Goal: Obtain resource: Obtain resource

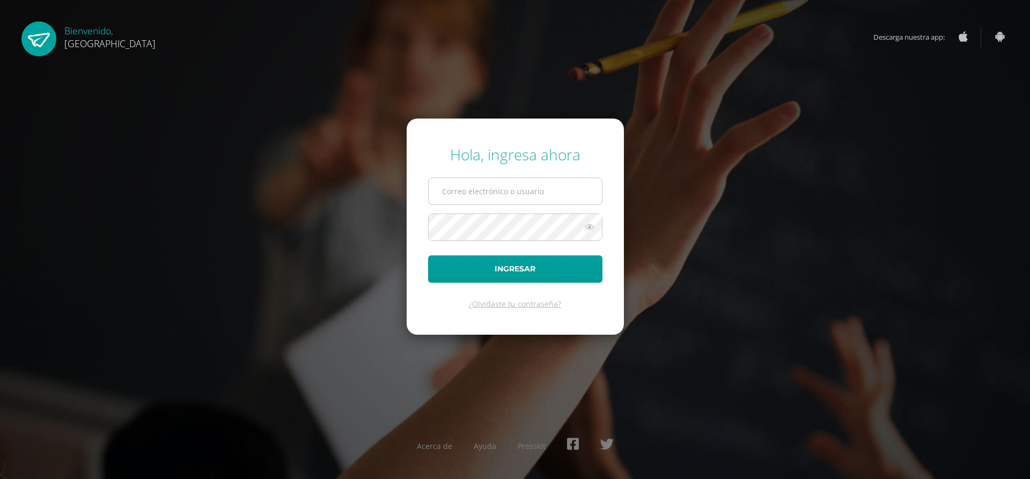
click at [472, 194] on input "text" at bounding box center [515, 191] width 173 height 26
type input "marcela.gonzalez"
click at [452, 195] on input "text" at bounding box center [515, 191] width 173 height 26
type input "marcela.gonzalez@colegiobelga.edu.gt"
click at [428, 255] on button "Ingresar" at bounding box center [515, 268] width 174 height 27
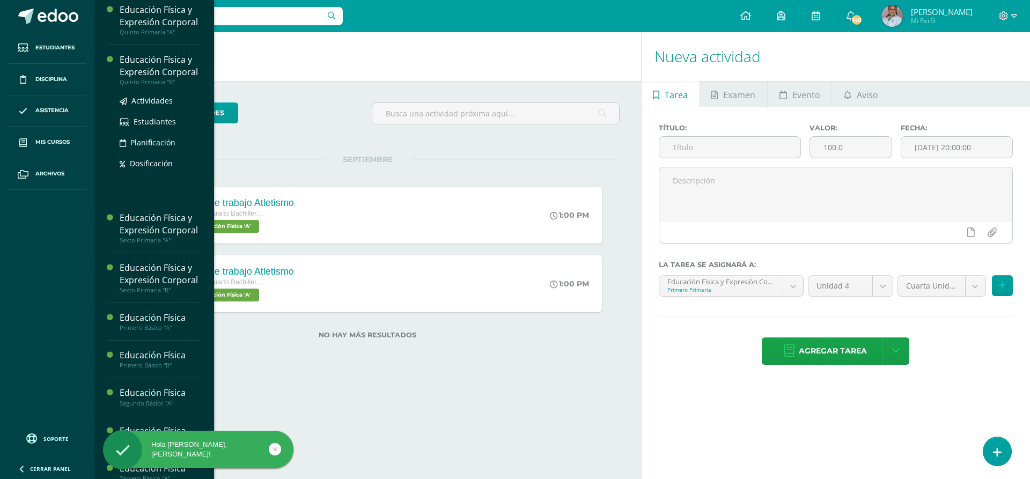
scroll to position [477, 0]
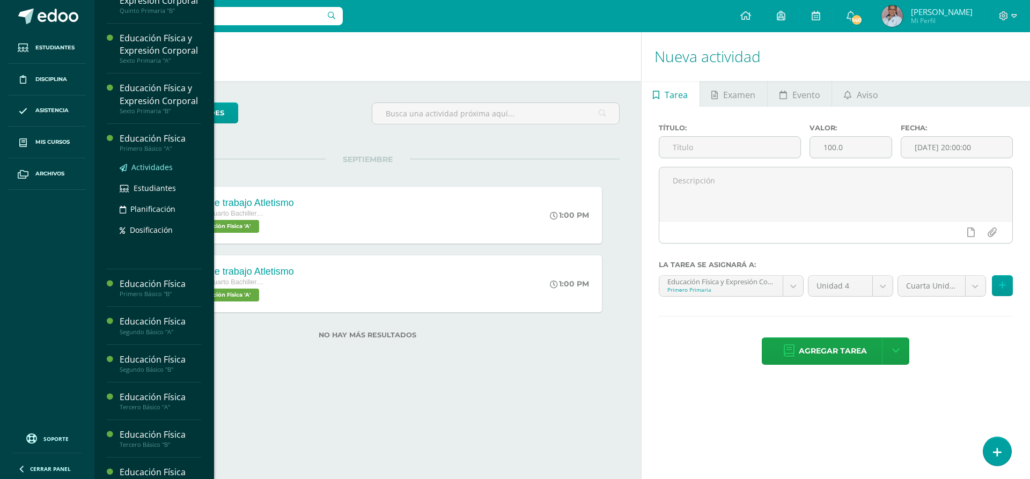
click at [145, 172] on span "Actividades" at bounding box center [151, 167] width 41 height 10
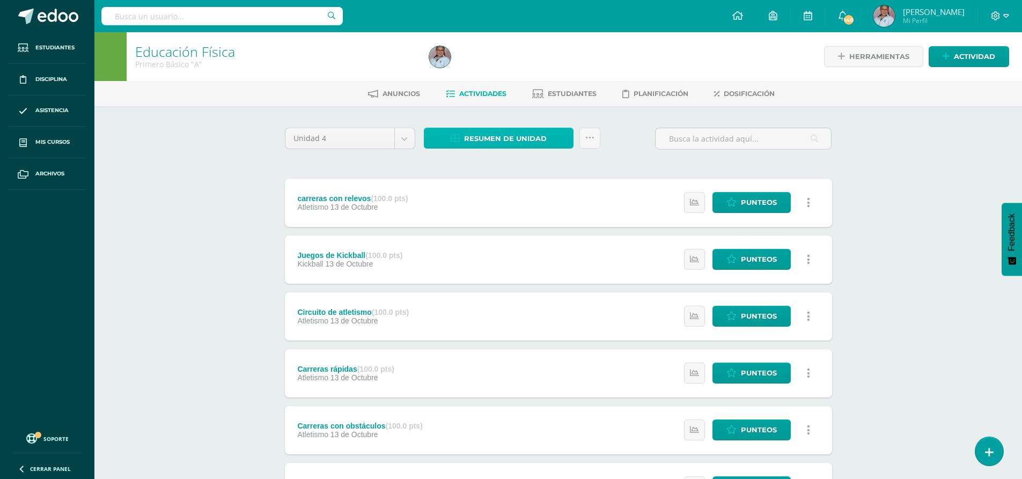
click at [520, 140] on span "Resumen de unidad" at bounding box center [505, 139] width 83 height 20
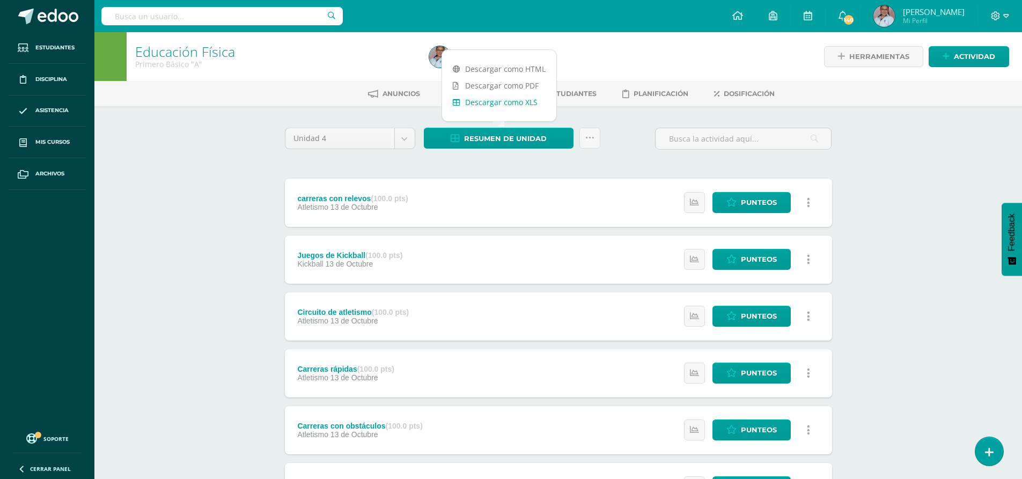
click at [522, 105] on link "Descargar como XLS" at bounding box center [499, 102] width 114 height 17
click at [414, 141] on body "Estudiantes Disciplina Asistencia Mis cursos Archivos Soporte Ayuda Reportar un…" at bounding box center [511, 403] width 1022 height 807
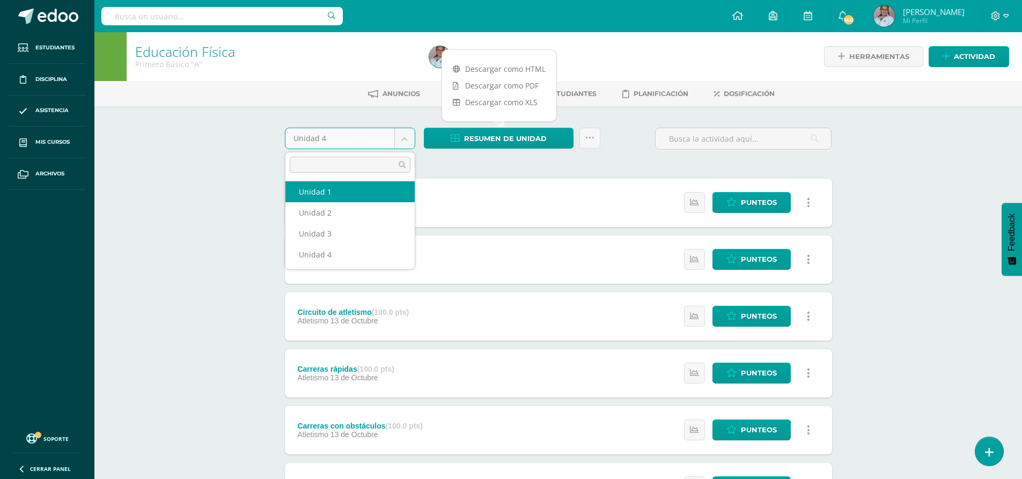
select select "Unidad 1"
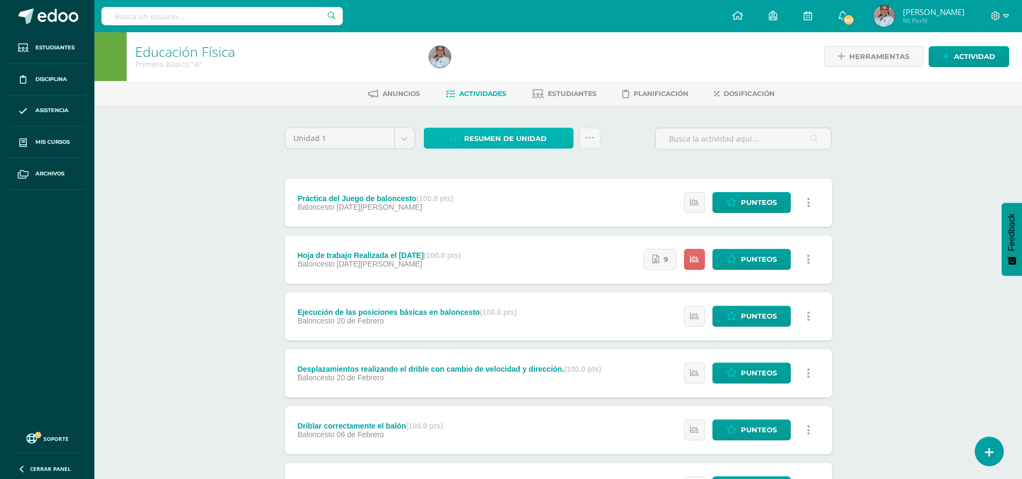
click at [519, 136] on span "Resumen de unidad" at bounding box center [505, 139] width 83 height 20
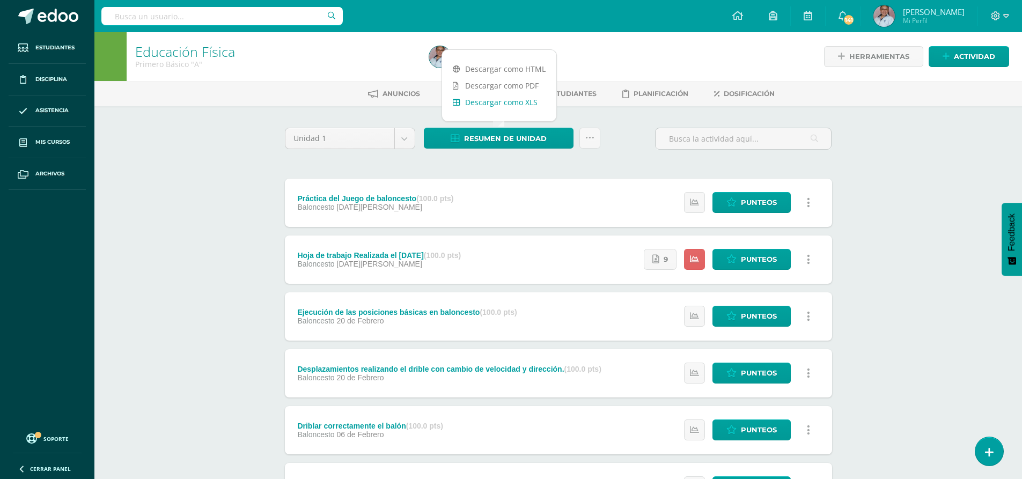
click at [512, 107] on link "Descargar como XLS" at bounding box center [499, 102] width 114 height 17
click at [406, 144] on body "Estudiantes Disciplina Asistencia Mis cursos Archivos Soporte Ayuda Reportar un…" at bounding box center [511, 320] width 1022 height 640
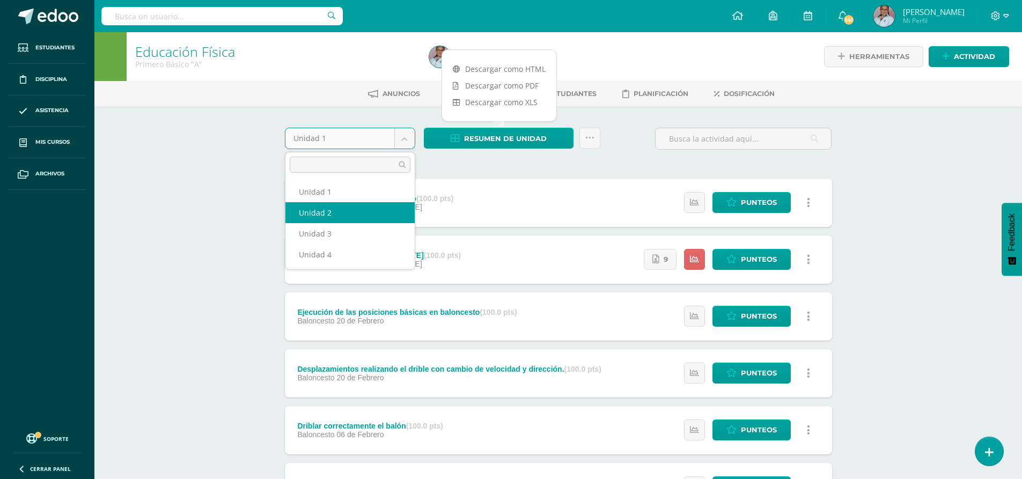
select select "Unidad 2"
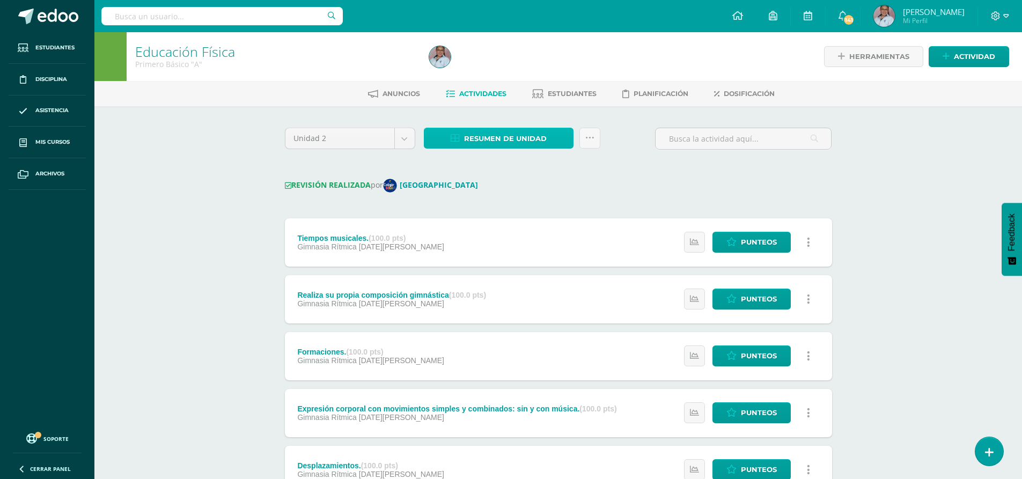
click at [507, 138] on span "Resumen de unidad" at bounding box center [505, 139] width 83 height 20
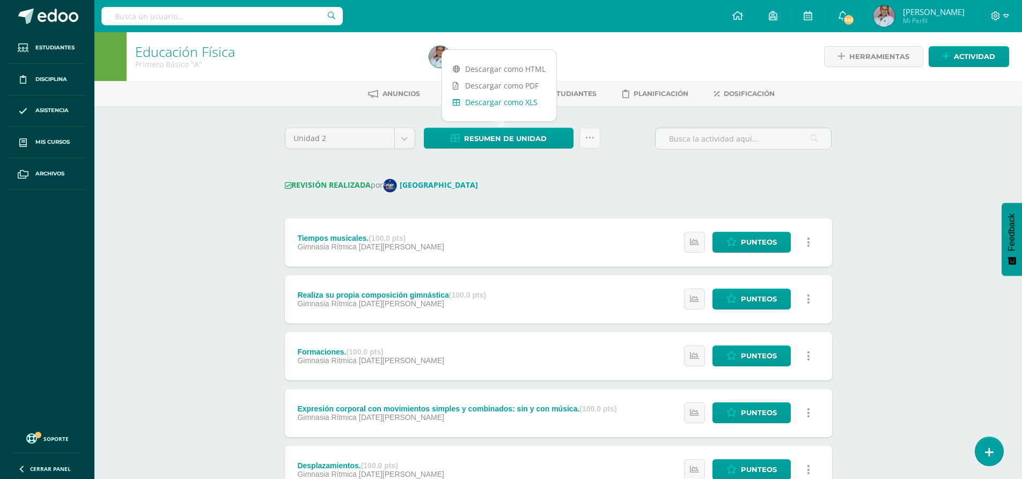
click at [511, 105] on link "Descargar como XLS" at bounding box center [499, 102] width 114 height 17
click at [404, 142] on body "Estudiantes Disciplina Asistencia Mis cursos Archivos Soporte Ayuda Reportar un…" at bounding box center [511, 283] width 1022 height 566
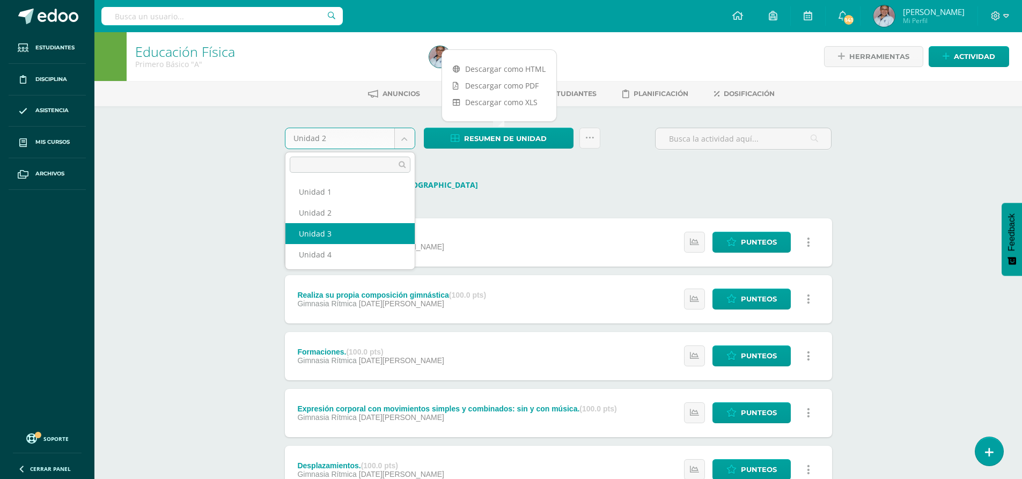
select select "Unidad 3"
click at [347, 235] on div "Tiempos musicales. (100.0 pts)" at bounding box center [370, 238] width 147 height 9
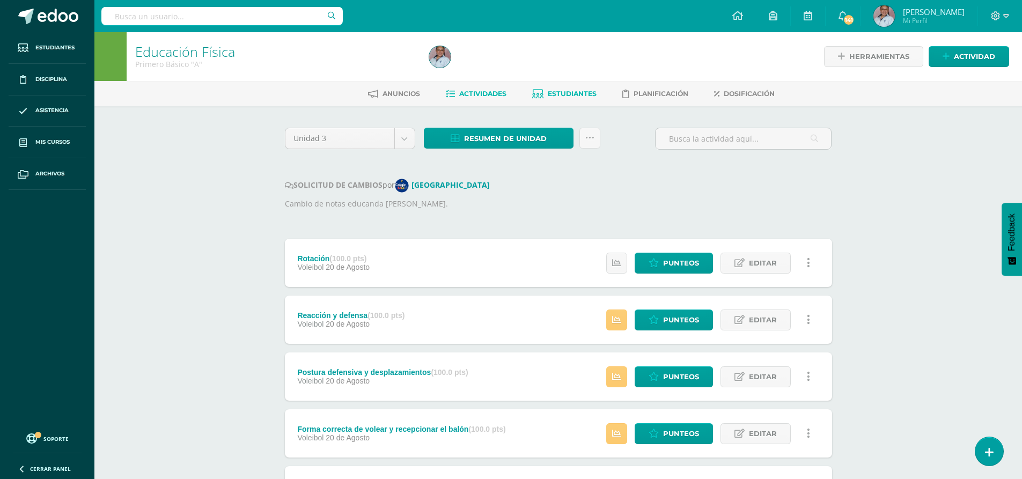
click at [572, 95] on span "Estudiantes" at bounding box center [572, 94] width 49 height 8
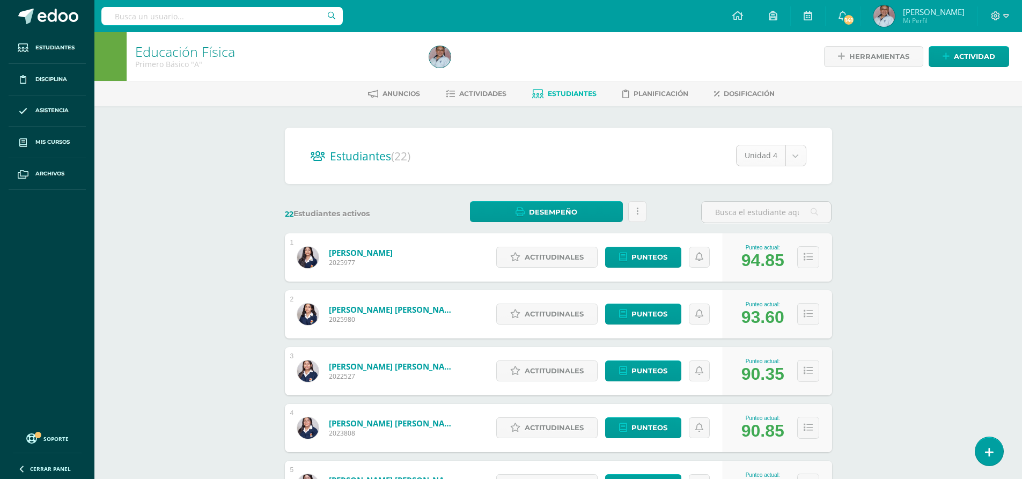
select select "/dashboard/teacher/section/3715/students/?unit=116078"
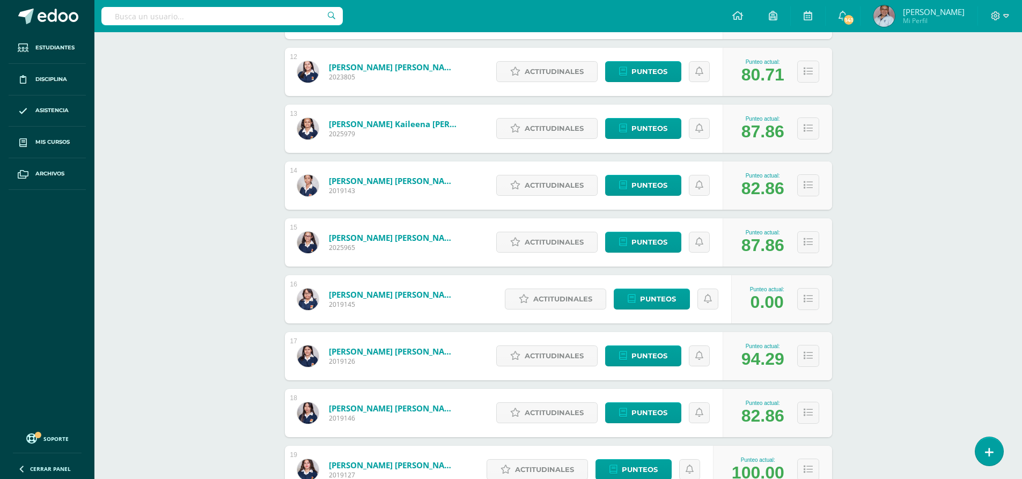
scroll to position [865, 0]
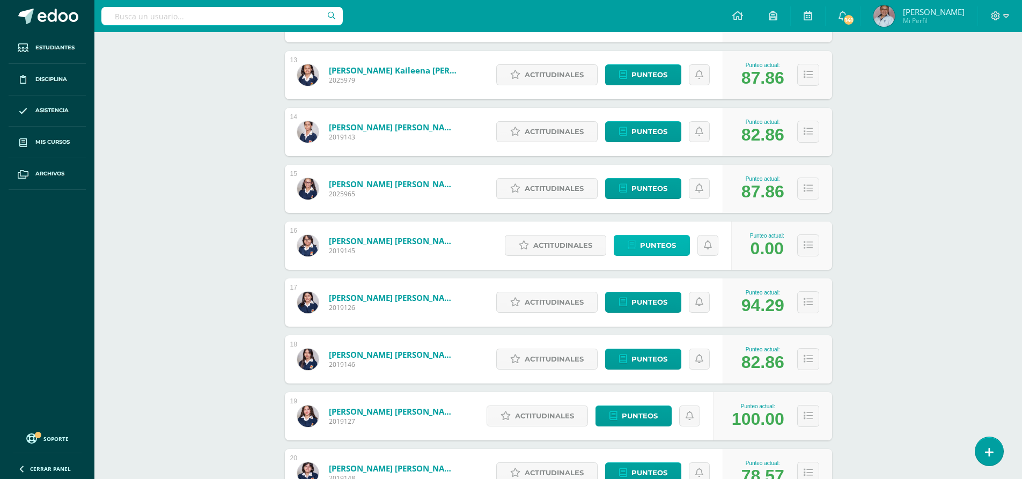
click at [664, 244] on span "Punteos" at bounding box center [658, 246] width 36 height 20
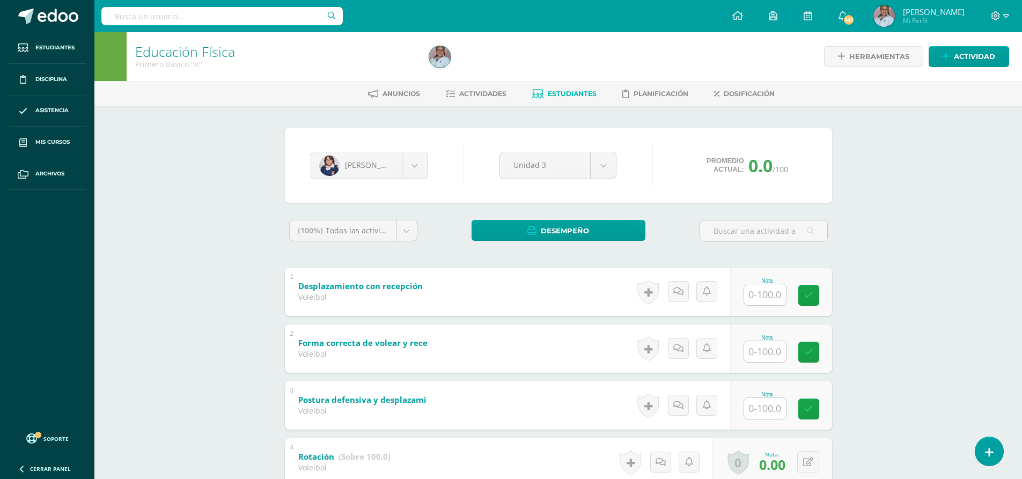
click at [771, 301] on input "text" at bounding box center [765, 294] width 42 height 21
type input "100"
click at [815, 298] on icon at bounding box center [816, 295] width 10 height 9
click at [775, 352] on input "text" at bounding box center [765, 351] width 42 height 21
type input "100"
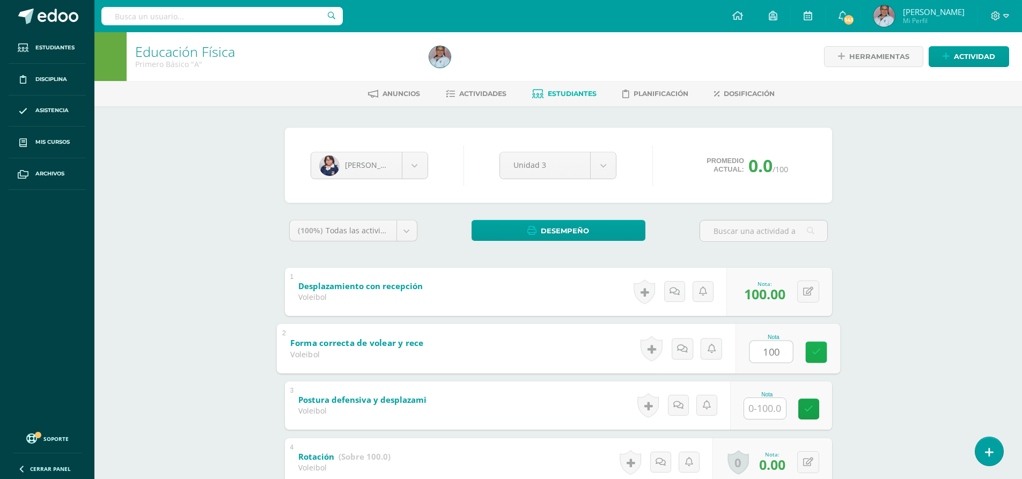
click at [814, 358] on link at bounding box center [816, 351] width 21 height 21
click at [769, 413] on input "text" at bounding box center [765, 408] width 42 height 21
type input "100"
click at [806, 411] on link at bounding box center [816, 408] width 21 height 21
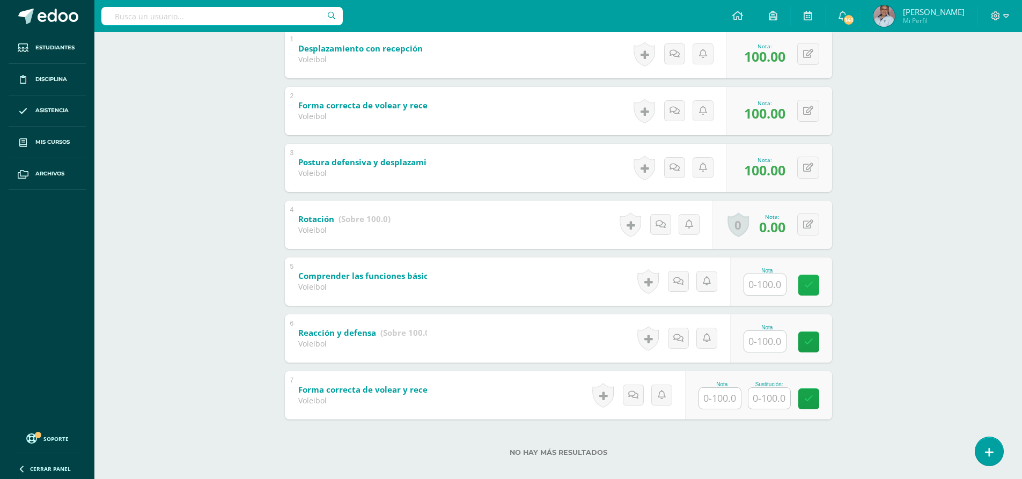
scroll to position [250, 0]
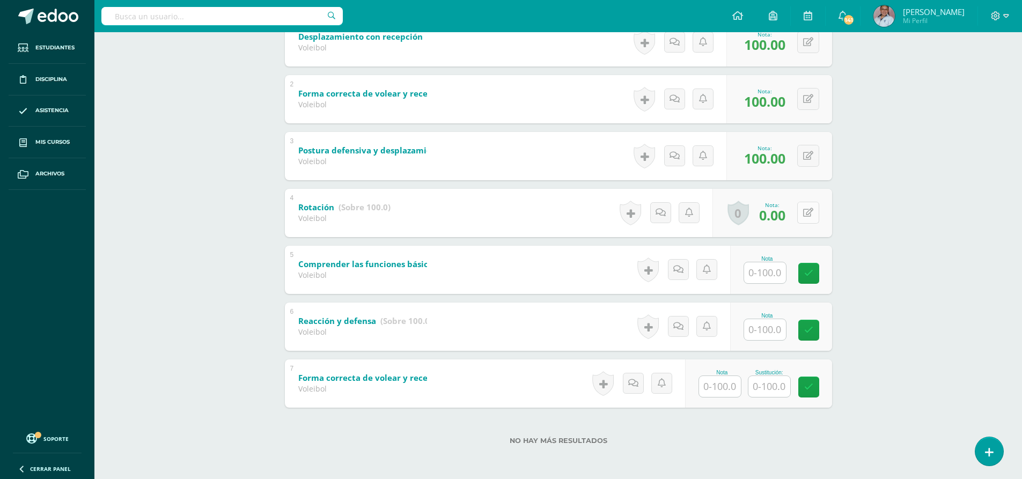
click at [809, 221] on button at bounding box center [809, 213] width 22 height 22
type input "100"
click at [792, 223] on link at bounding box center [787, 216] width 21 height 21
click at [776, 278] on input "text" at bounding box center [765, 272] width 42 height 21
type input "100"
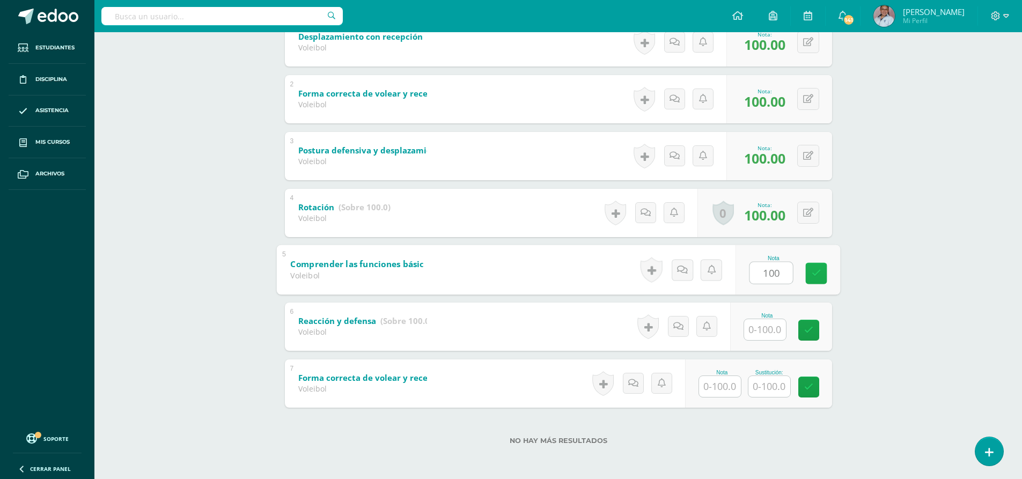
click at [815, 274] on icon at bounding box center [816, 273] width 10 height 9
click at [773, 328] on input "text" at bounding box center [771, 329] width 43 height 21
type input "100"
click at [819, 327] on icon at bounding box center [816, 330] width 10 height 9
click at [779, 381] on input "text" at bounding box center [770, 386] width 42 height 21
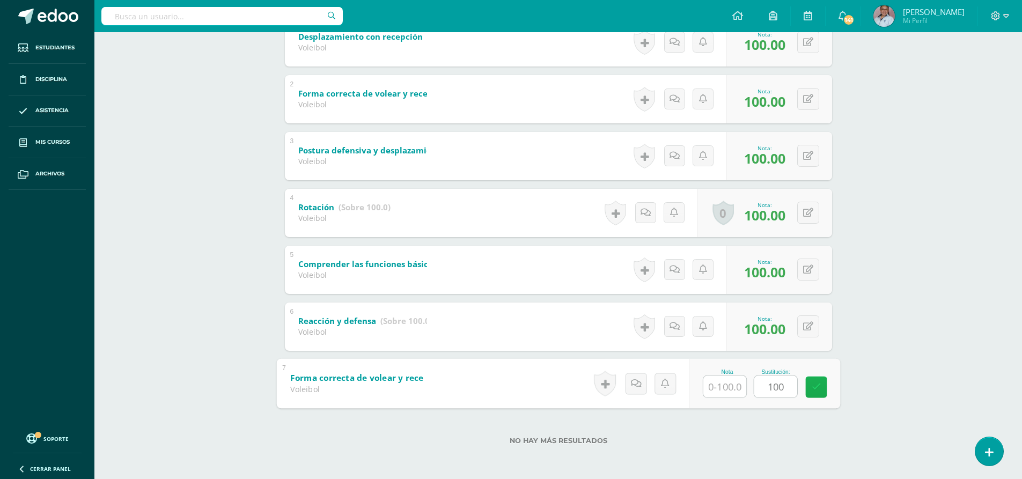
click at [812, 389] on icon at bounding box center [816, 387] width 10 height 9
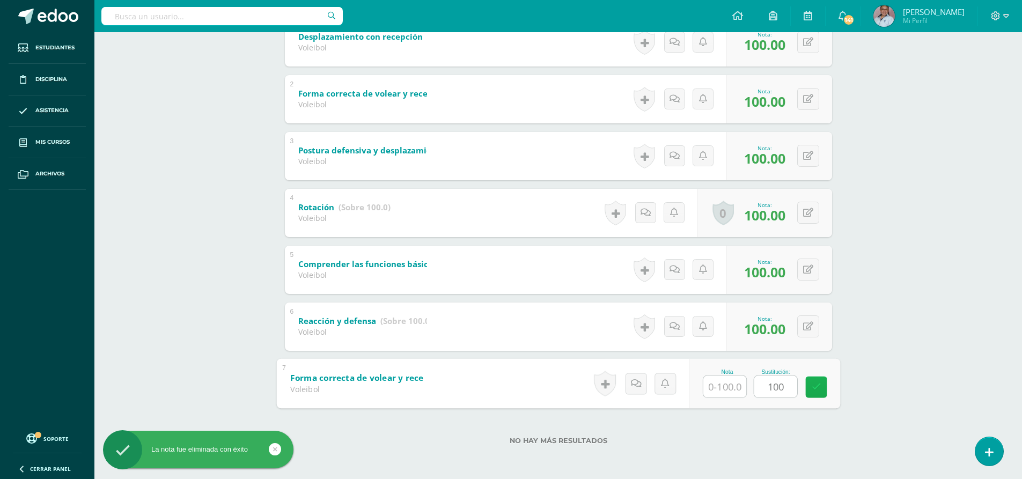
click at [820, 392] on icon at bounding box center [816, 387] width 10 height 9
type input "100"
click at [939, 367] on div "Educación Física Primero Básico "A" Herramientas Detalle de asistencias Activid…" at bounding box center [558, 131] width 928 height 697
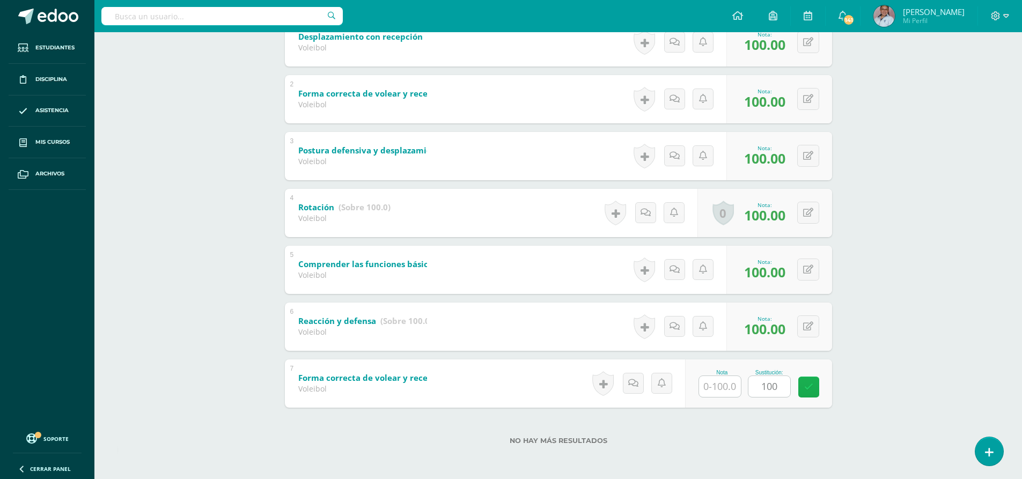
click at [808, 388] on icon at bounding box center [808, 387] width 9 height 9
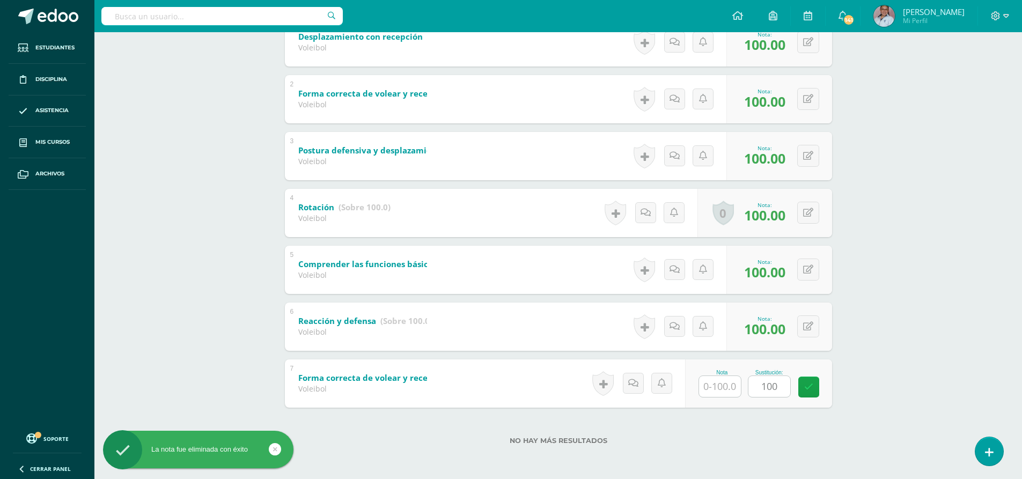
click at [786, 440] on label "No hay más resultados" at bounding box center [558, 441] width 547 height 8
click at [730, 384] on input "text" at bounding box center [720, 386] width 42 height 21
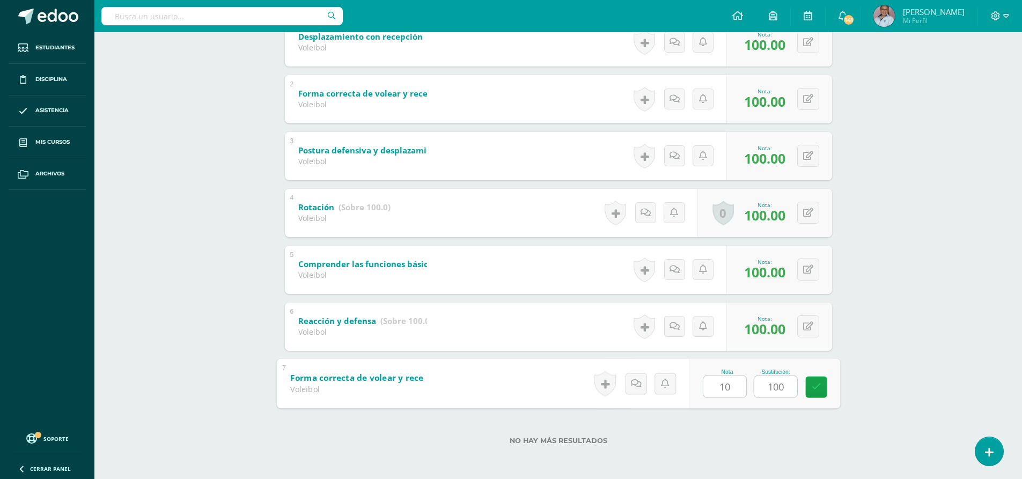
type input "100"
click at [822, 391] on link at bounding box center [816, 386] width 21 height 21
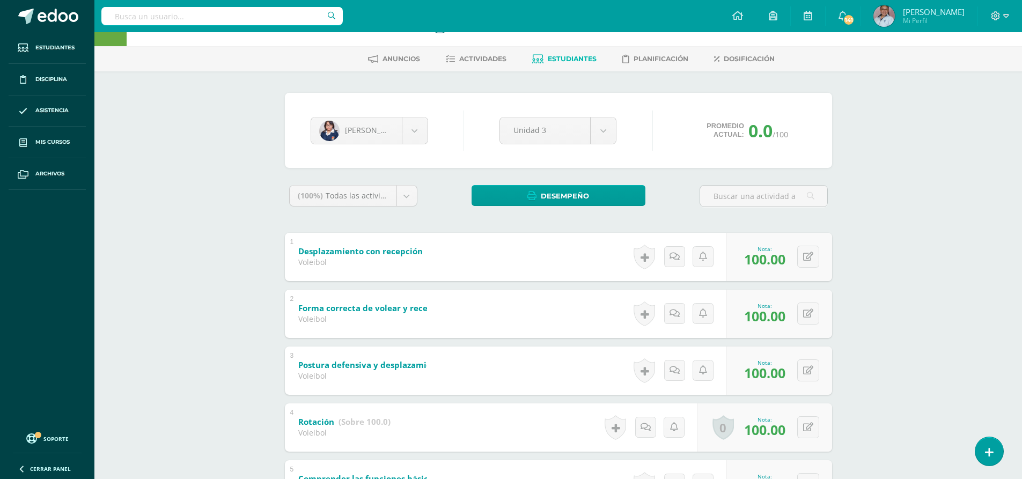
scroll to position [0, 0]
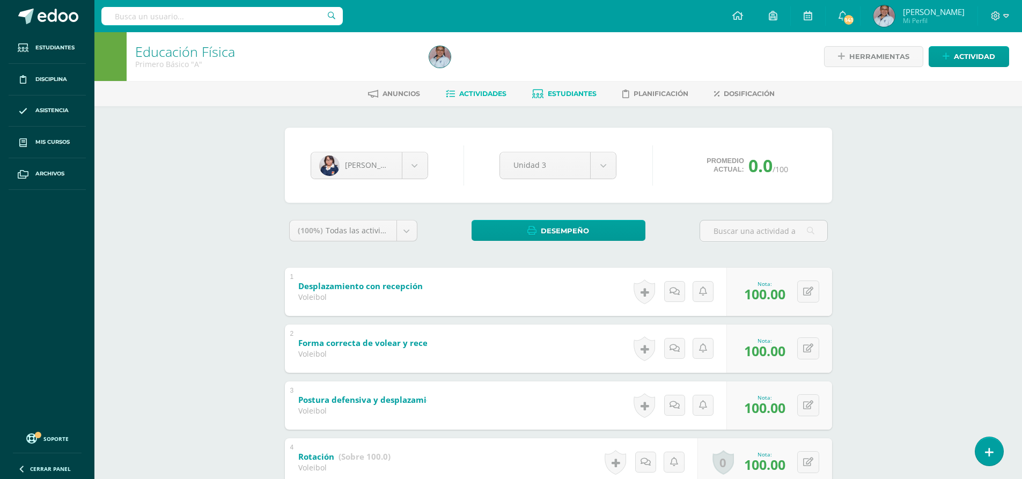
click at [489, 94] on span "Actividades" at bounding box center [482, 94] width 47 height 8
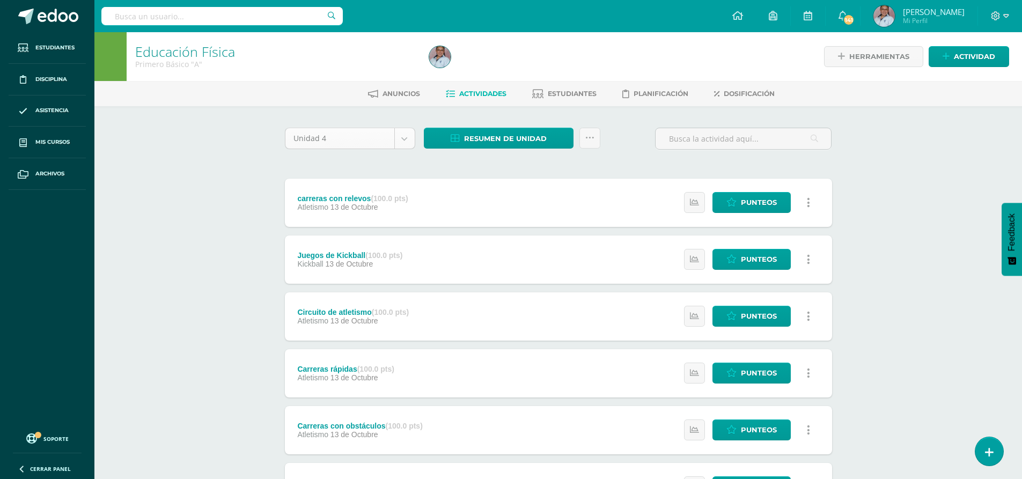
click at [407, 144] on body "Estudiantes Disciplina Asistencia Mis cursos Archivos Soporte Ayuda Reportar un…" at bounding box center [511, 403] width 1022 height 807
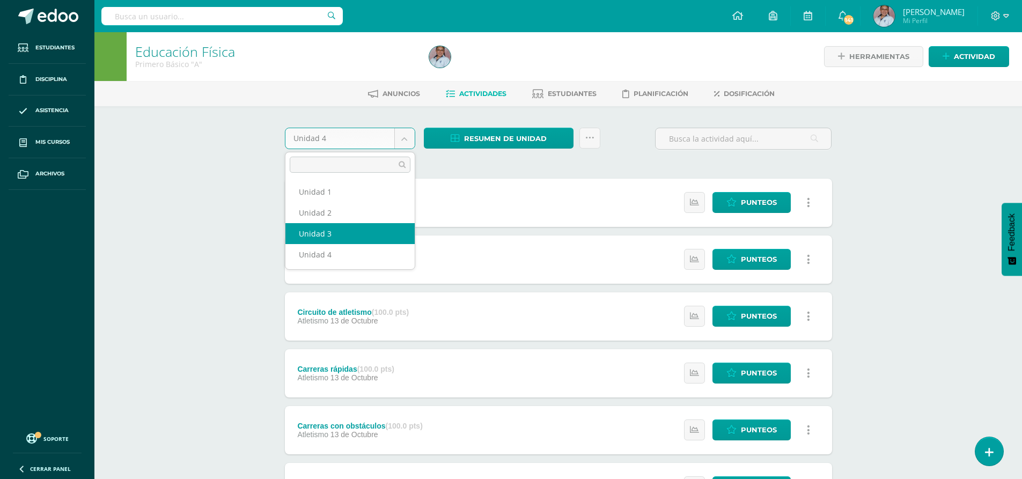
select select "Unidad 3"
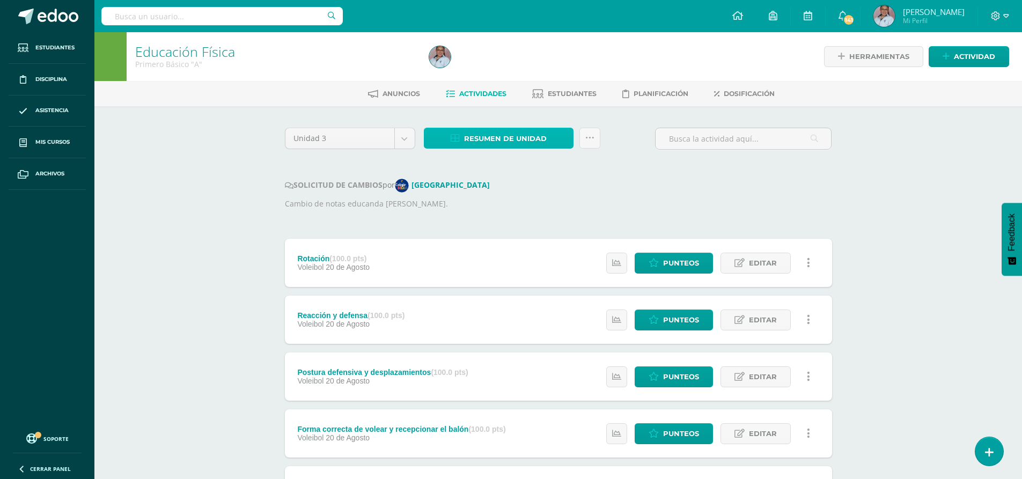
click at [518, 137] on span "Resumen de unidad" at bounding box center [505, 139] width 83 height 20
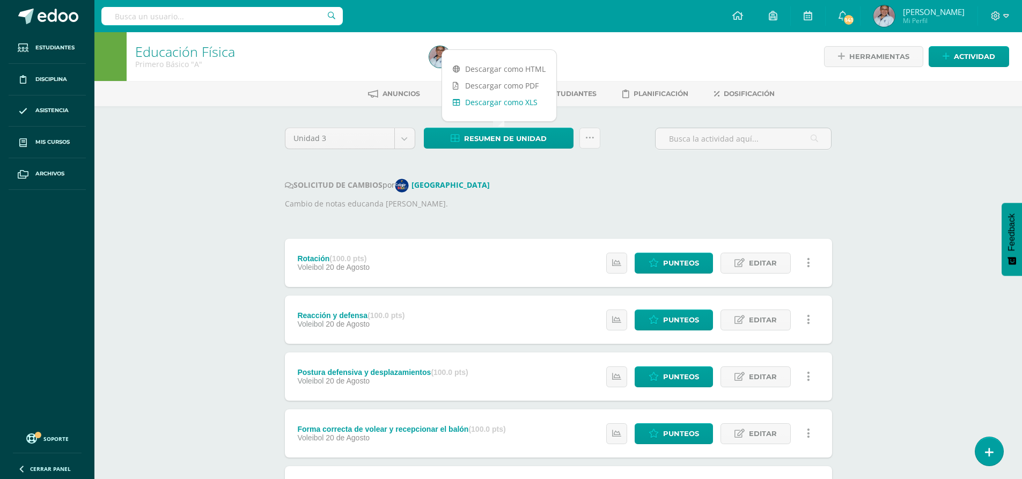
click at [502, 109] on link "Descargar como XLS" at bounding box center [499, 102] width 114 height 17
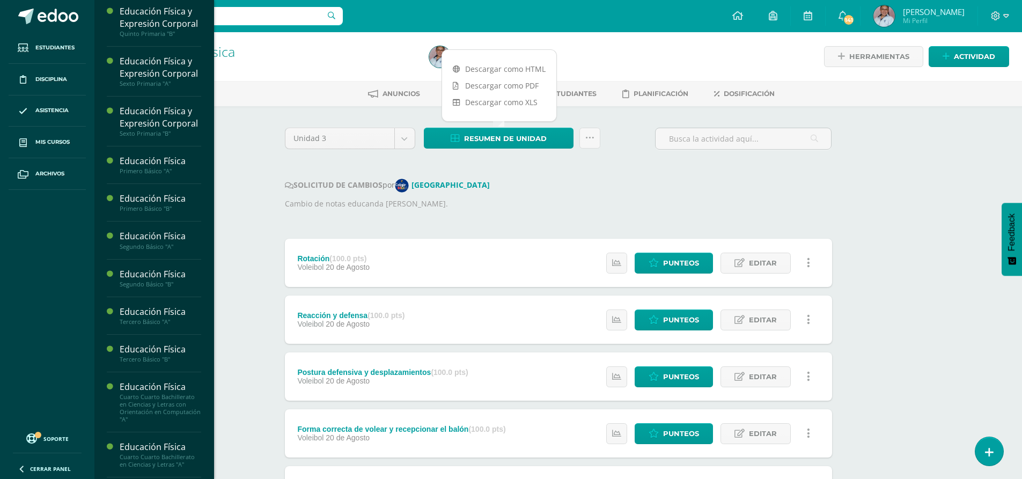
scroll to position [697, 0]
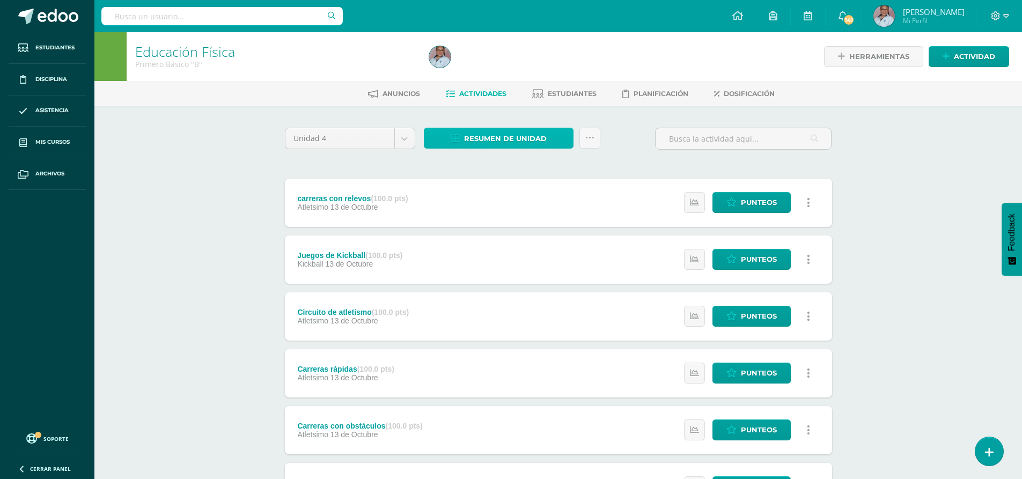
click at [506, 135] on span "Resumen de unidad" at bounding box center [505, 139] width 83 height 20
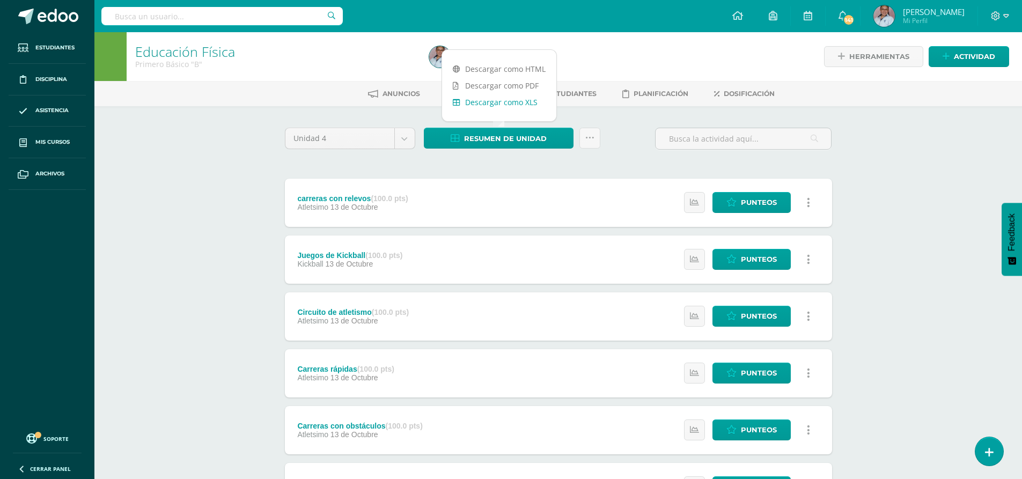
click at [509, 104] on link "Descargar como XLS" at bounding box center [499, 102] width 114 height 17
click at [399, 145] on body "Estudiantes Disciplina Asistencia Mis cursos Archivos Soporte Ayuda Reportar un…" at bounding box center [511, 403] width 1022 height 807
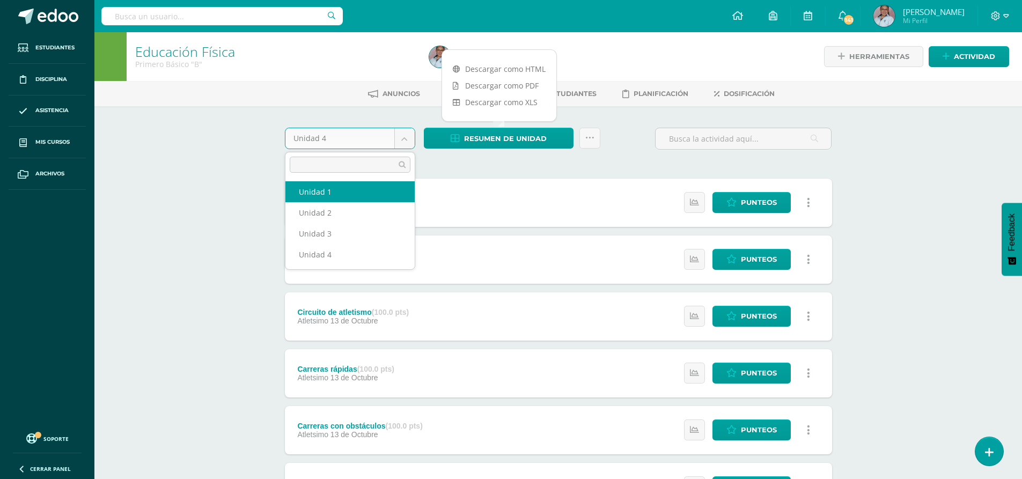
select select "Unidad 1"
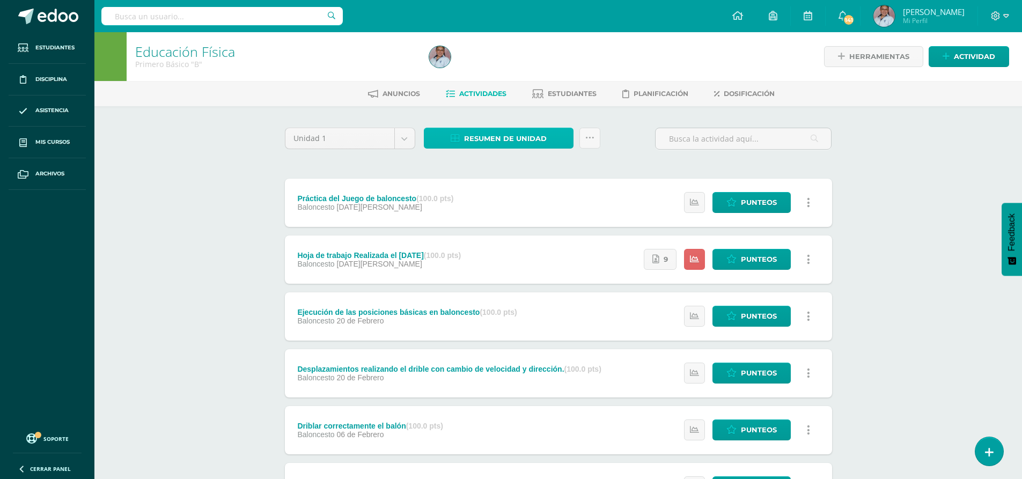
click at [525, 136] on span "Resumen de unidad" at bounding box center [505, 139] width 83 height 20
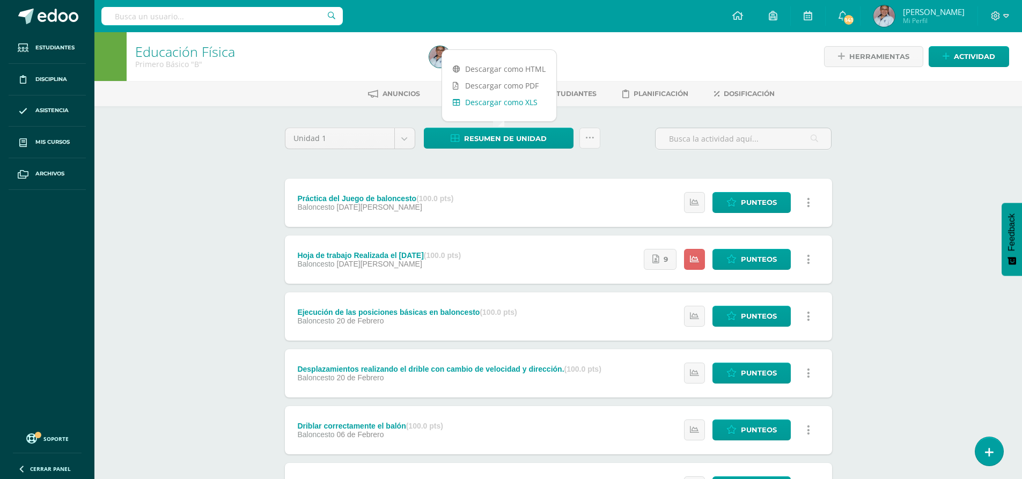
click at [518, 102] on link "Descargar como XLS" at bounding box center [499, 102] width 114 height 17
click at [408, 140] on body "Estudiantes Disciplina Asistencia Mis cursos Archivos Soporte Ayuda Reportar un…" at bounding box center [511, 320] width 1022 height 640
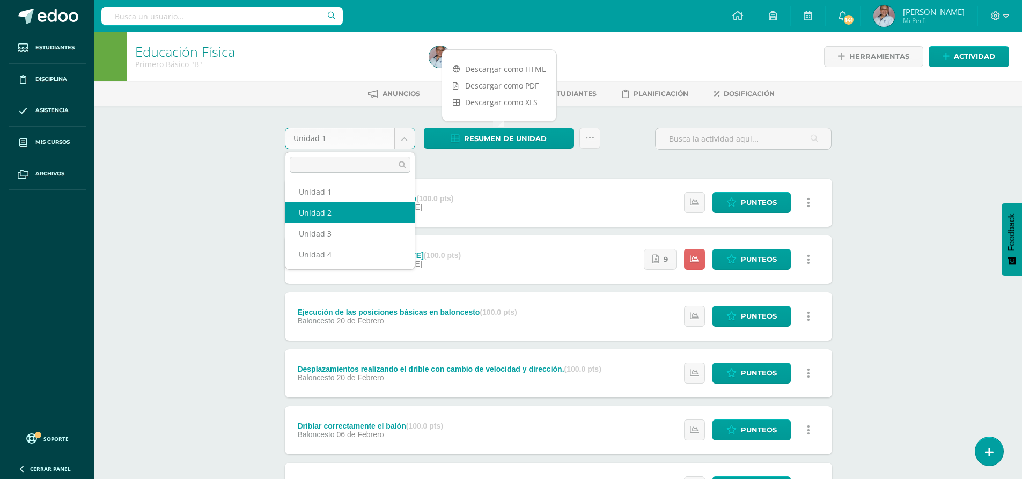
select select "Unidad 2"
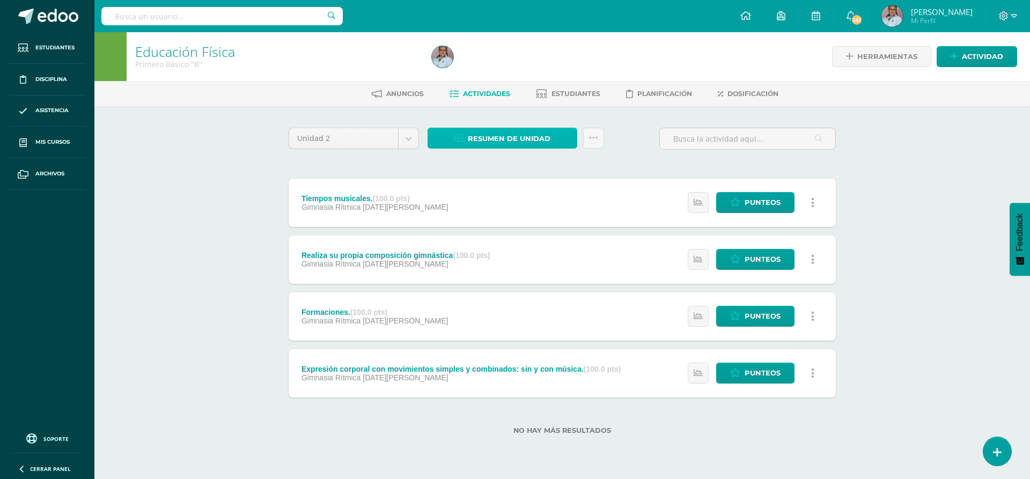
click at [503, 135] on span "Resumen de unidad" at bounding box center [509, 139] width 83 height 20
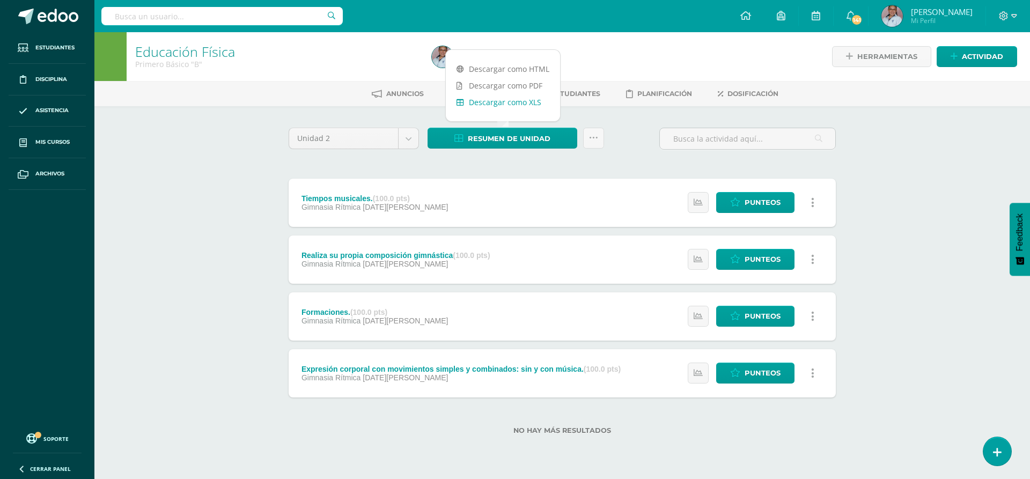
click at [513, 100] on link "Descargar como XLS" at bounding box center [503, 102] width 114 height 17
click at [409, 137] on body "Estudiantes Disciplina Asistencia Mis cursos Archivos Soporte Ayuda Reportar un…" at bounding box center [515, 234] width 1030 height 469
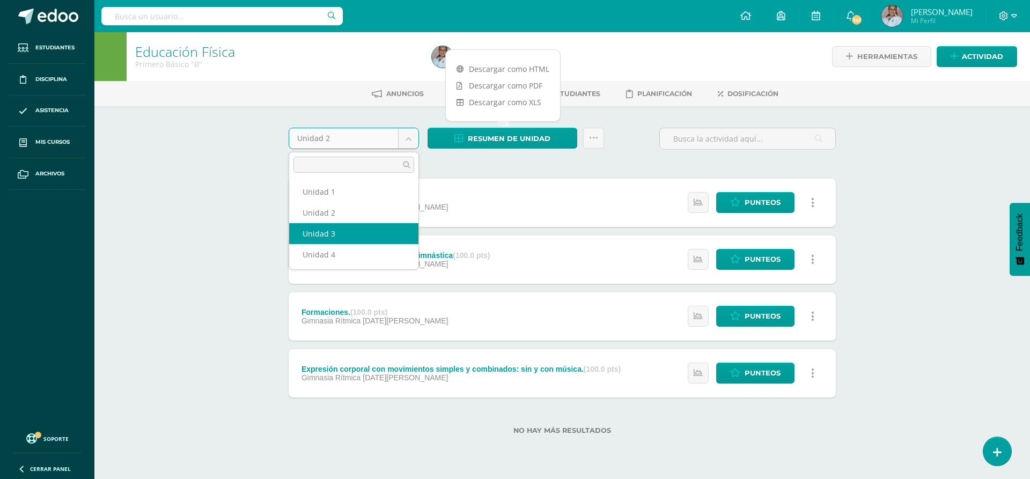
select select "Unidad 3"
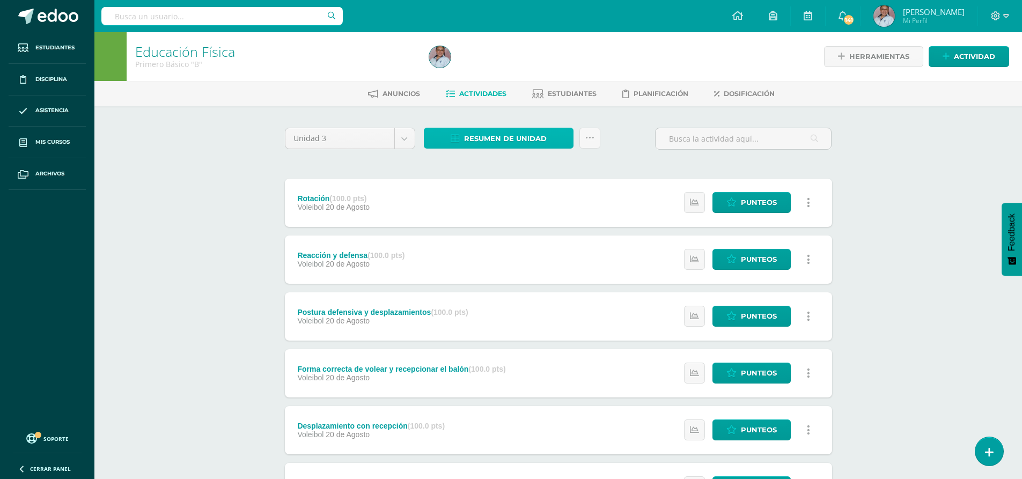
click at [510, 133] on span "Resumen de unidad" at bounding box center [505, 139] width 83 height 20
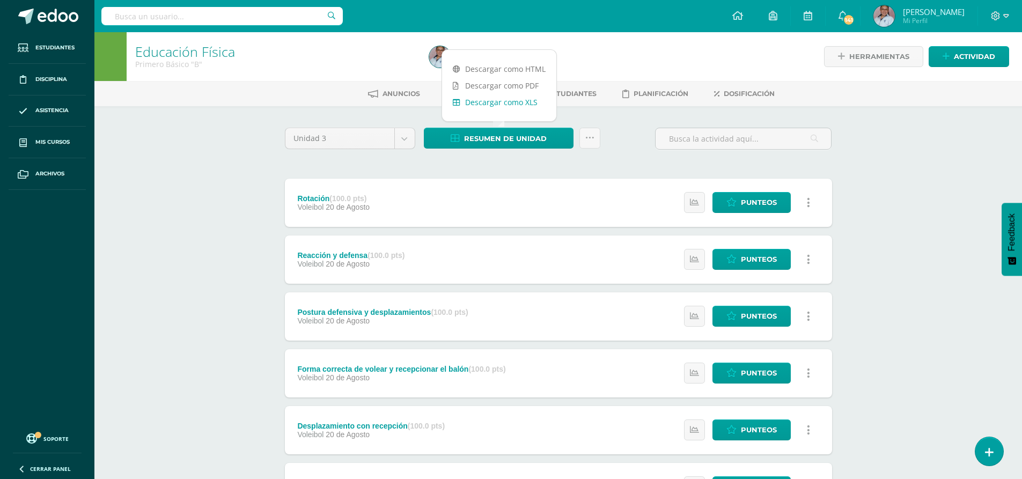
click at [514, 106] on link "Descargar como XLS" at bounding box center [499, 102] width 114 height 17
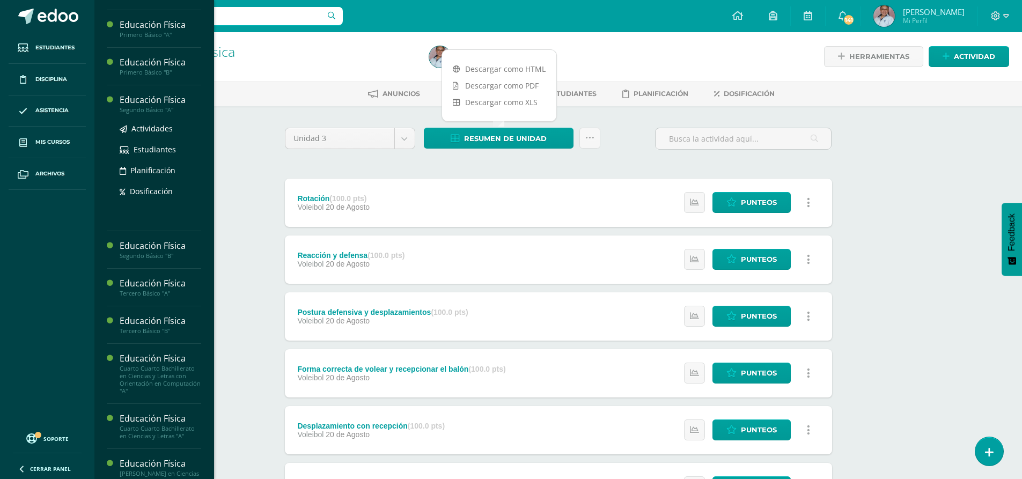
scroll to position [751, 0]
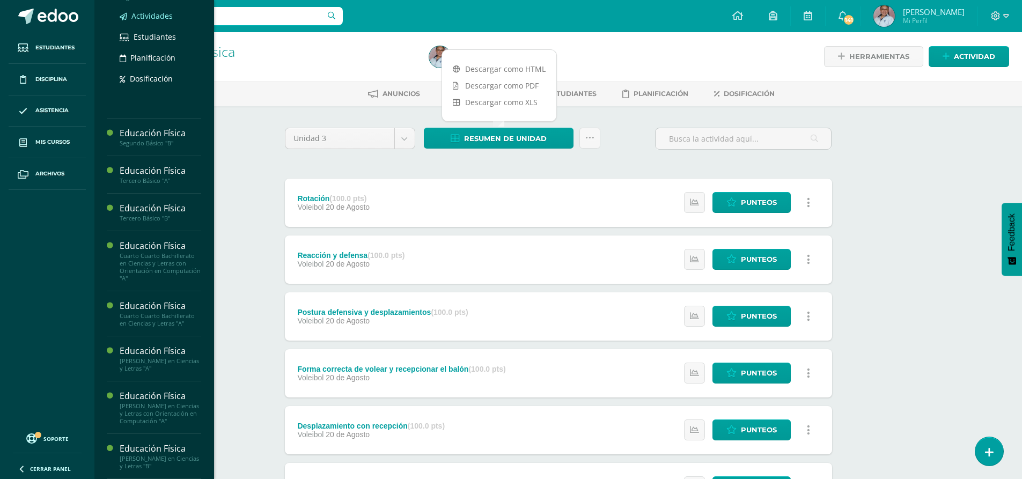
click at [155, 21] on span "Actividades" at bounding box center [151, 16] width 41 height 10
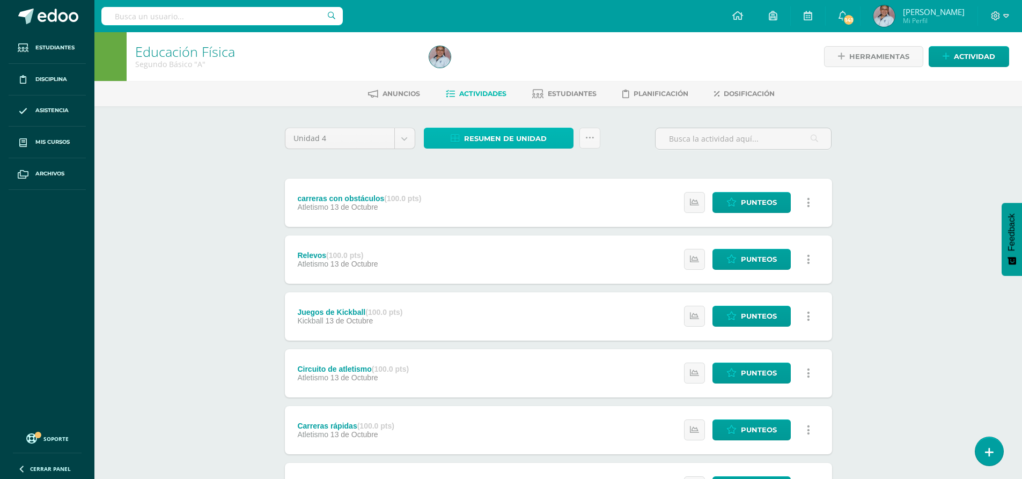
click at [484, 139] on span "Resumen de unidad" at bounding box center [505, 139] width 83 height 20
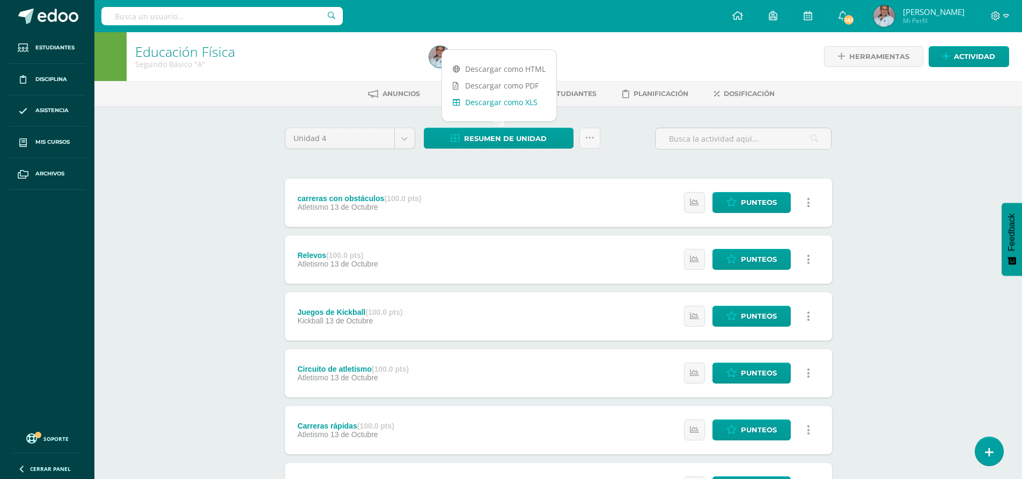
click at [496, 107] on link "Descargar como XLS" at bounding box center [499, 102] width 114 height 17
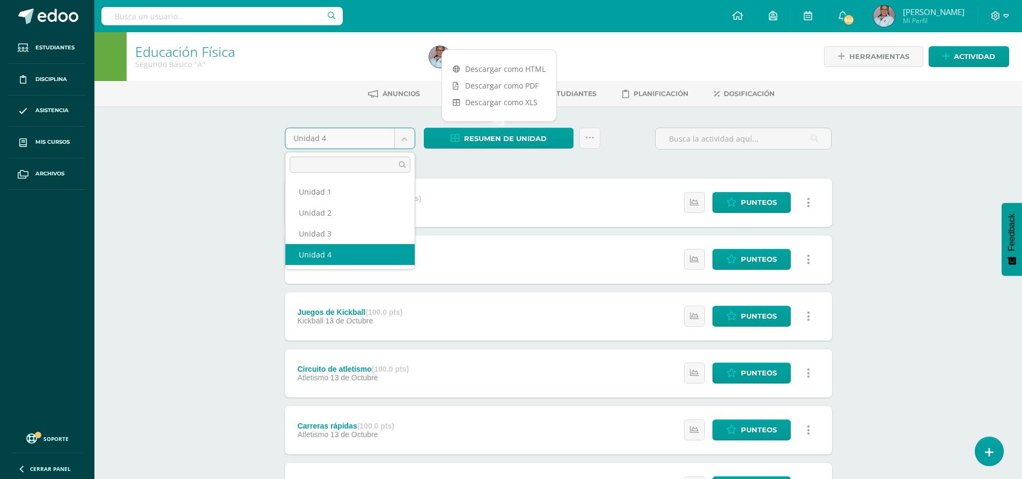
click at [404, 142] on body "Estudiantes Disciplina Asistencia Mis cursos Archivos Soporte Ayuda Reportar un…" at bounding box center [511, 403] width 1022 height 807
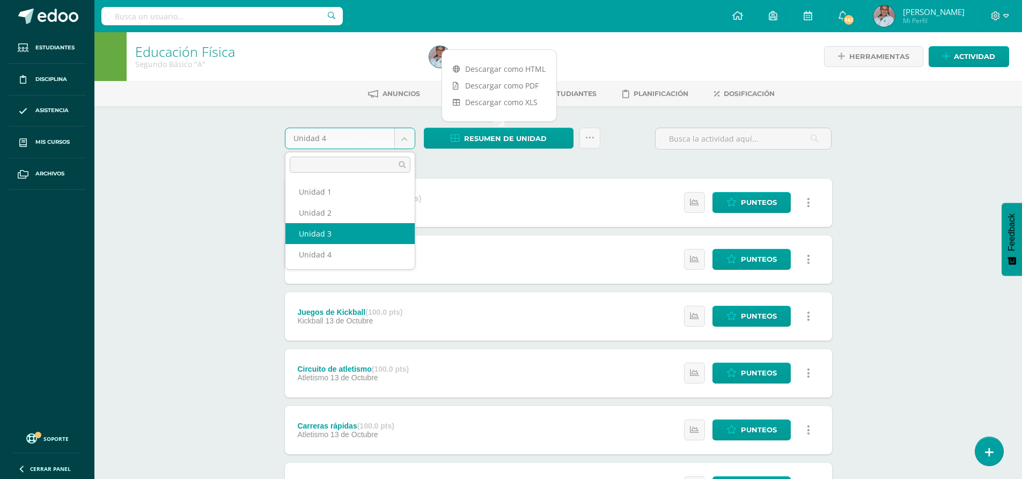
select select "Unidad 3"
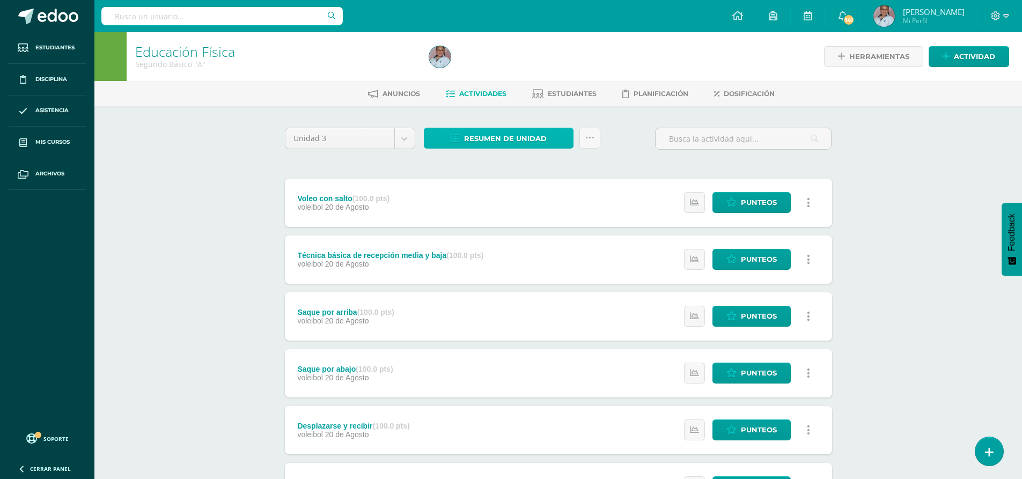
click at [502, 138] on span "Resumen de unidad" at bounding box center [505, 139] width 83 height 20
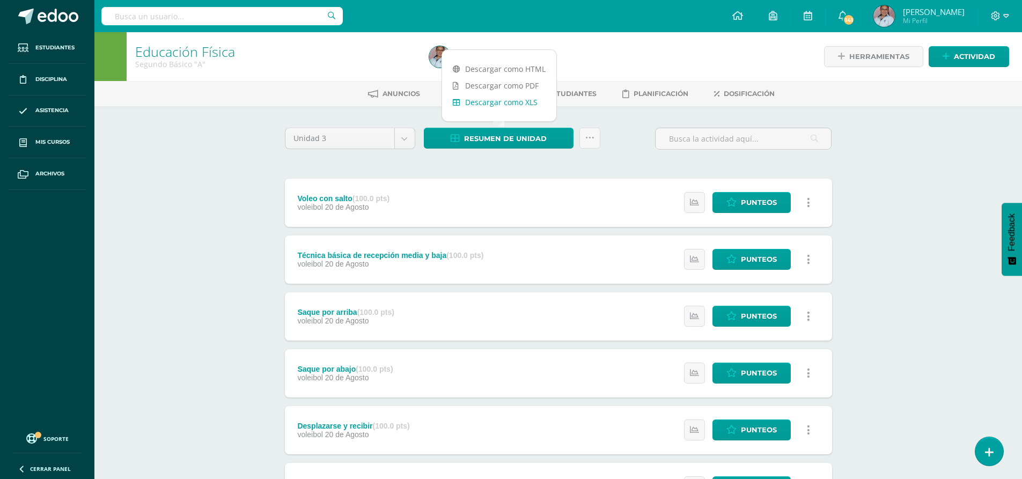
click at [509, 106] on link "Descargar como XLS" at bounding box center [499, 102] width 114 height 17
click at [405, 142] on body "Estudiantes Disciplina Asistencia Mis cursos Archivos Soporte Ayuda Reportar un…" at bounding box center [511, 291] width 1022 height 583
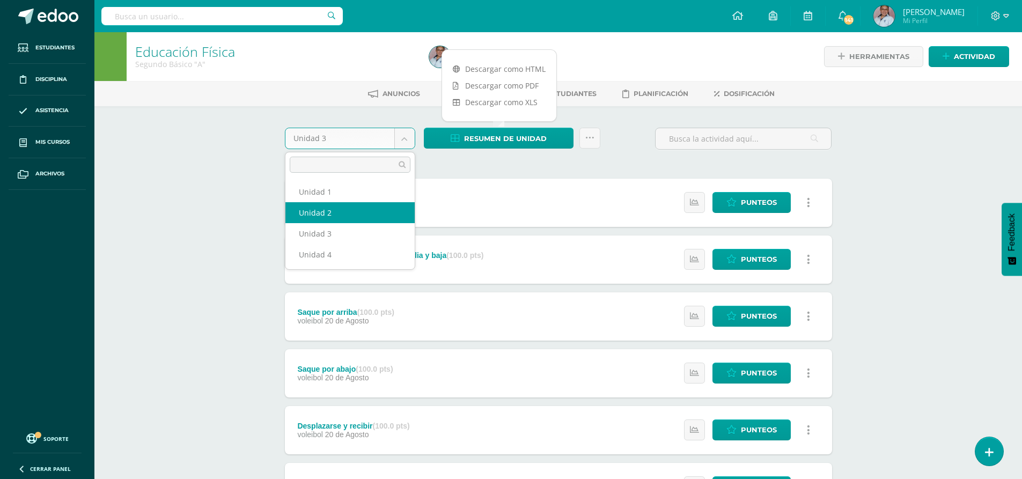
select select "Unidad 2"
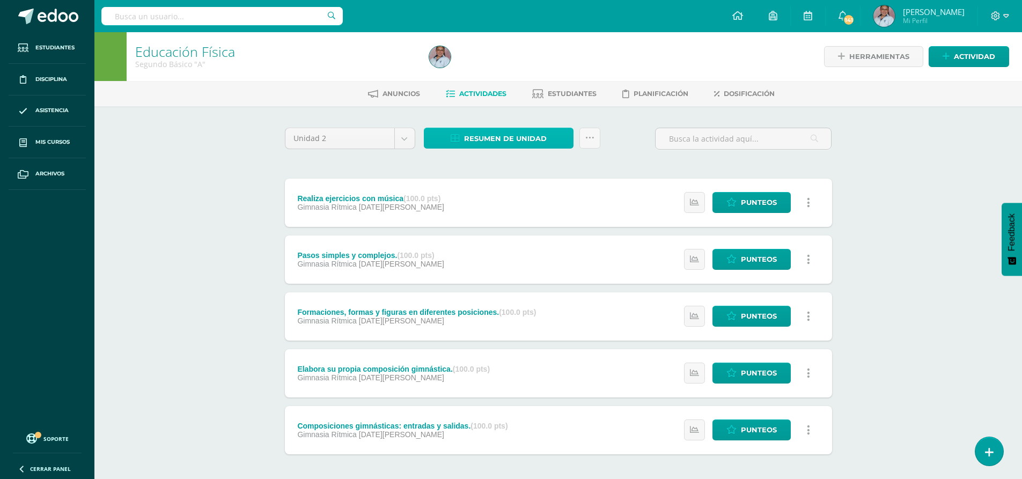
click at [511, 146] on span "Resumen de unidad" at bounding box center [505, 139] width 83 height 20
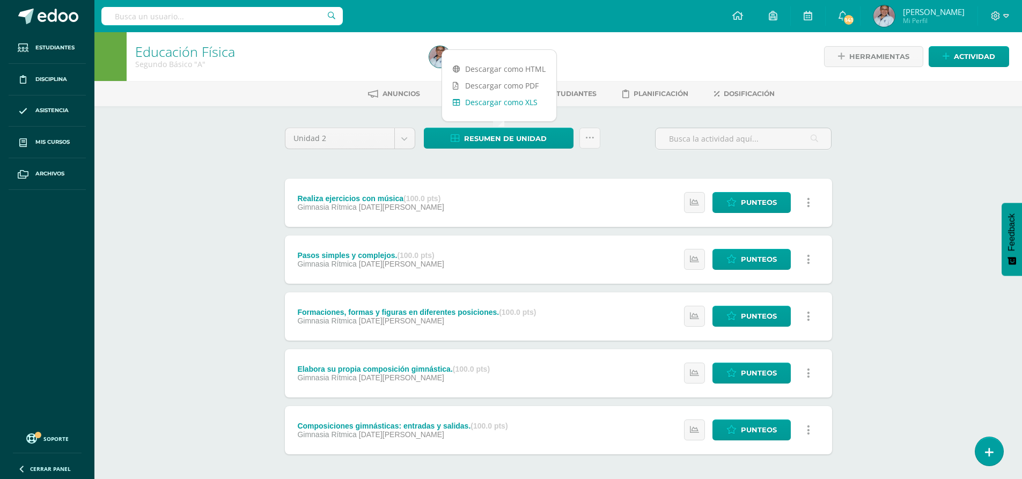
click at [516, 107] on link "Descargar como XLS" at bounding box center [499, 102] width 114 height 17
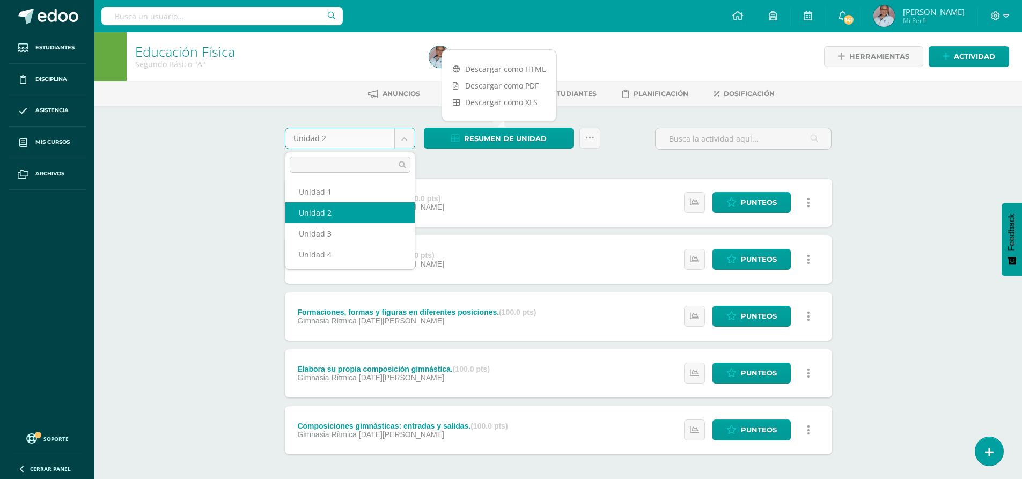
click at [405, 133] on body "Estudiantes Disciplina Asistencia Mis cursos Archivos Soporte Ayuda Reportar un…" at bounding box center [511, 263] width 1022 height 526
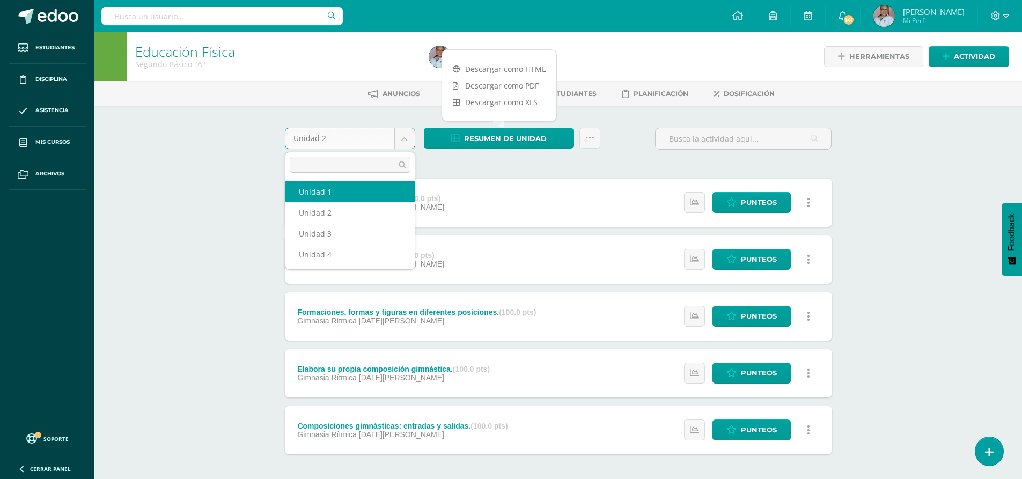
select select "Unidad 1"
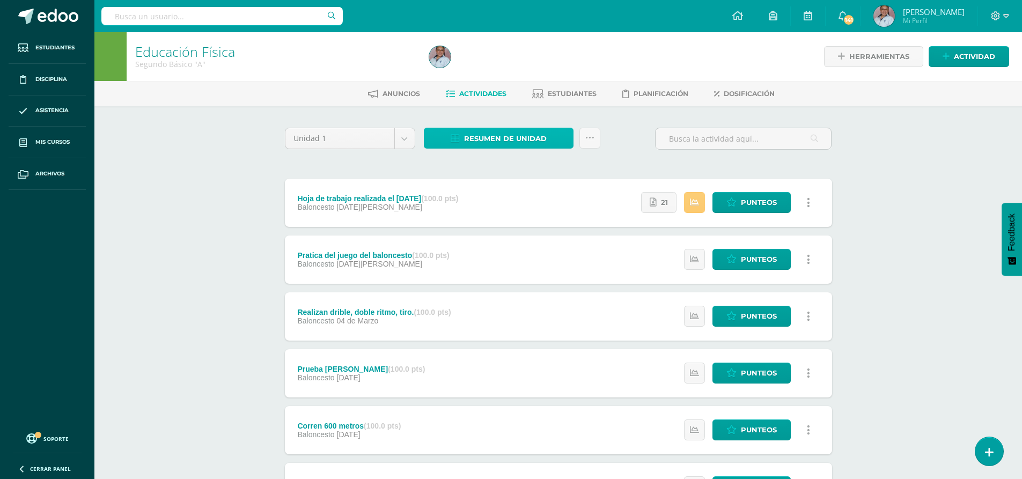
click at [493, 142] on span "Resumen de unidad" at bounding box center [505, 139] width 83 height 20
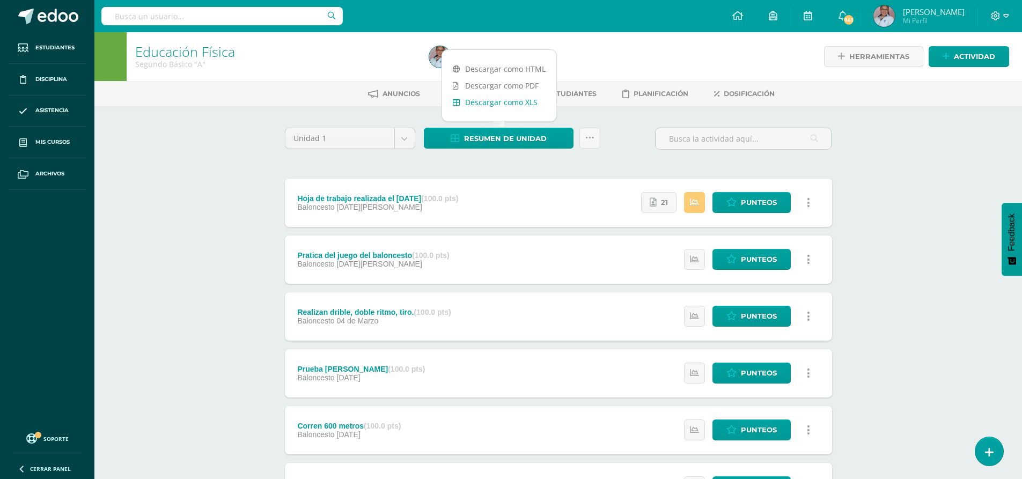
click at [507, 103] on link "Descargar como XLS" at bounding box center [499, 102] width 114 height 17
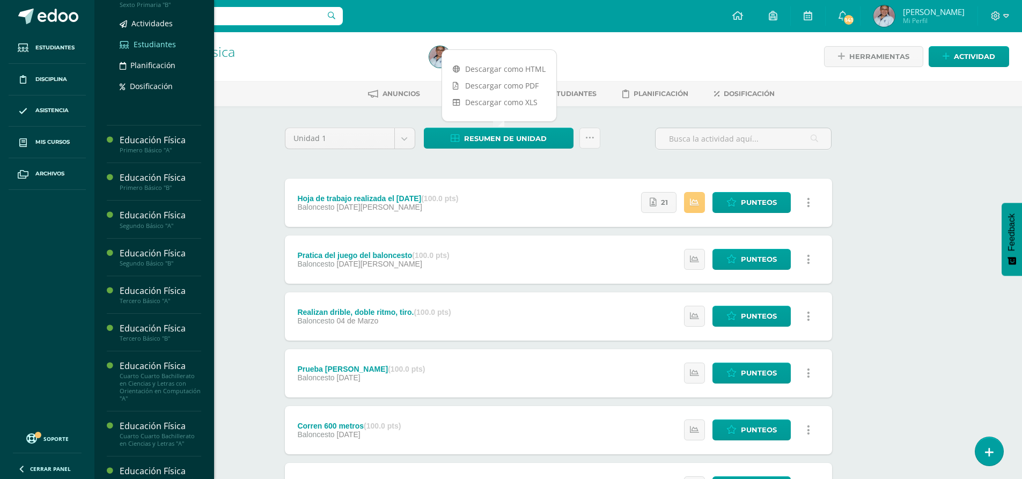
scroll to position [696, 0]
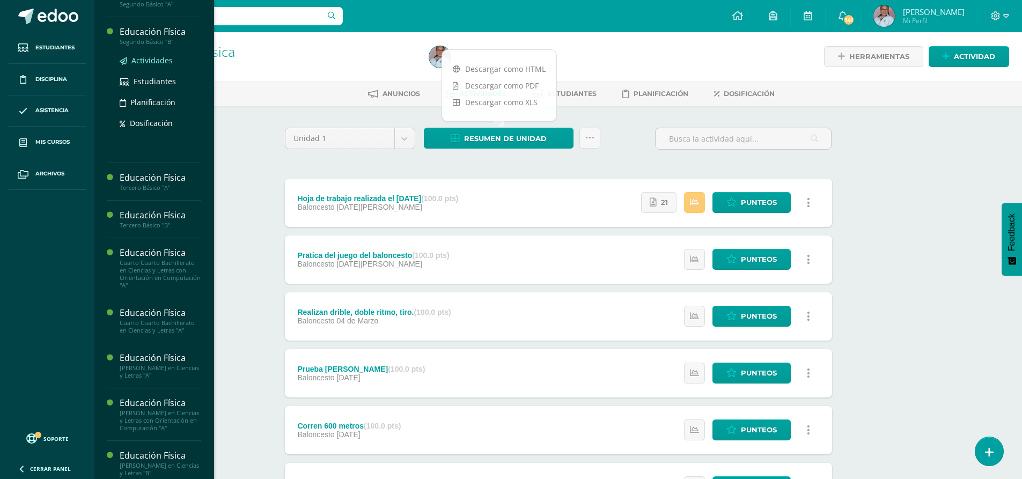
click at [153, 65] on span "Actividades" at bounding box center [151, 60] width 41 height 10
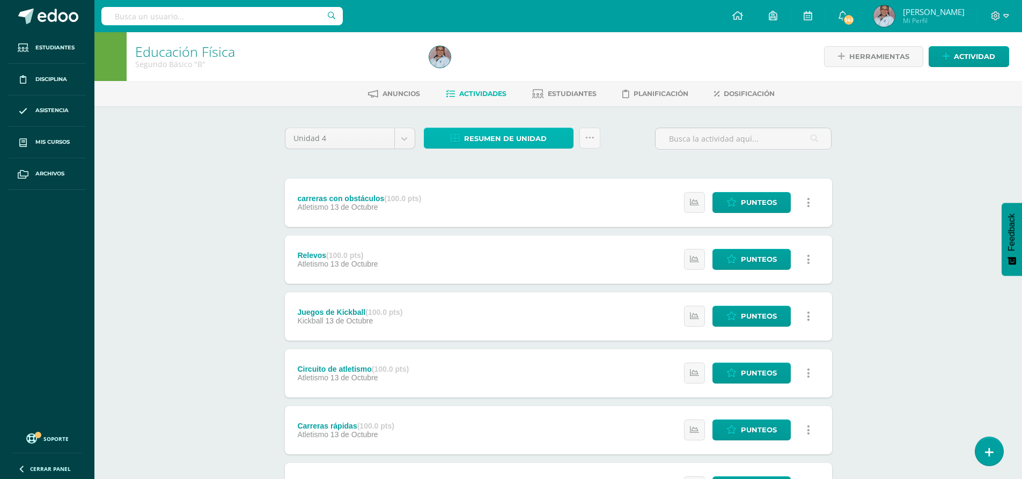
click at [485, 136] on span "Resumen de unidad" at bounding box center [505, 139] width 83 height 20
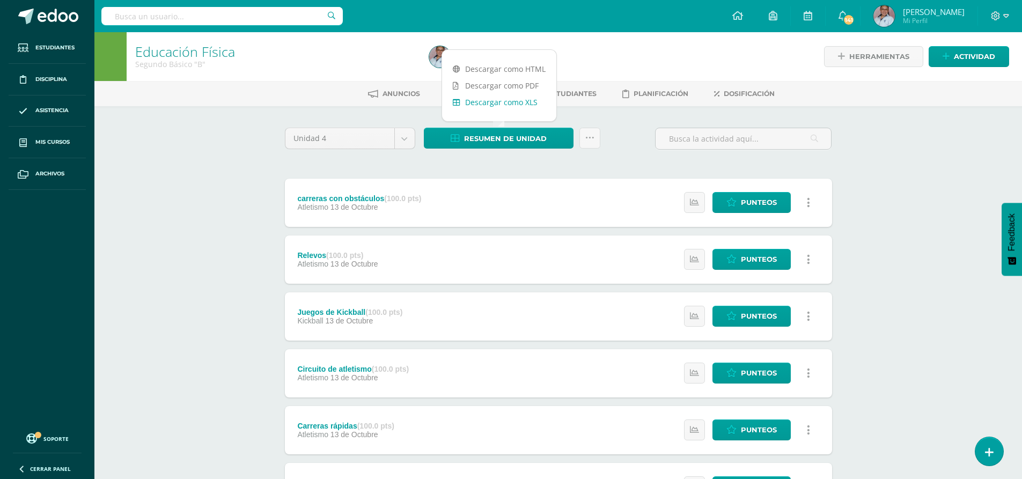
click at [506, 106] on link "Descargar como XLS" at bounding box center [499, 102] width 114 height 17
click at [522, 106] on link "Descargar como XLS" at bounding box center [499, 102] width 114 height 17
click at [401, 138] on body "Estudiantes Disciplina Asistencia Mis cursos Archivos Soporte Ayuda Reportar un…" at bounding box center [511, 403] width 1022 height 807
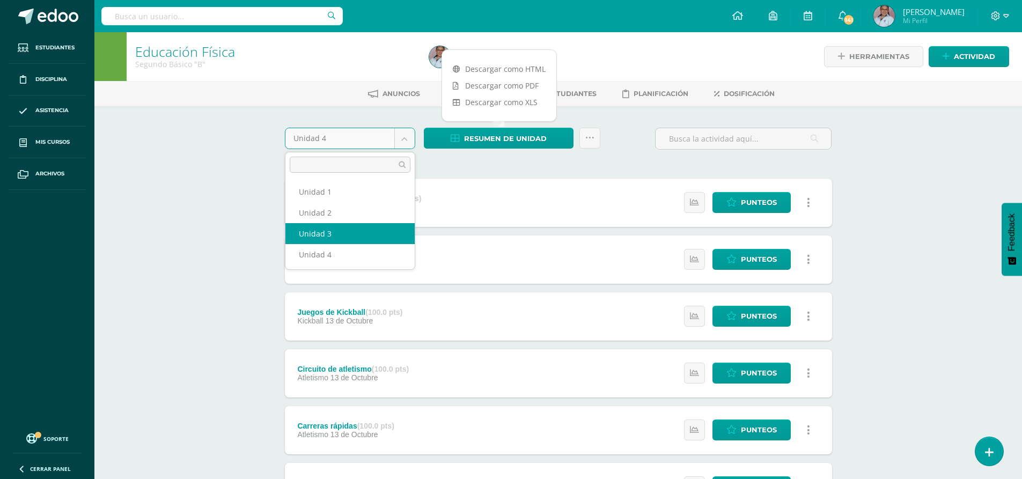
select select "Unidad 3"
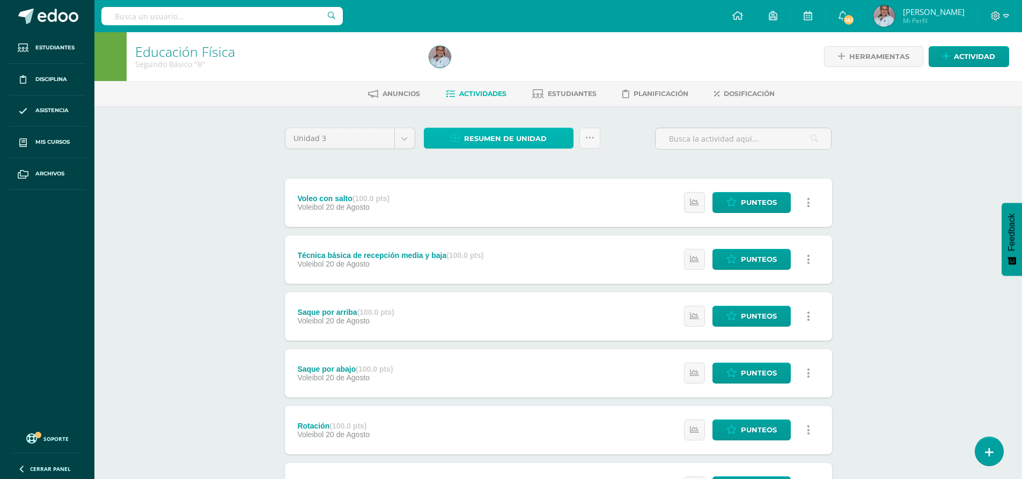
click at [503, 142] on span "Resumen de unidad" at bounding box center [505, 139] width 83 height 20
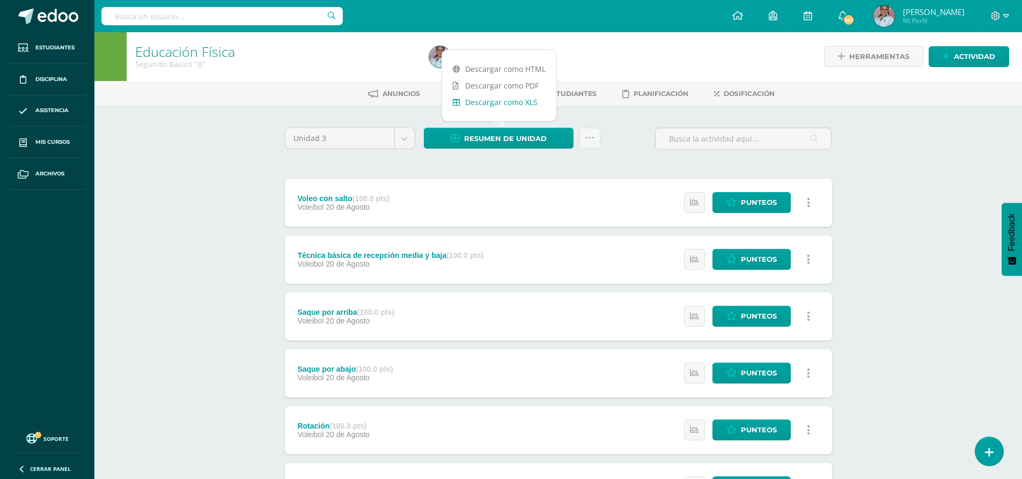
click at [517, 106] on link "Descargar como XLS" at bounding box center [499, 102] width 114 height 17
click at [403, 141] on body "Estudiantes Disciplina Asistencia Mis cursos Archivos Soporte Ayuda Reportar un…" at bounding box center [511, 348] width 1022 height 697
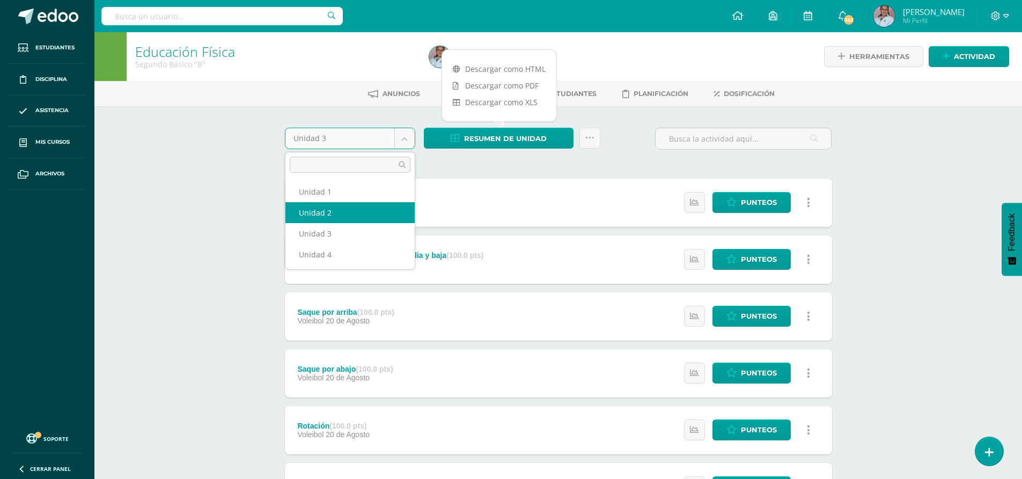
select select "Unidad 2"
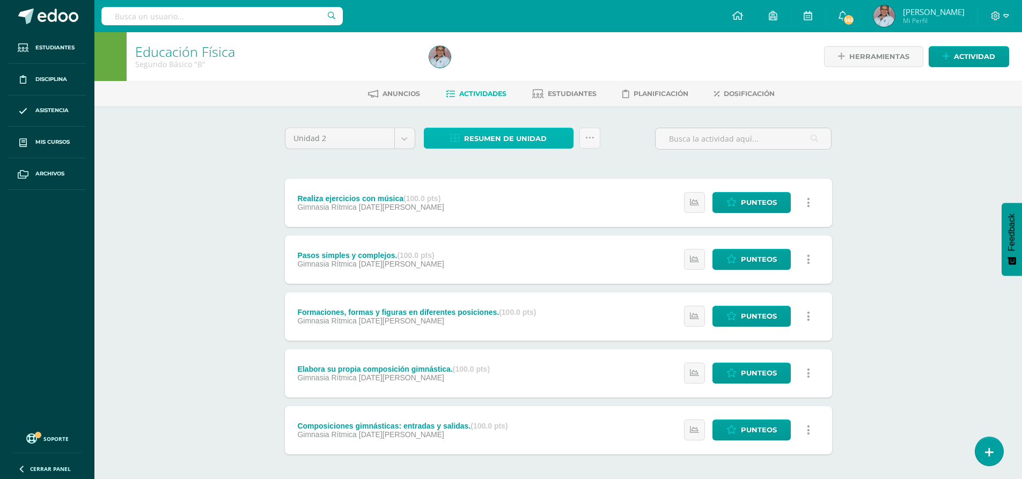
click at [536, 145] on span "Resumen de unidad" at bounding box center [505, 139] width 83 height 20
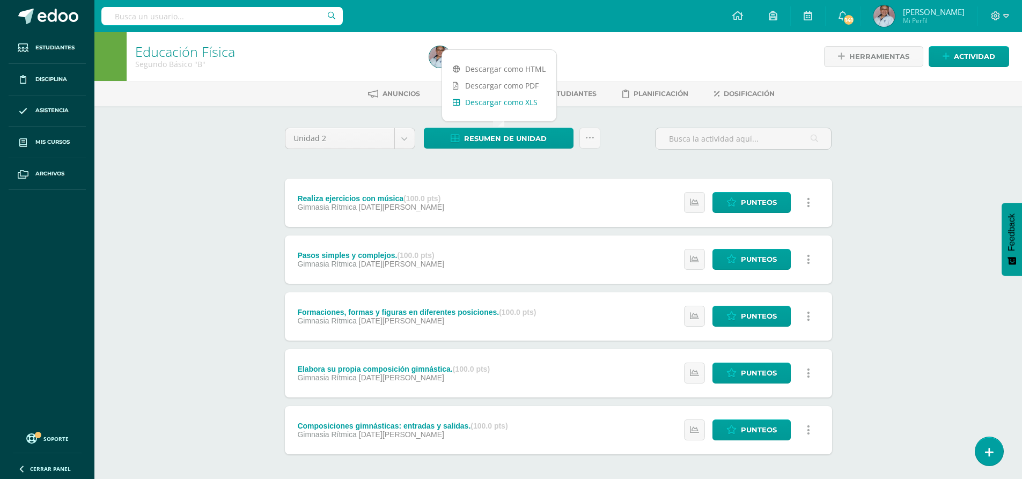
click at [497, 105] on link "Descargar como XLS" at bounding box center [499, 102] width 114 height 17
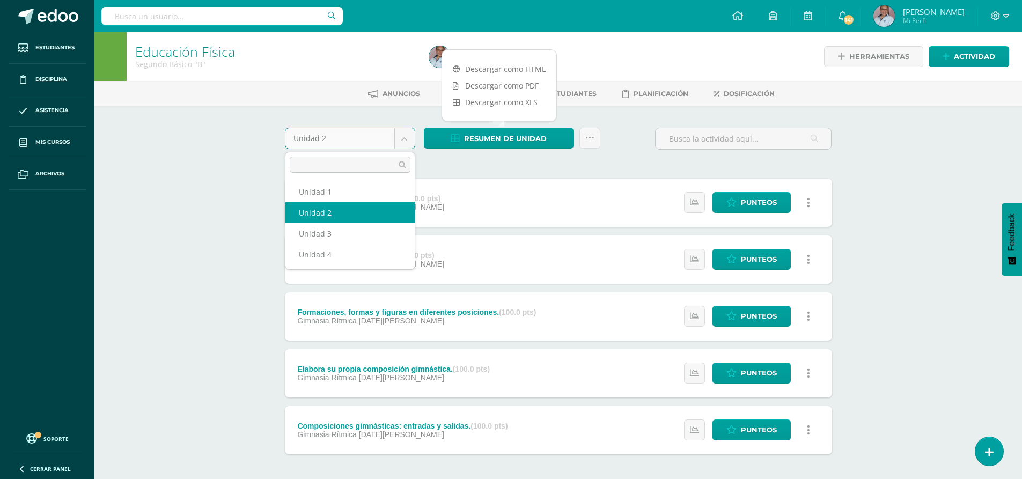
click at [404, 144] on body "Estudiantes Disciplina Asistencia Mis cursos Archivos Soporte Ayuda Reportar un…" at bounding box center [511, 263] width 1022 height 526
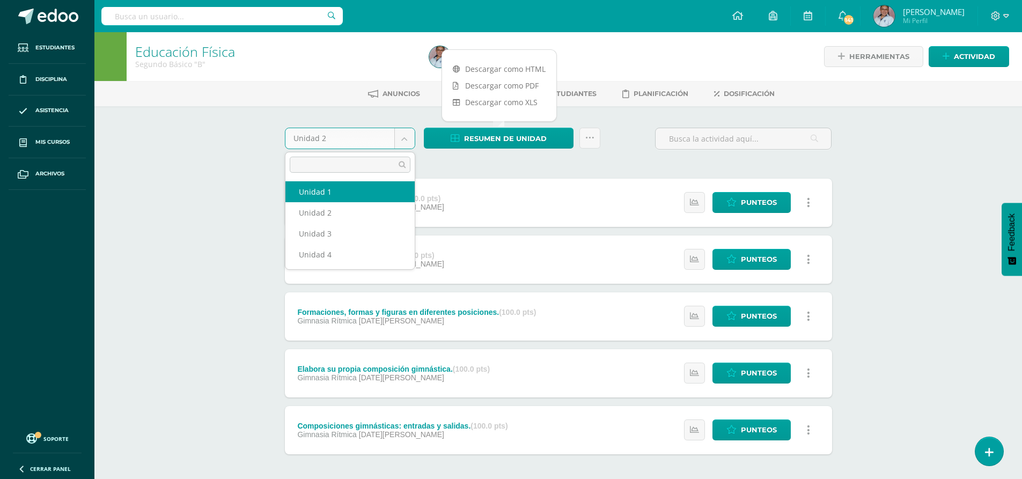
select select "Unidad 1"
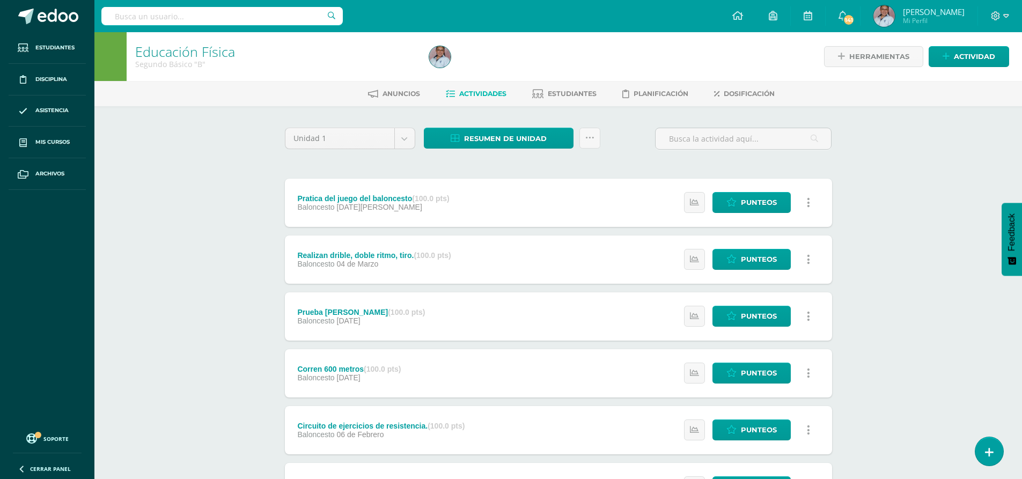
click at [524, 150] on div "Resumen de unidad Descargar como HTML Descargar como PDF Descargar como XLS Env…" at bounding box center [512, 143] width 185 height 31
click at [526, 139] on span "Resumen de unidad" at bounding box center [505, 139] width 83 height 20
click at [525, 106] on link "Descargar como XLS" at bounding box center [499, 102] width 114 height 17
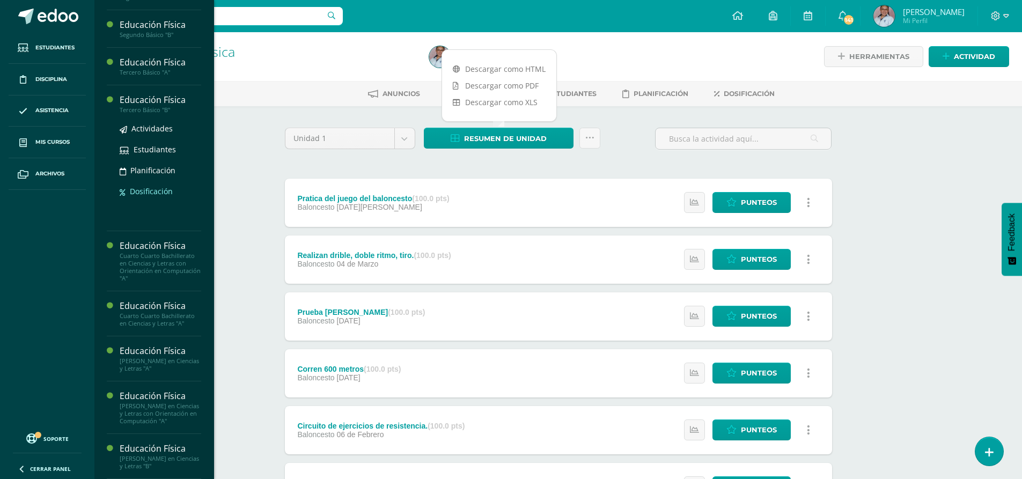
scroll to position [760, 0]
click at [154, 96] on span "Actividades" at bounding box center [151, 91] width 41 height 10
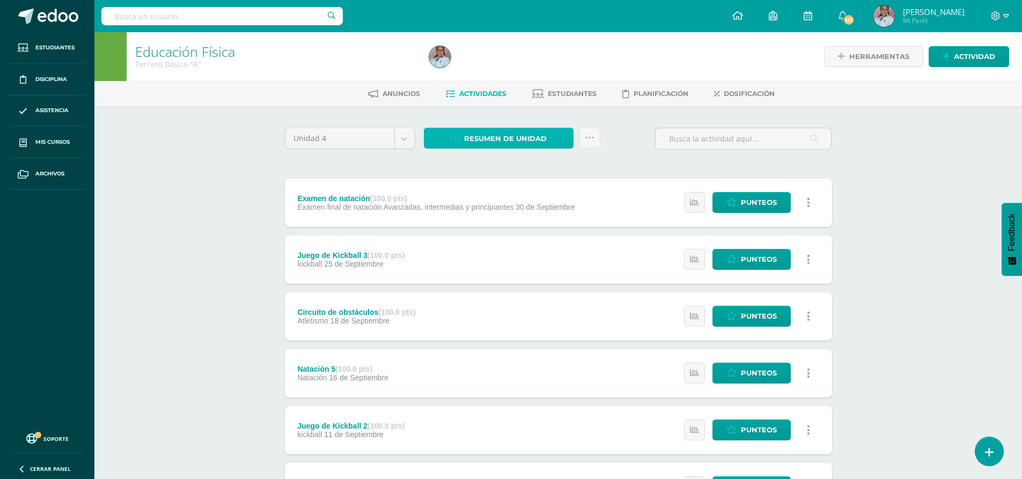
click at [507, 134] on span "Resumen de unidad" at bounding box center [505, 139] width 83 height 20
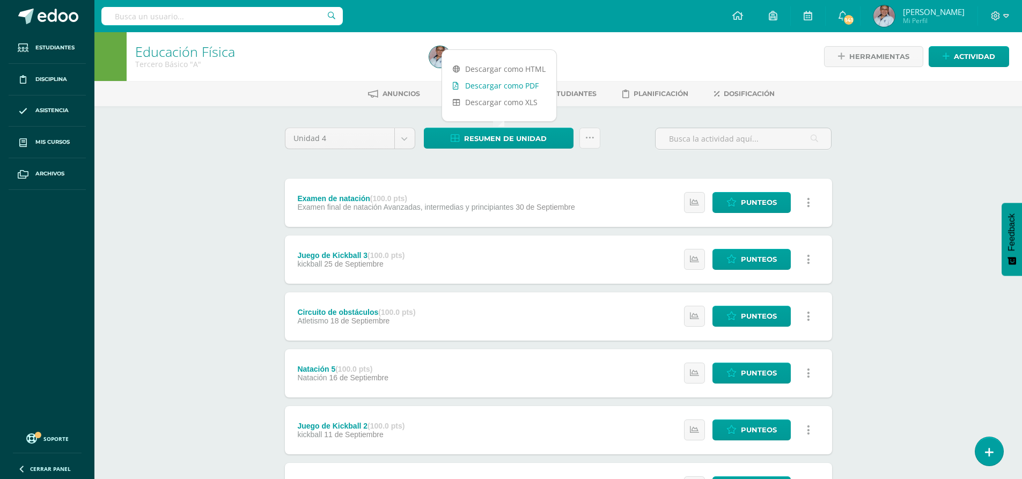
click at [518, 87] on link "Descargar como PDF" at bounding box center [499, 85] width 114 height 17
click at [509, 109] on link "Descargar como XLS" at bounding box center [499, 102] width 114 height 17
click at [402, 137] on body "Estudiantes Disciplina Asistencia Mis cursos Archivos Soporte Ayuda Reportar un…" at bounding box center [511, 403] width 1022 height 807
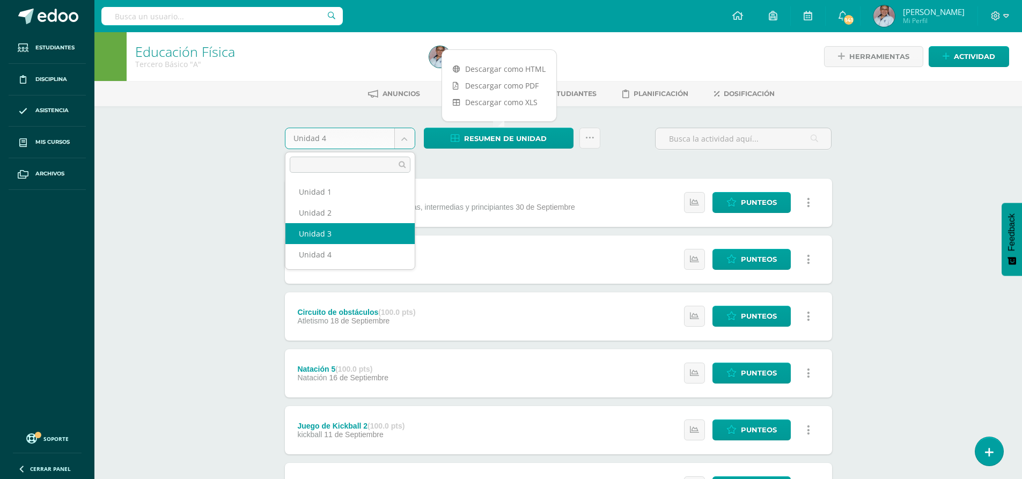
select select "Unidad 3"
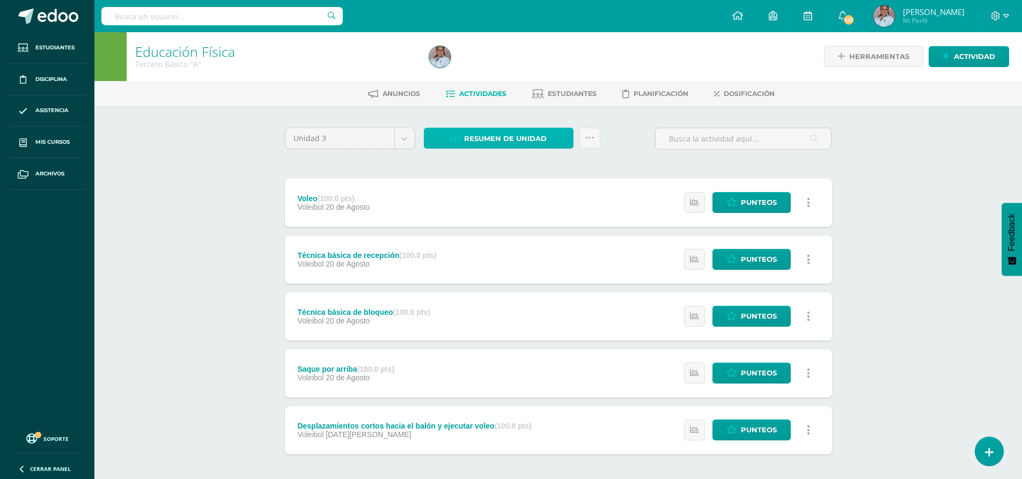
click at [489, 145] on span "Resumen de unidad" at bounding box center [505, 139] width 83 height 20
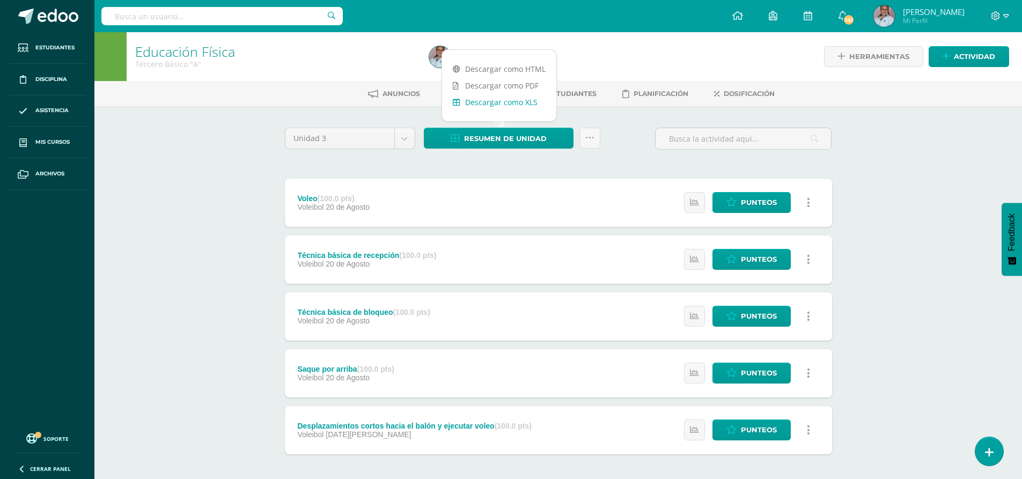
click at [511, 106] on link "Descargar como XLS" at bounding box center [499, 102] width 114 height 17
click at [404, 133] on body "Estudiantes Disciplina Asistencia Mis cursos Archivos Soporte Ayuda Reportar un…" at bounding box center [511, 263] width 1022 height 526
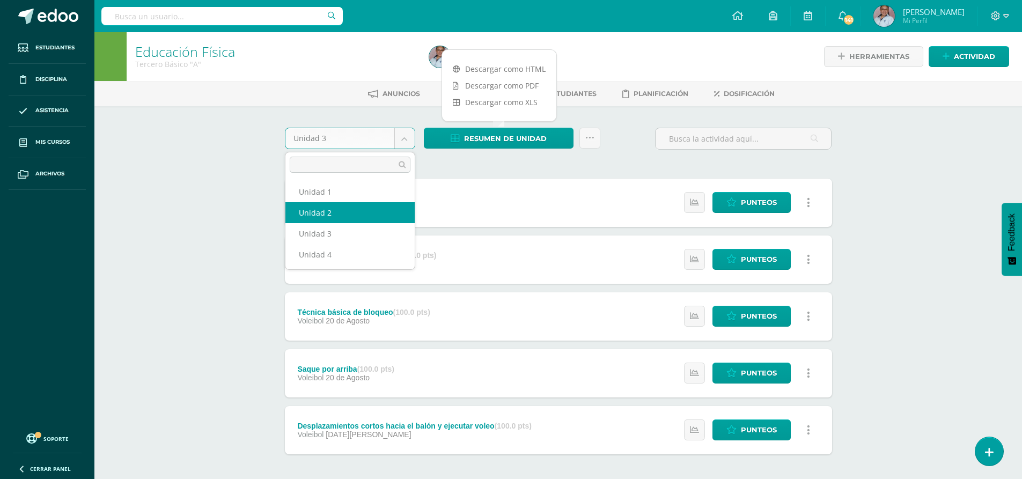
select select "Unidad 2"
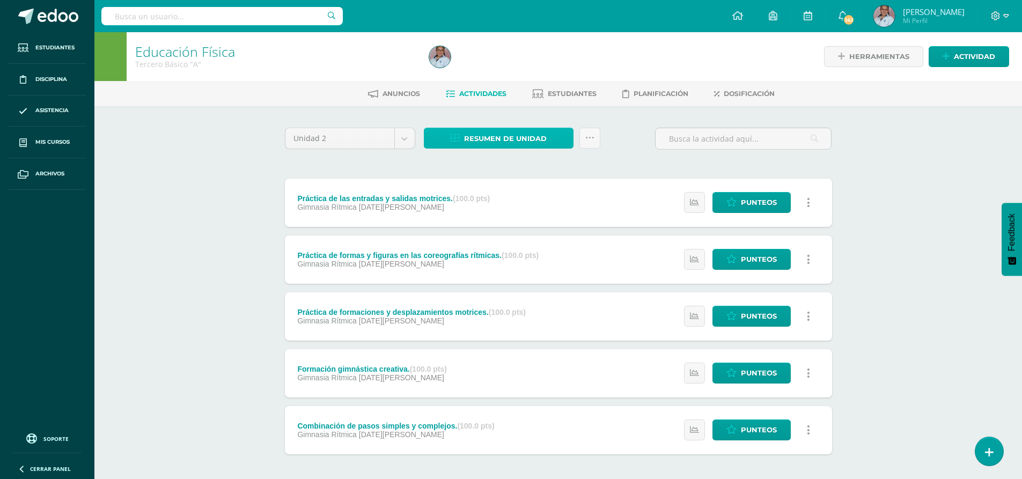
click at [502, 130] on span "Resumen de unidad" at bounding box center [505, 139] width 83 height 20
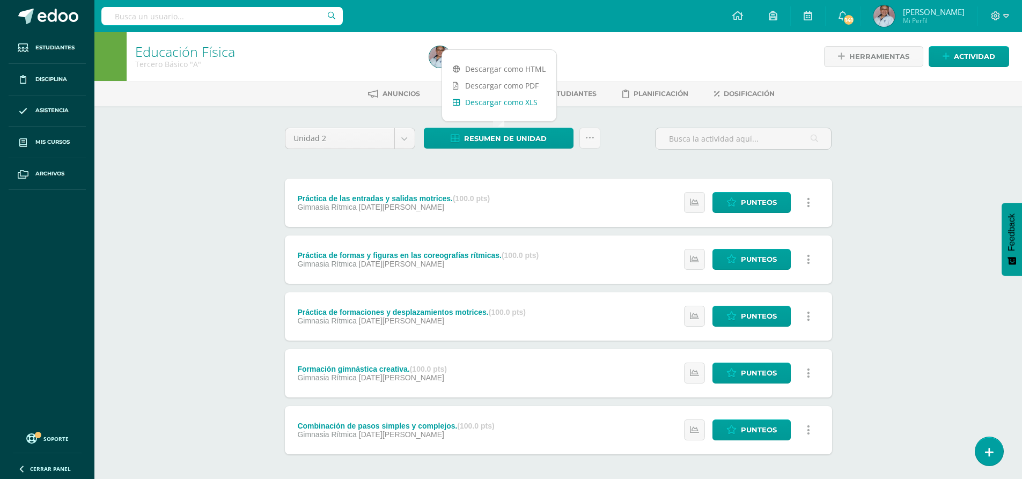
click at [525, 103] on link "Descargar como XLS" at bounding box center [499, 102] width 114 height 17
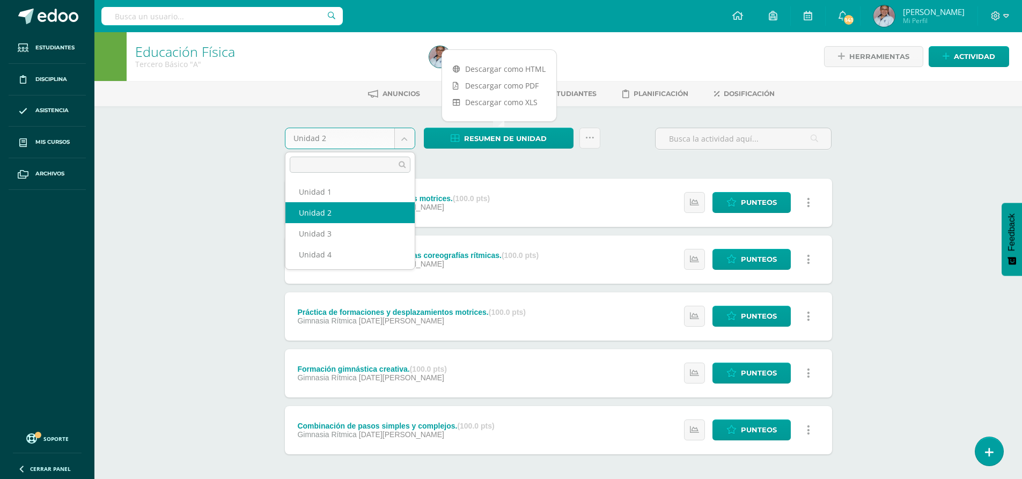
click at [399, 147] on body "Estudiantes Disciplina Asistencia Mis cursos Archivos Soporte Ayuda Reportar un…" at bounding box center [511, 263] width 1022 height 526
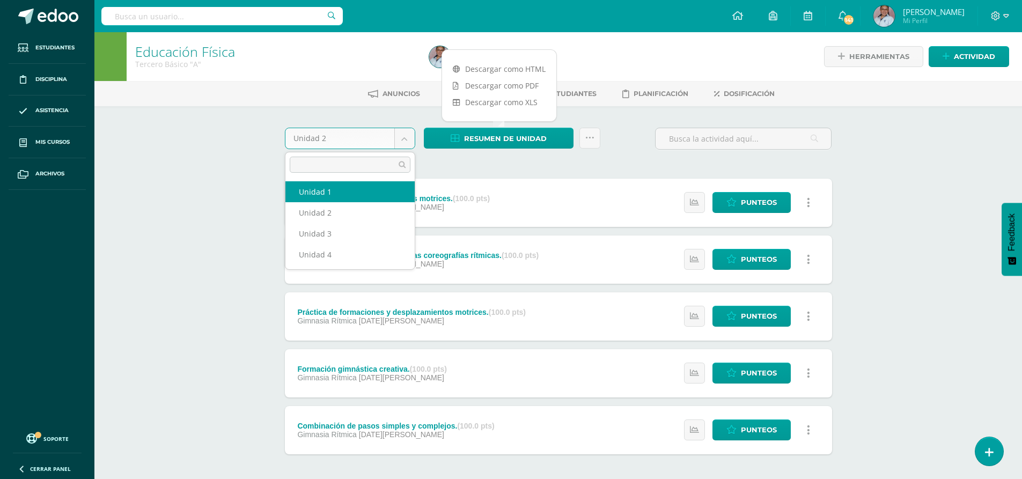
select select "Unidad 1"
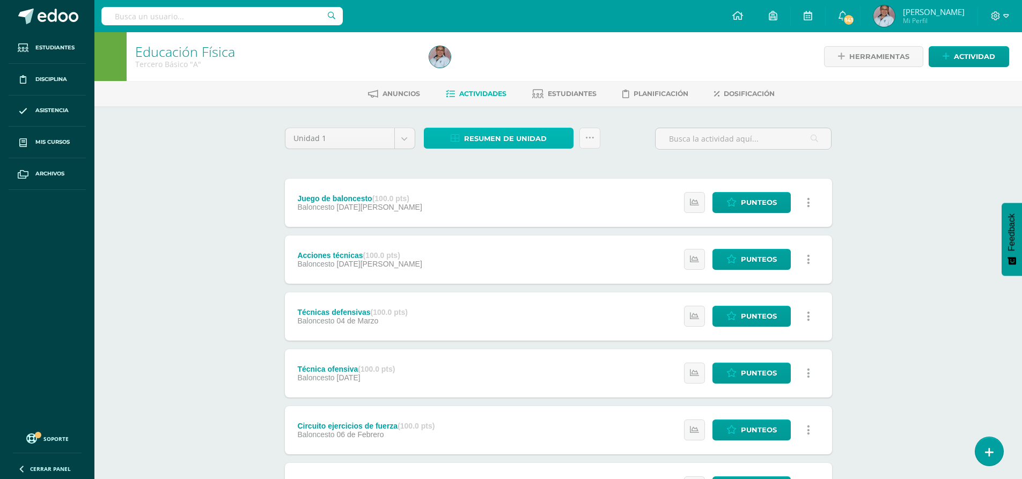
click at [543, 135] on span "Resumen de unidad" at bounding box center [505, 139] width 83 height 20
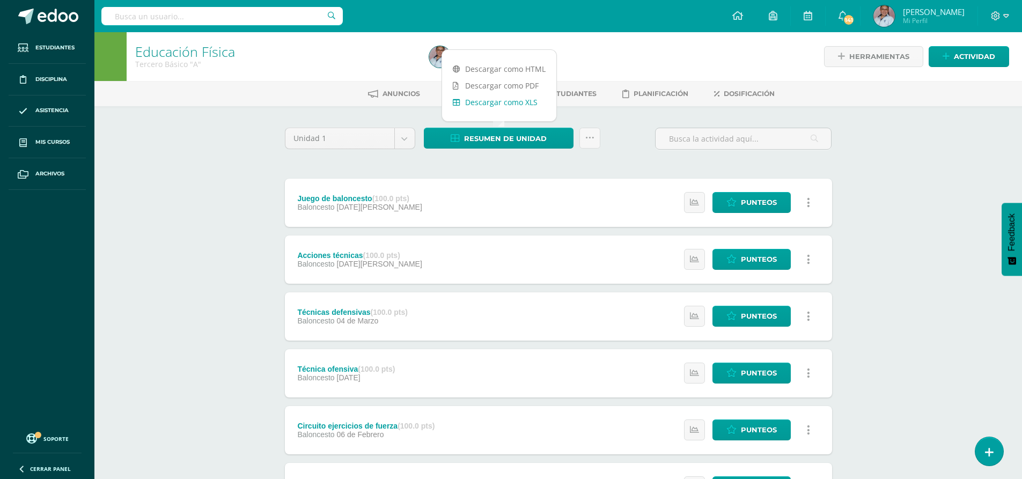
click at [514, 106] on link "Descargar como XLS" at bounding box center [499, 102] width 114 height 17
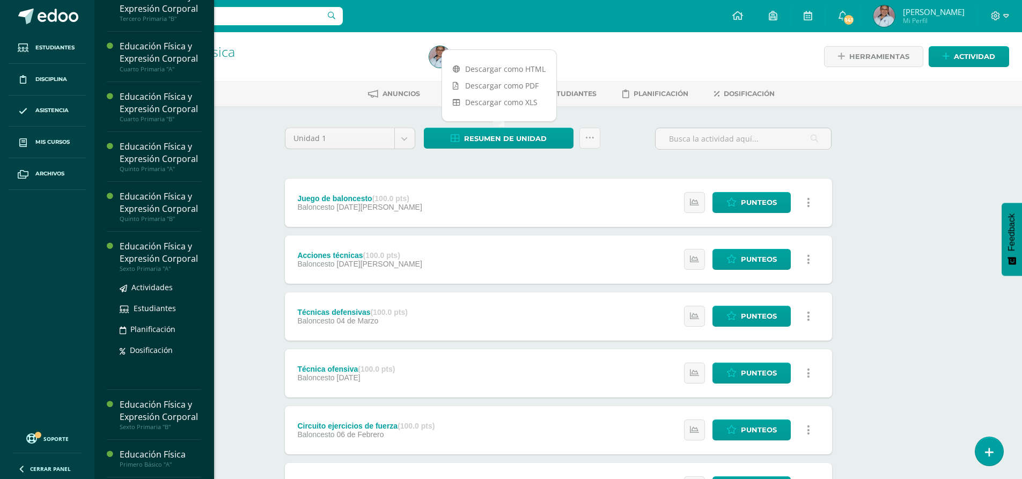
scroll to position [590, 0]
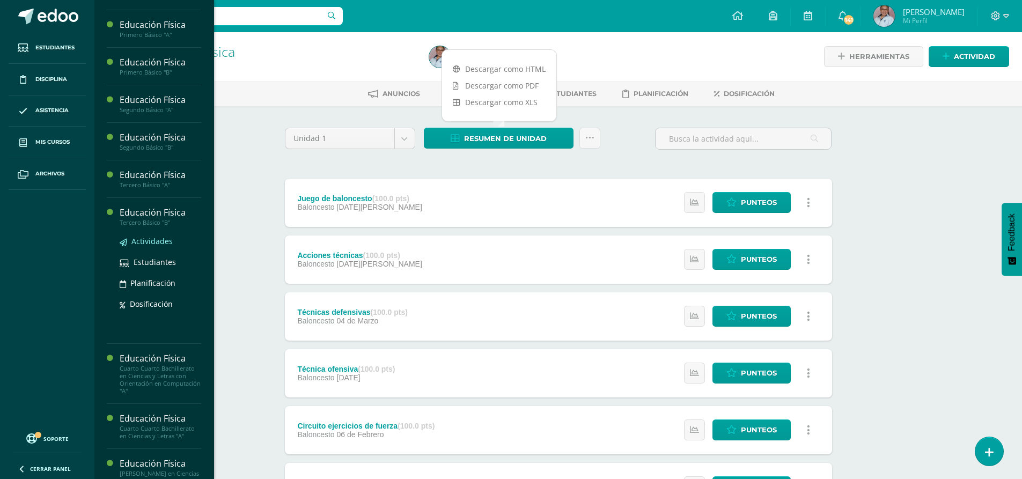
click at [147, 246] on span "Actividades" at bounding box center [151, 241] width 41 height 10
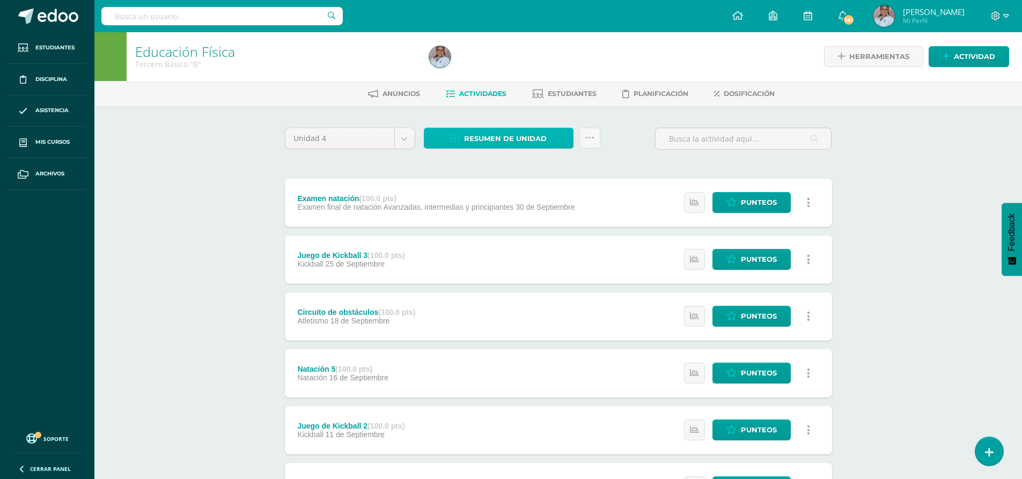
click at [520, 136] on span "Resumen de unidad" at bounding box center [505, 139] width 83 height 20
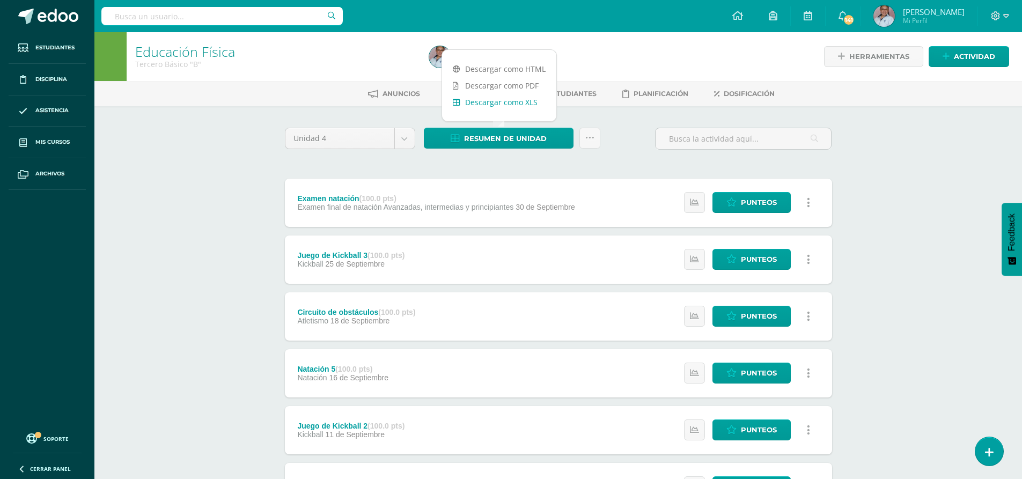
click at [520, 108] on link "Descargar como XLS" at bounding box center [499, 102] width 114 height 17
click at [399, 144] on body "Estudiantes Disciplina Asistencia Mis cursos Archivos Soporte Ayuda Reportar un…" at bounding box center [511, 403] width 1022 height 807
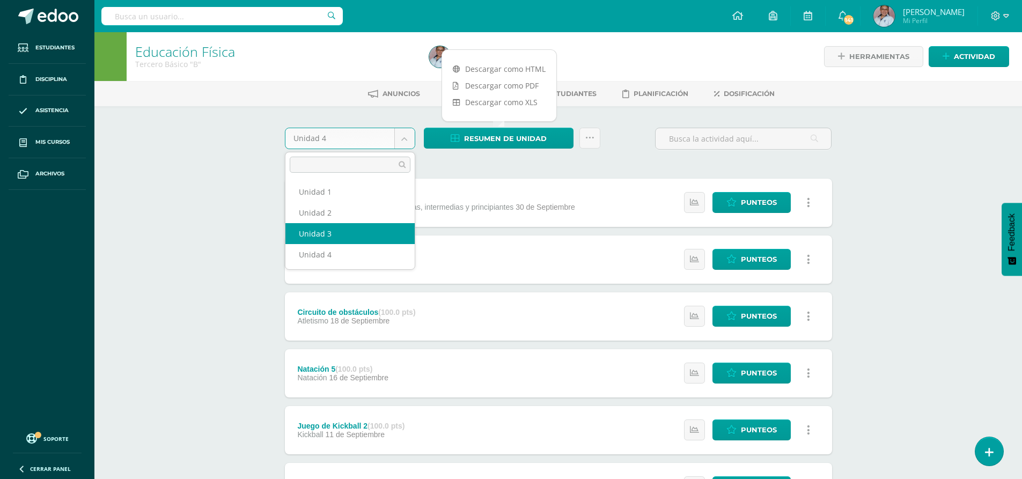
select select "Unidad 3"
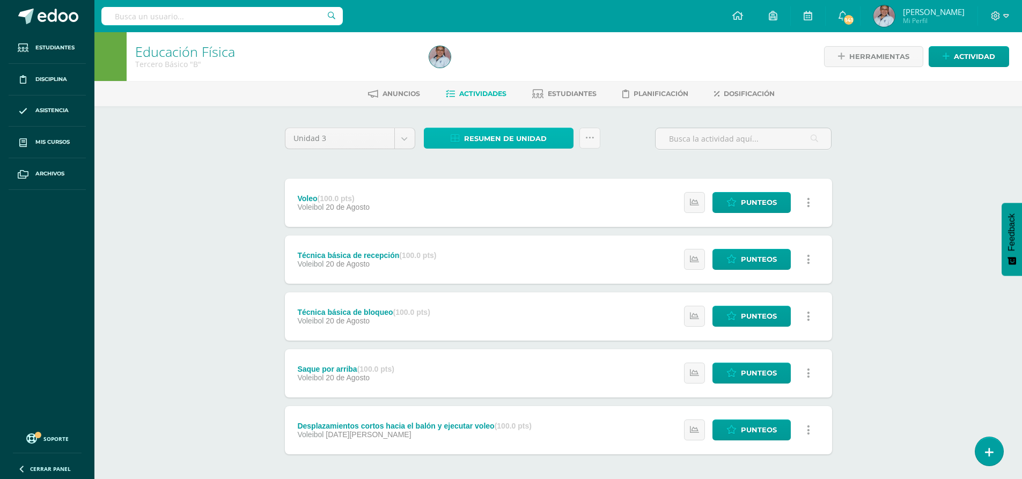
click at [499, 140] on span "Resumen de unidad" at bounding box center [505, 139] width 83 height 20
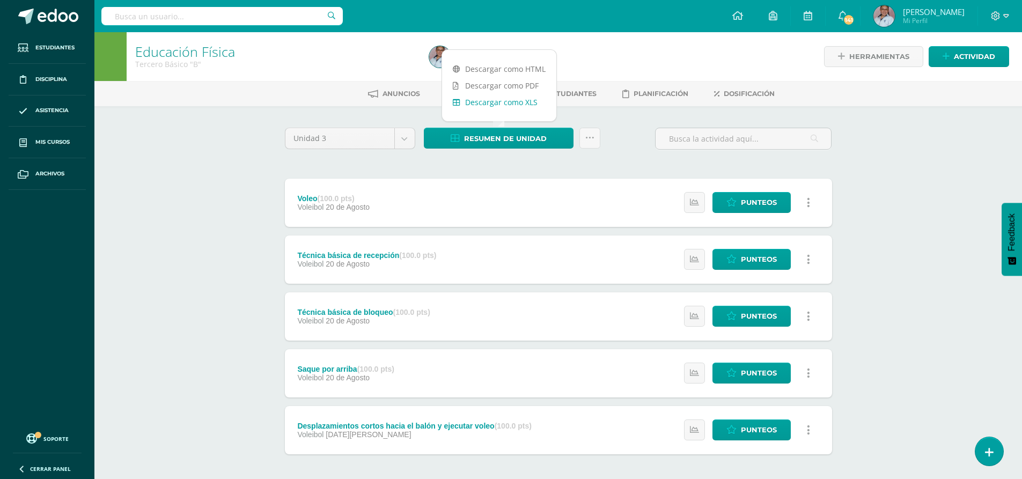
click at [509, 101] on link "Descargar como XLS" at bounding box center [499, 102] width 114 height 17
click at [404, 149] on div "Unidad 3" at bounding box center [350, 138] width 130 height 21
click at [404, 141] on body "Estudiantes Disciplina Asistencia Mis cursos Archivos Soporte Ayuda Reportar un…" at bounding box center [511, 263] width 1022 height 526
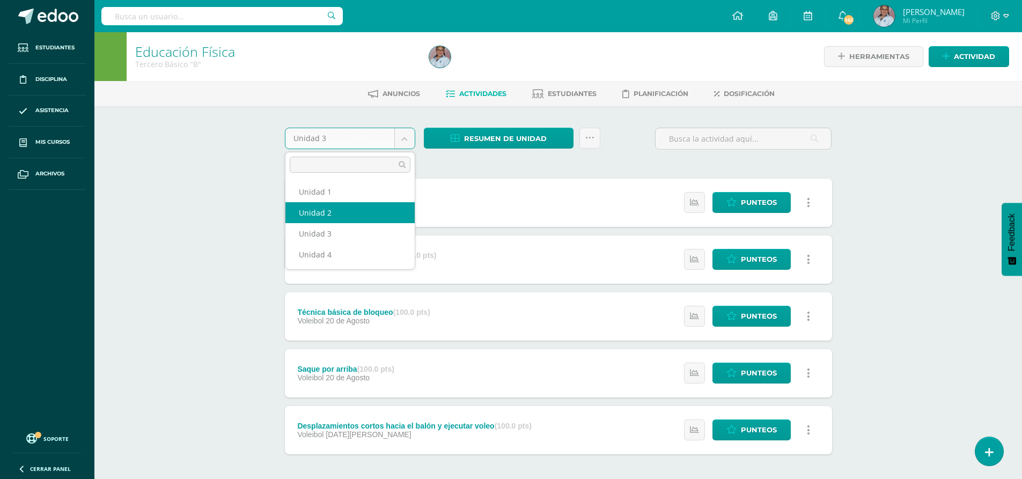
select select "Unidad 2"
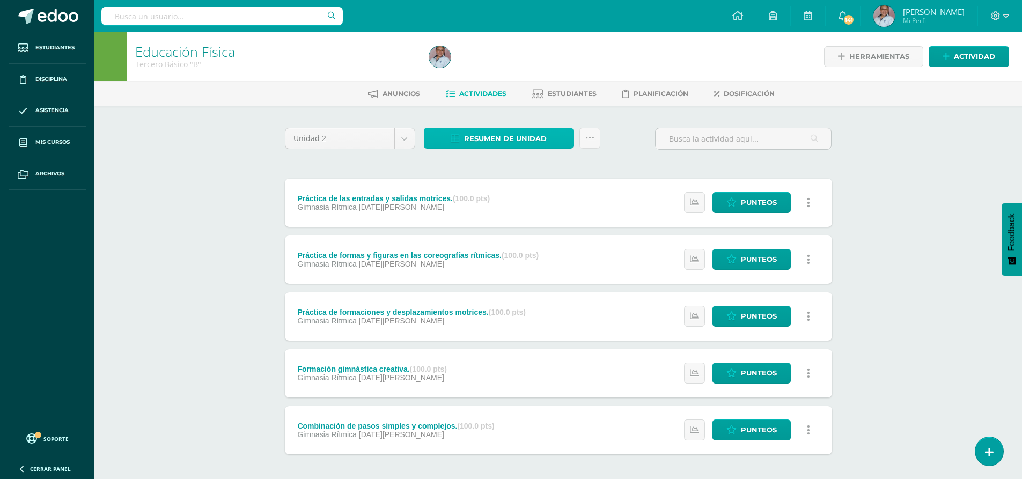
click at [501, 138] on span "Resumen de unidad" at bounding box center [505, 139] width 83 height 20
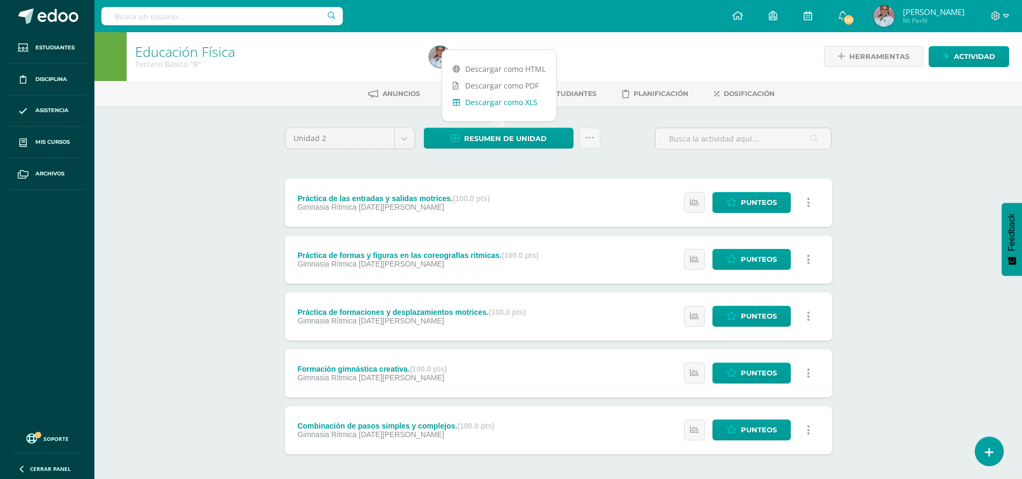
click at [501, 104] on link "Descargar como XLS" at bounding box center [499, 102] width 114 height 17
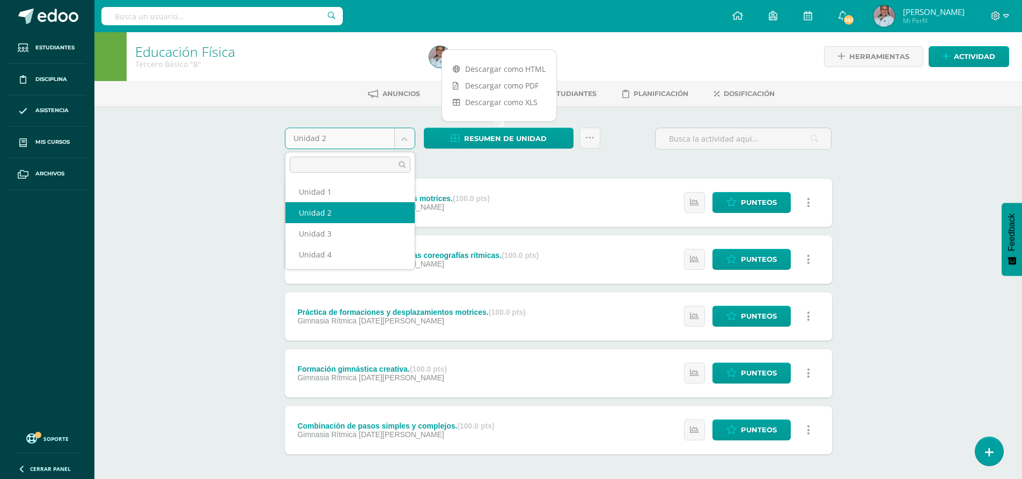
click at [396, 141] on body "Estudiantes Disciplina Asistencia Mis cursos Archivos Soporte Ayuda Reportar un…" at bounding box center [511, 263] width 1022 height 526
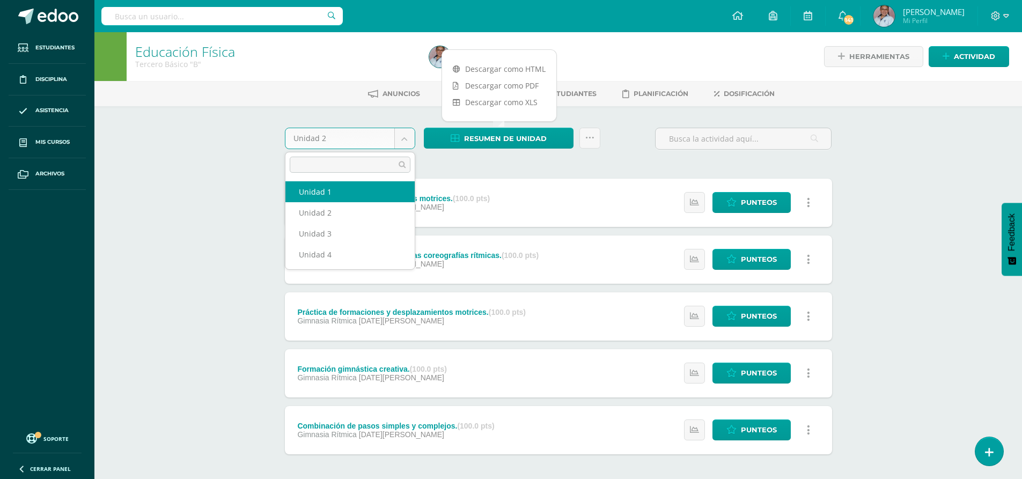
select select "Unidad 1"
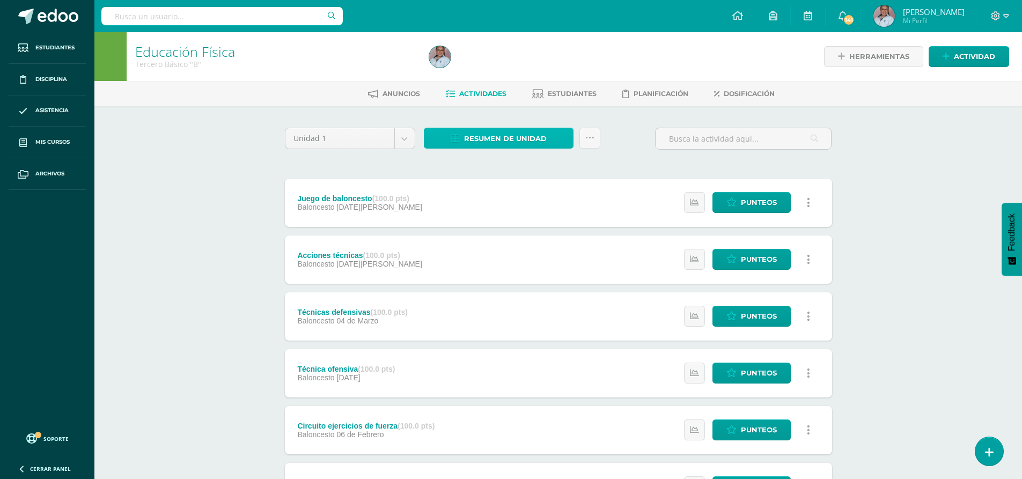
click at [502, 142] on span "Resumen de unidad" at bounding box center [505, 139] width 83 height 20
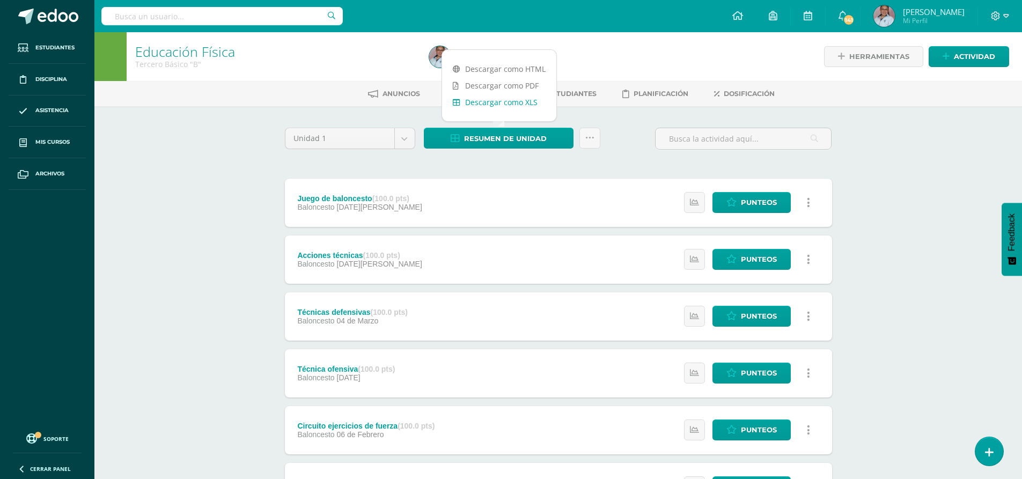
click at [499, 108] on link "Descargar como XLS" at bounding box center [499, 102] width 114 height 17
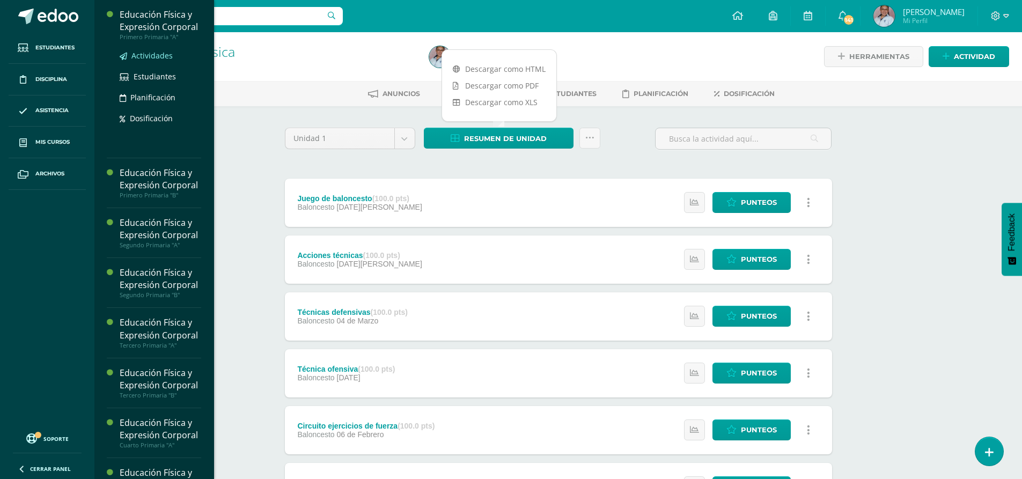
click at [155, 61] on span "Actividades" at bounding box center [151, 55] width 41 height 10
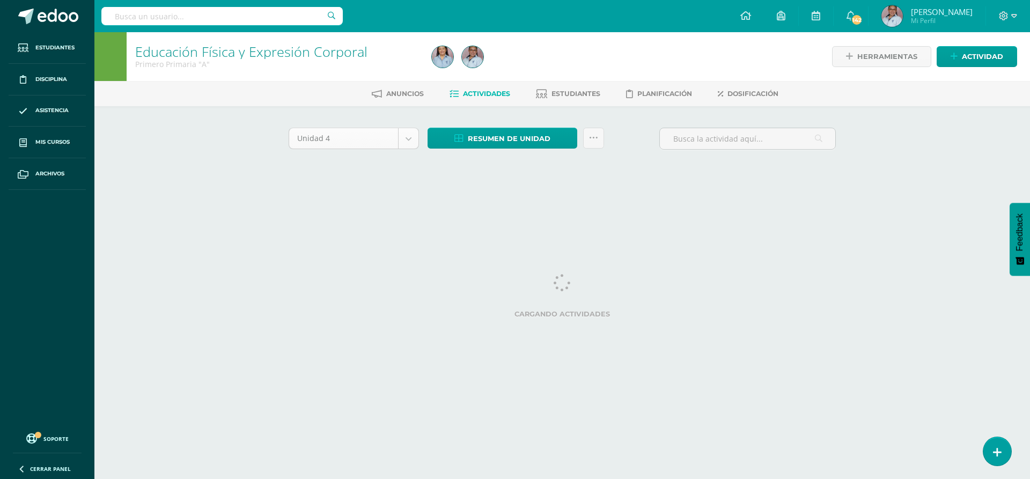
click at [408, 141] on body "Estudiantes Disciplina Asistencia Mis cursos Archivos Soporte Ayuda Reportar un…" at bounding box center [515, 100] width 1030 height 200
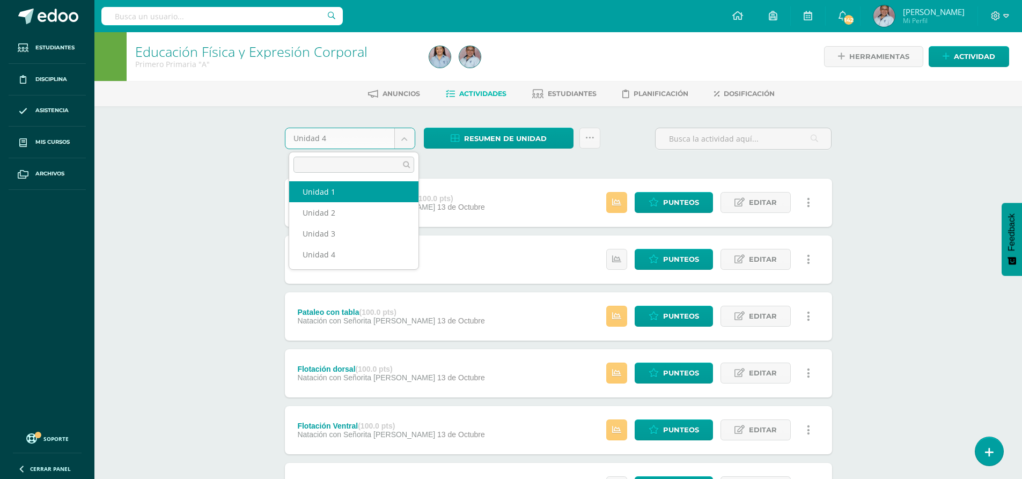
select select "Unidad 1"
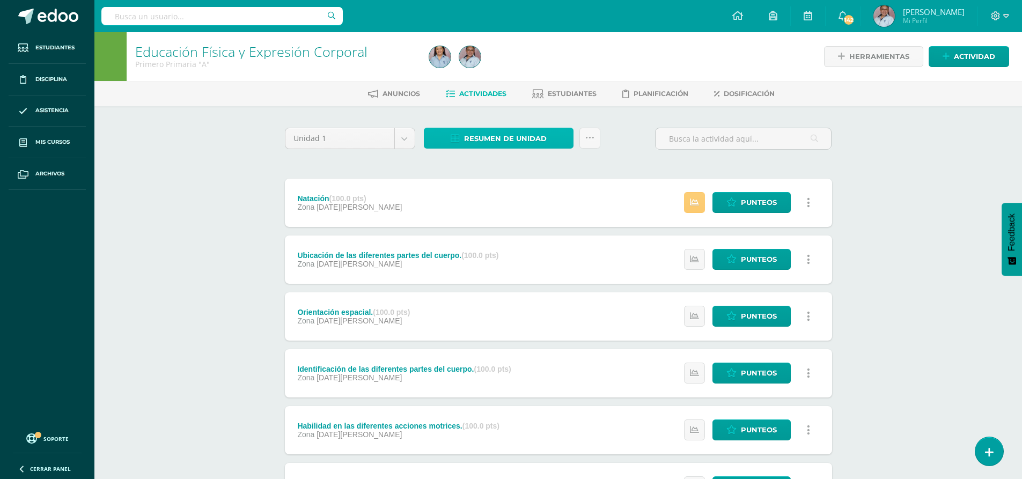
click at [511, 142] on span "Resumen de unidad" at bounding box center [505, 139] width 83 height 20
click at [492, 143] on span "Resumen de unidad" at bounding box center [505, 139] width 83 height 20
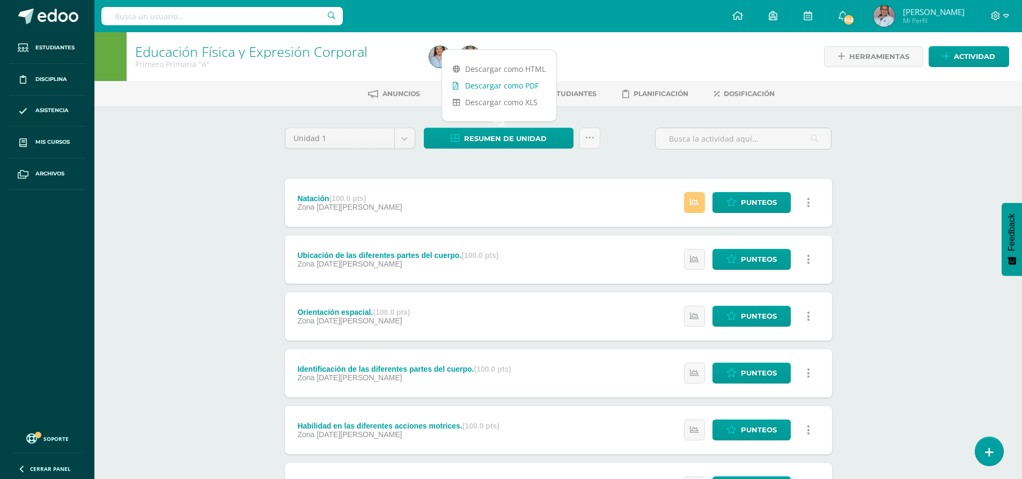
click at [499, 88] on link "Descargar como PDF" at bounding box center [499, 85] width 114 height 17
click at [409, 140] on body "Estudiantes Disciplina Asistencia Mis cursos Archivos Soporte Ayuda Reportar un…" at bounding box center [511, 291] width 1022 height 583
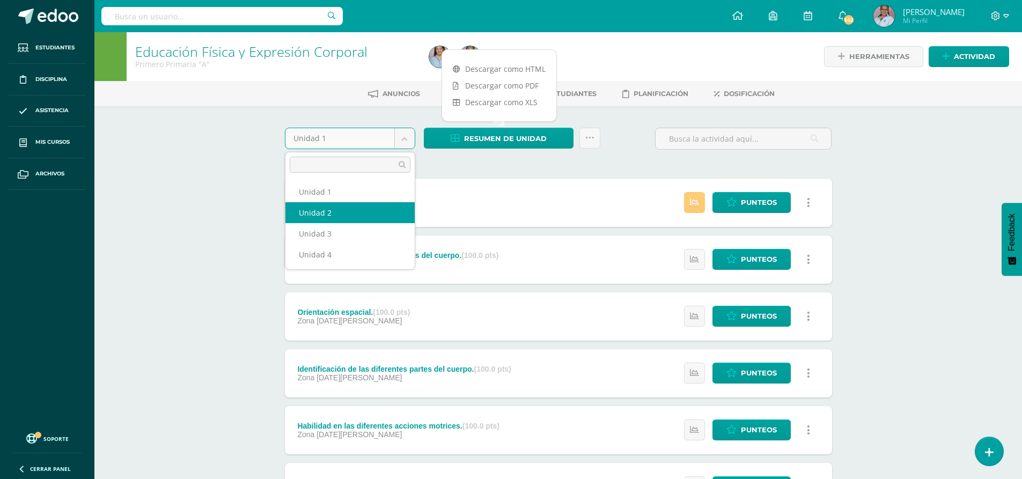
select select "Unidad 2"
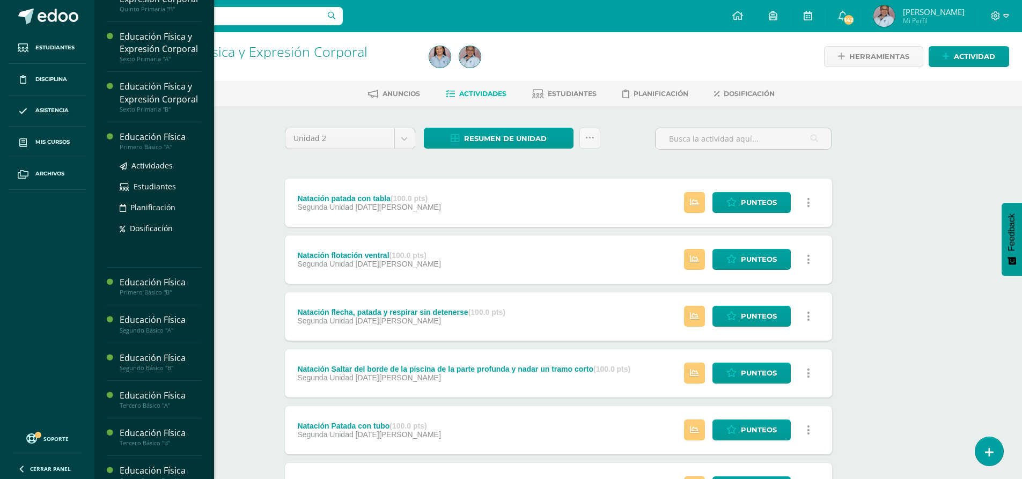
scroll to position [477, 0]
click at [149, 172] on span "Actividades" at bounding box center [151, 167] width 41 height 10
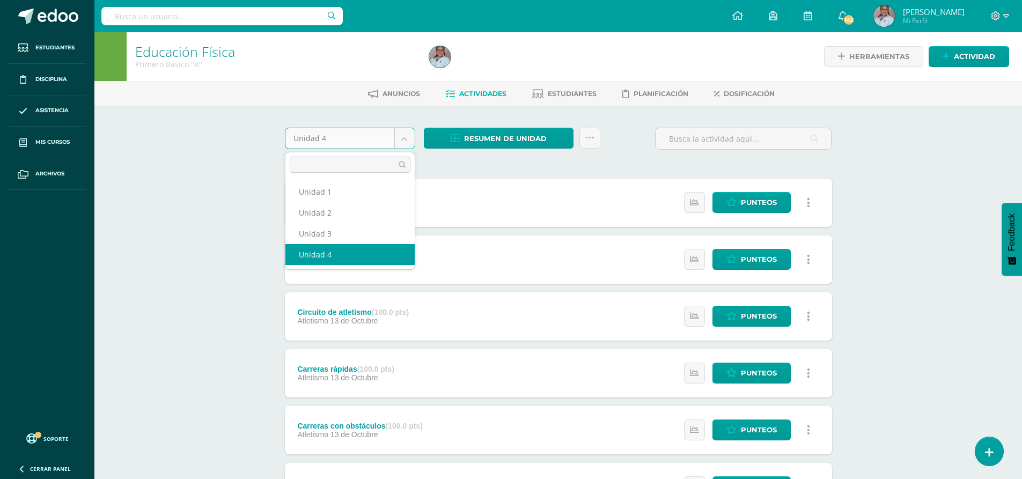
click at [407, 144] on body "Estudiantes Disciplina Asistencia Mis cursos Archivos Soporte Ayuda Reportar un…" at bounding box center [511, 403] width 1022 height 807
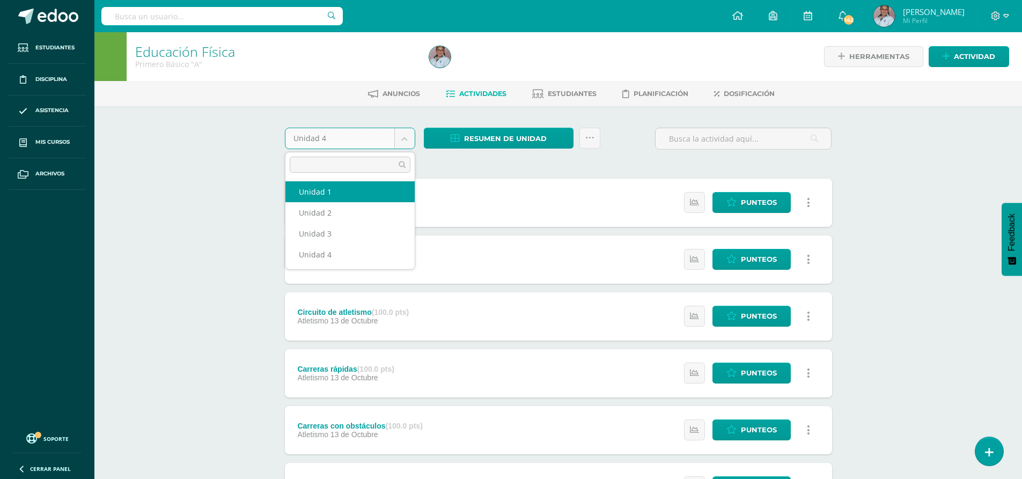
select select "Unidad 1"
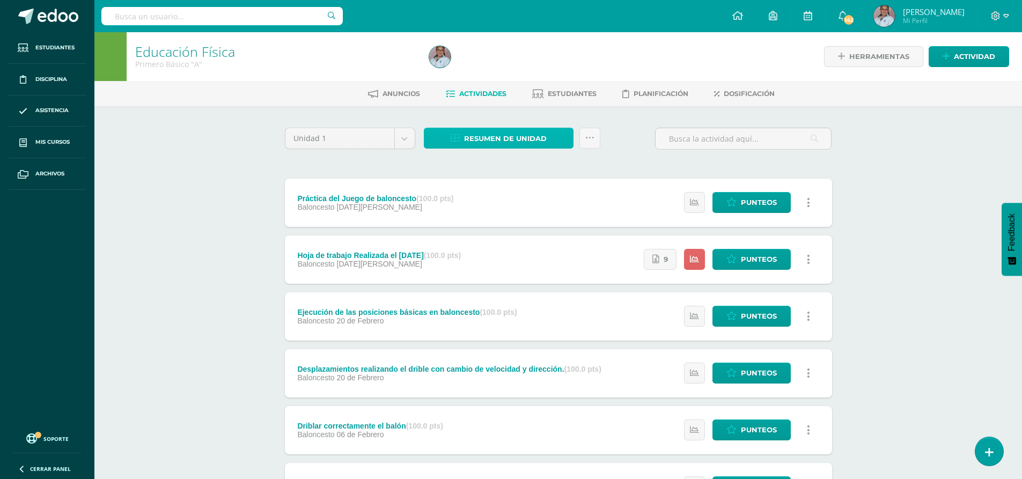
click at [494, 139] on span "Resumen de unidad" at bounding box center [505, 139] width 83 height 20
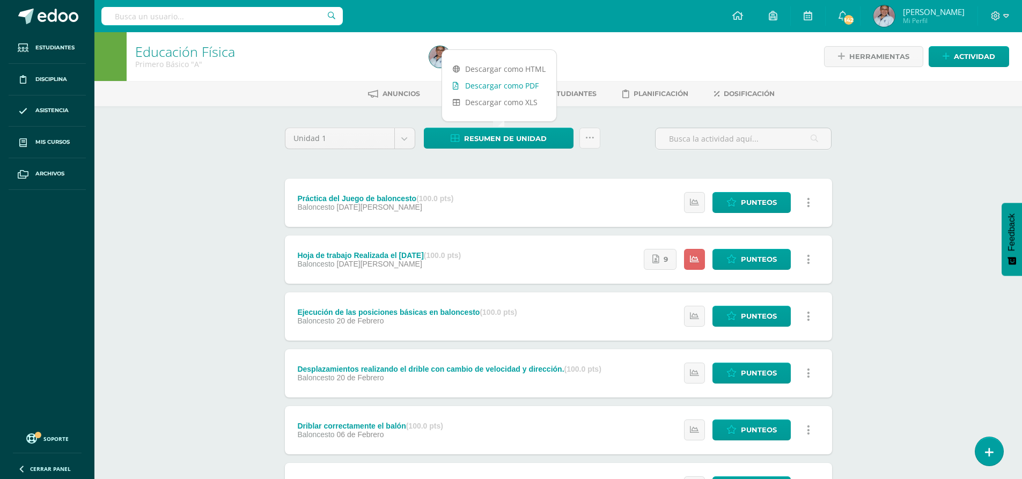
click at [509, 86] on link "Descargar como PDF" at bounding box center [499, 85] width 114 height 17
click at [397, 140] on body "Estudiantes Disciplina Asistencia Mis cursos Archivos Soporte Ayuda Reportar un…" at bounding box center [511, 320] width 1022 height 640
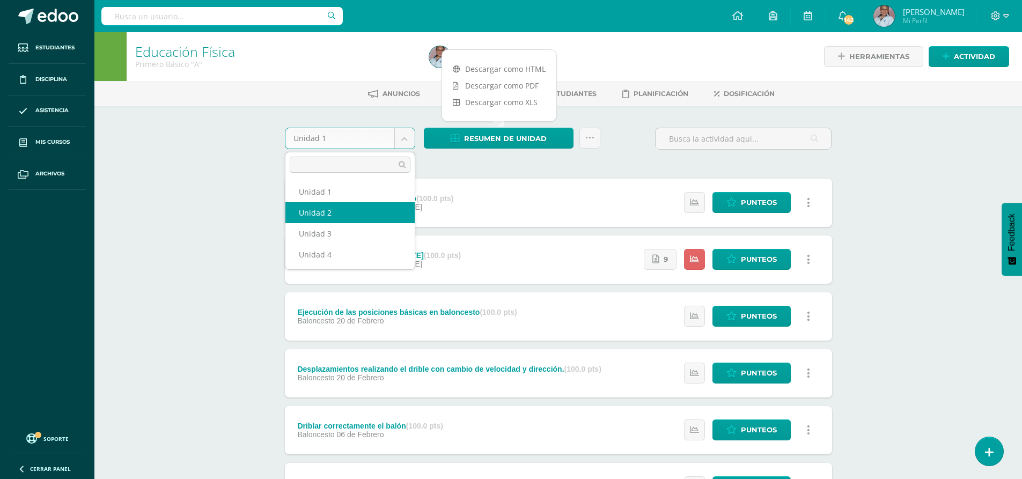
select select "Unidad 2"
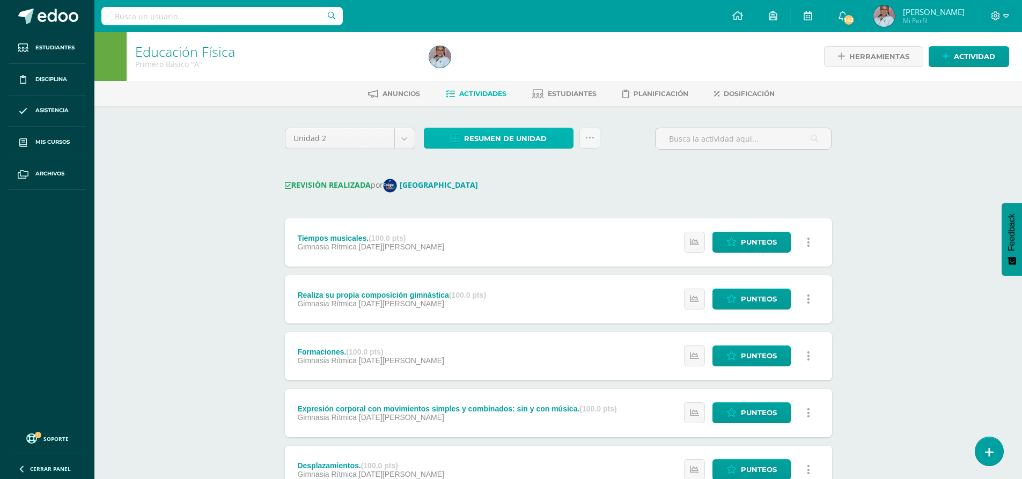
click at [531, 135] on span "Resumen de unidad" at bounding box center [505, 139] width 83 height 20
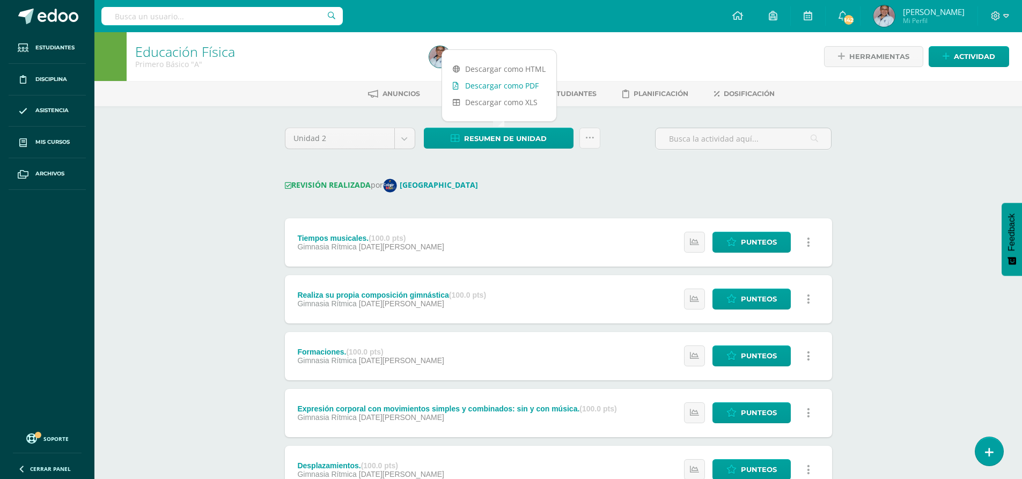
click at [517, 90] on link "Descargar como PDF" at bounding box center [499, 85] width 114 height 17
click at [408, 135] on body "Estudiantes Disciplina Asistencia Mis cursos Archivos Soporte Ayuda Reportar un…" at bounding box center [511, 283] width 1022 height 566
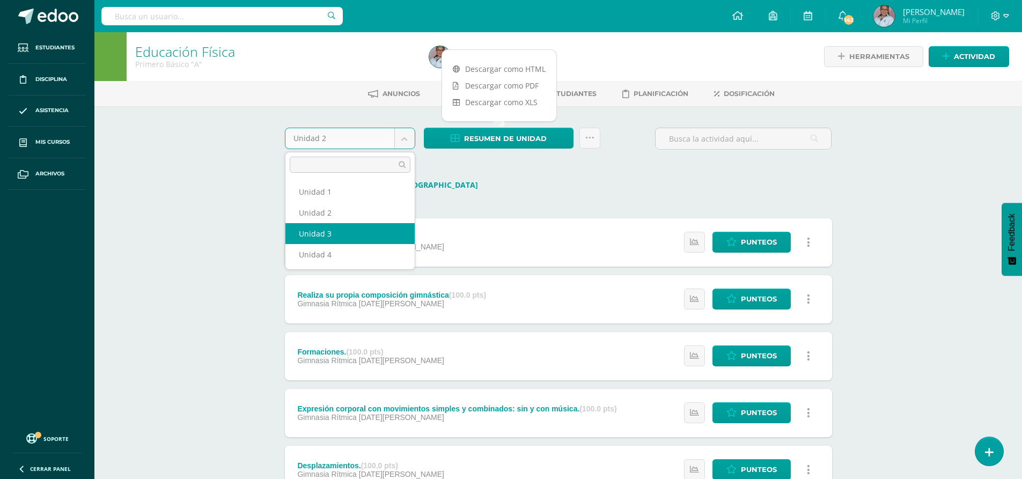
select select "Unidad 3"
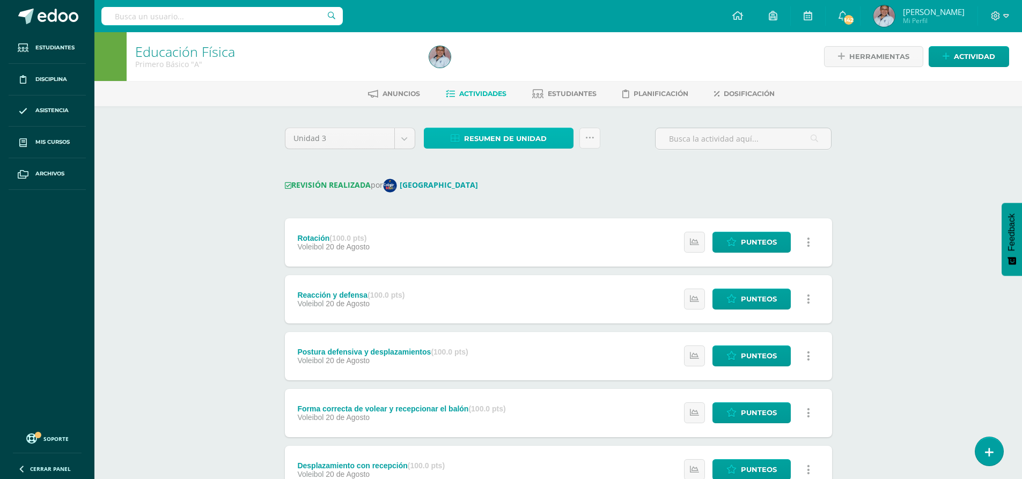
click at [514, 134] on span "Resumen de unidad" at bounding box center [505, 139] width 83 height 20
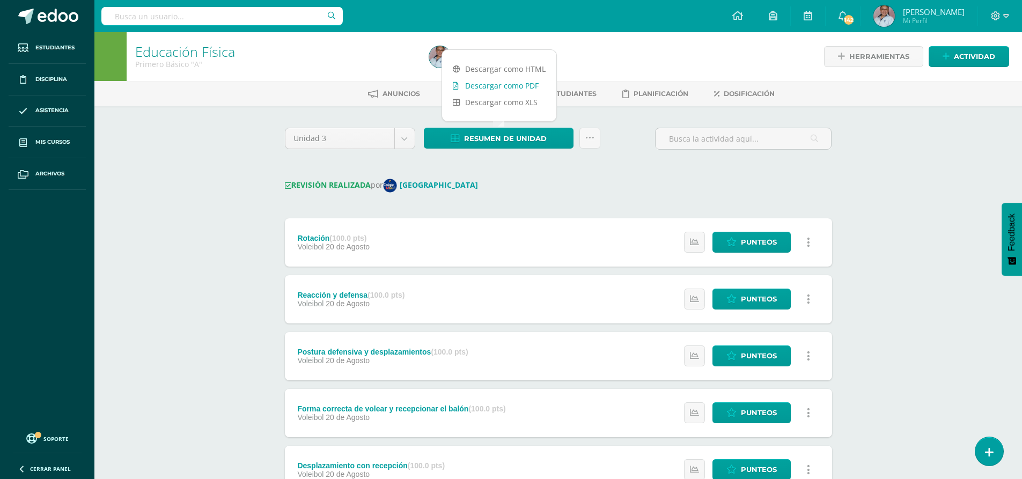
click at [514, 91] on link "Descargar como PDF" at bounding box center [499, 85] width 114 height 17
click at [408, 134] on body "Estudiantes Disciplina Asistencia Mis cursos Archivos Soporte Ayuda Reportar un…" at bounding box center [511, 339] width 1022 height 679
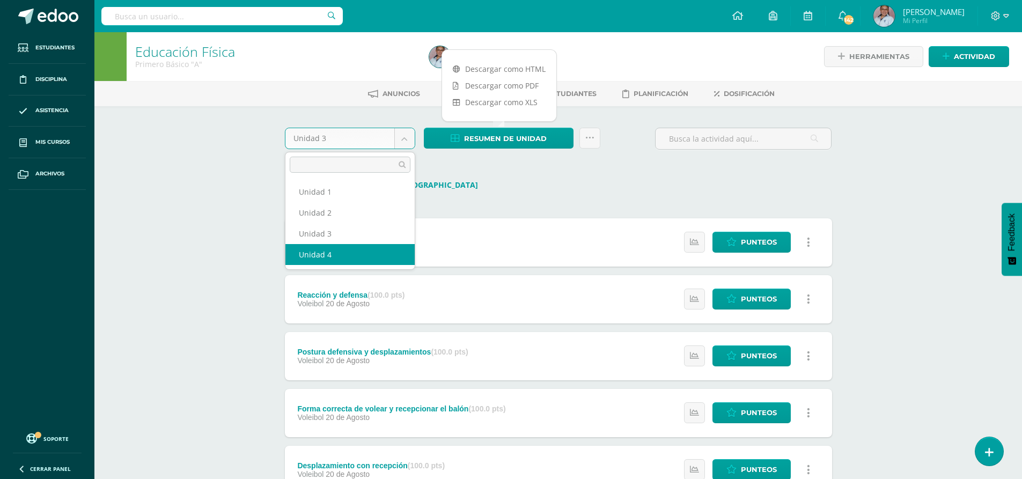
select select "Unidad 4"
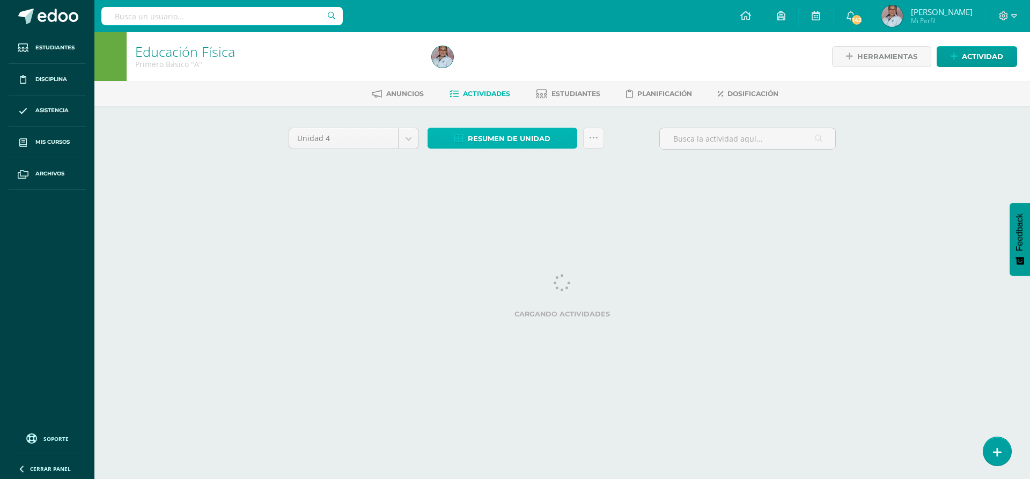
click at [516, 147] on span "Resumen de unidad" at bounding box center [509, 139] width 83 height 20
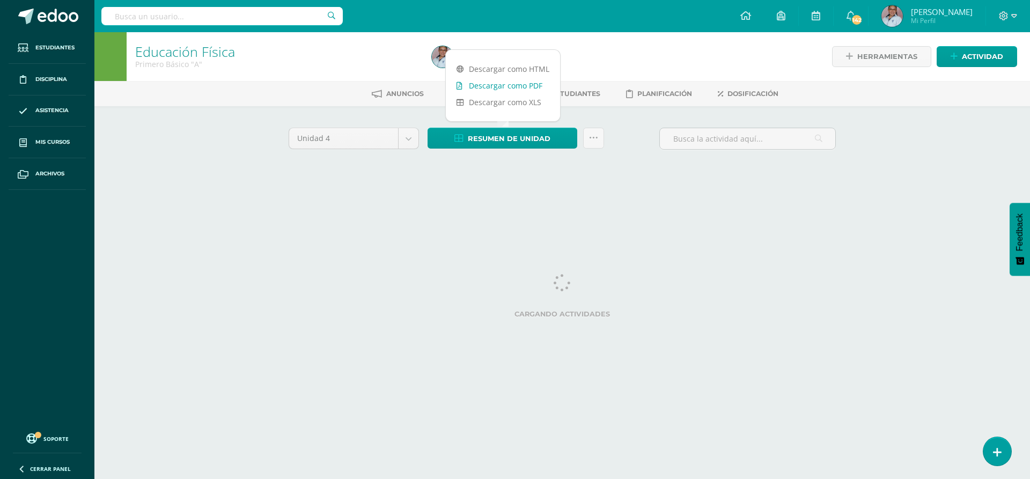
click at [517, 90] on link "Descargar como PDF" at bounding box center [503, 85] width 114 height 17
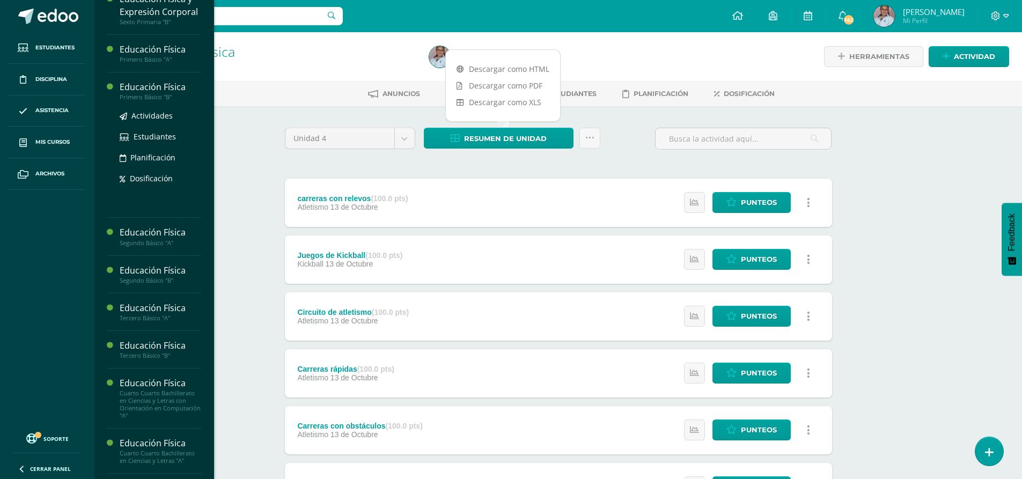
scroll to position [590, 0]
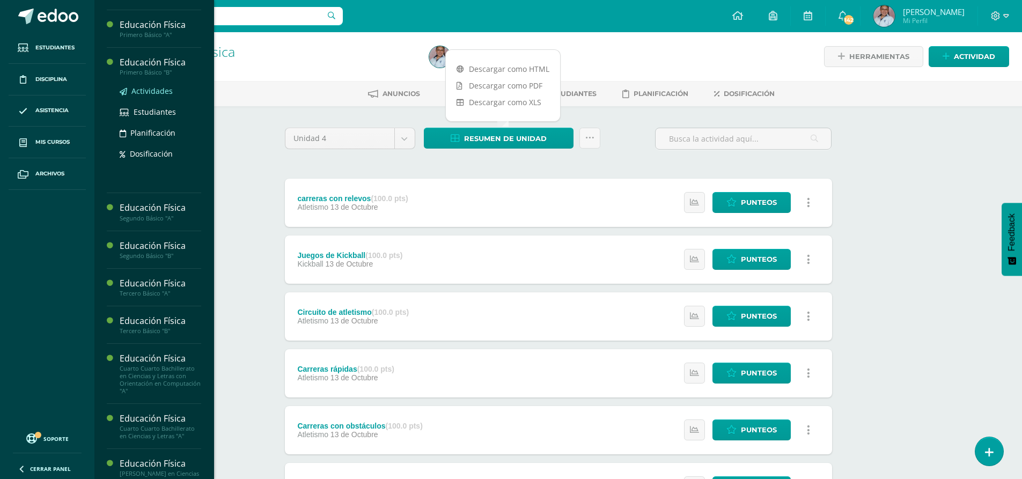
click at [144, 96] on span "Actividades" at bounding box center [151, 91] width 41 height 10
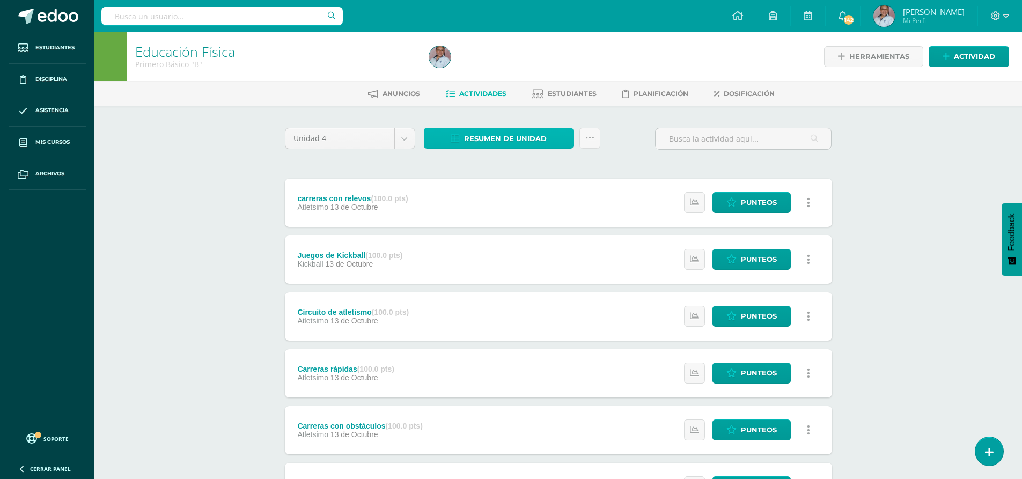
click at [488, 140] on span "Resumen de unidad" at bounding box center [505, 139] width 83 height 20
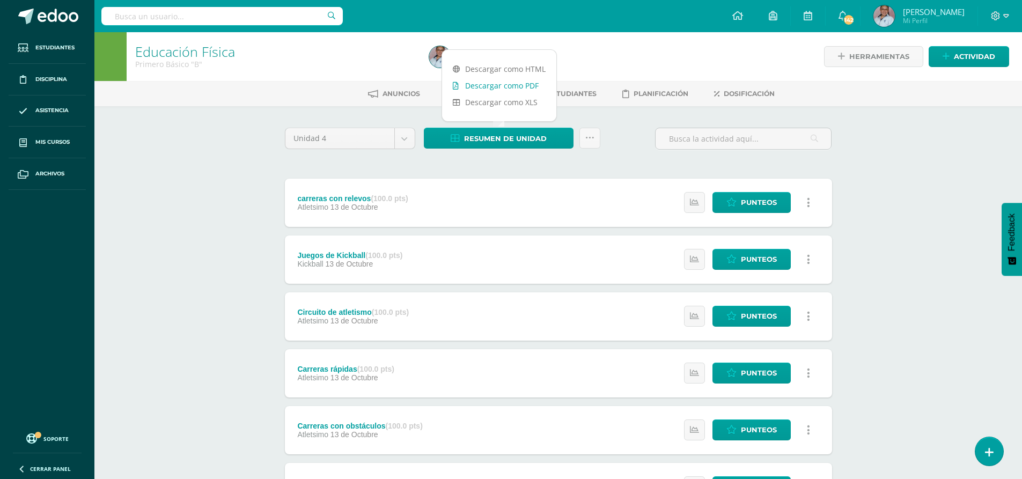
click at [511, 89] on link "Descargar como PDF" at bounding box center [499, 85] width 114 height 17
click at [406, 143] on body "Estudiantes Disciplina Asistencia Mis cursos Archivos Soporte Ayuda Reportar un…" at bounding box center [511, 403] width 1022 height 807
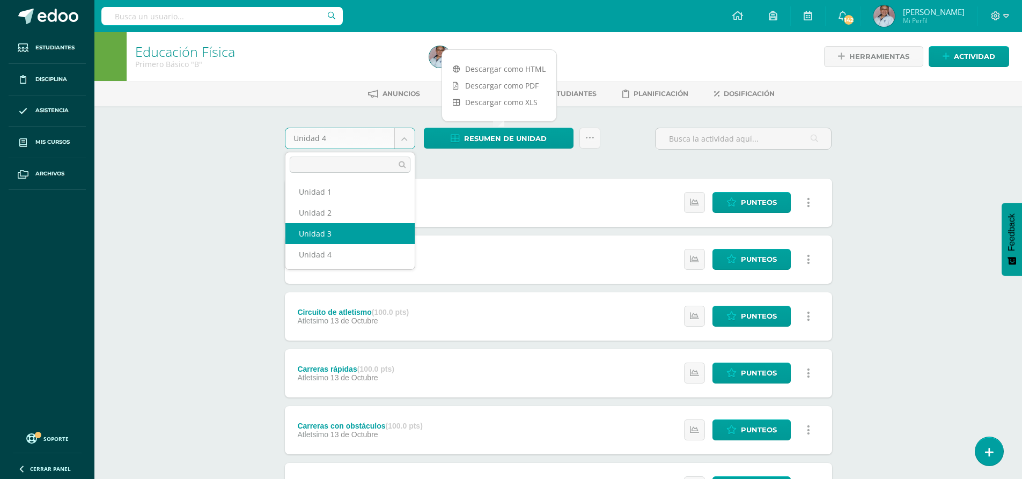
select select "Unidad 3"
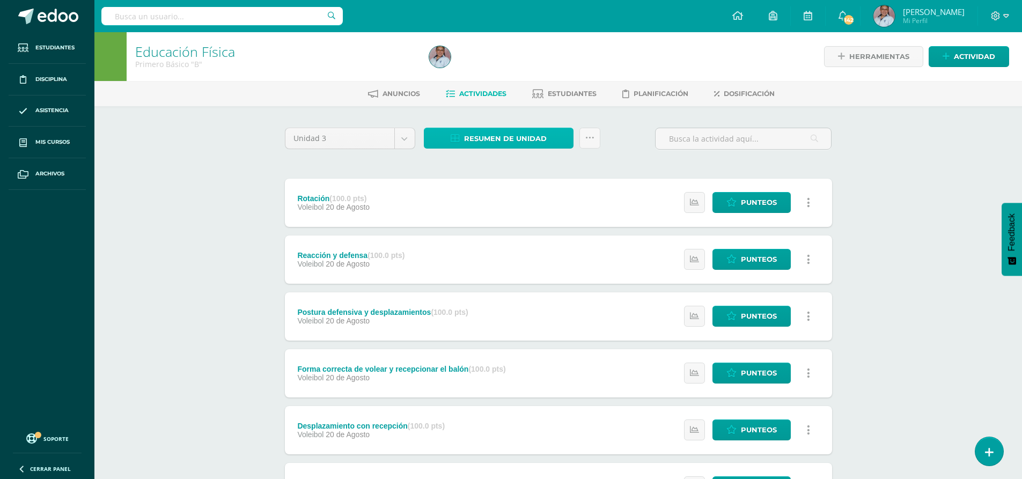
click at [517, 146] on span "Resumen de unidad" at bounding box center [505, 139] width 83 height 20
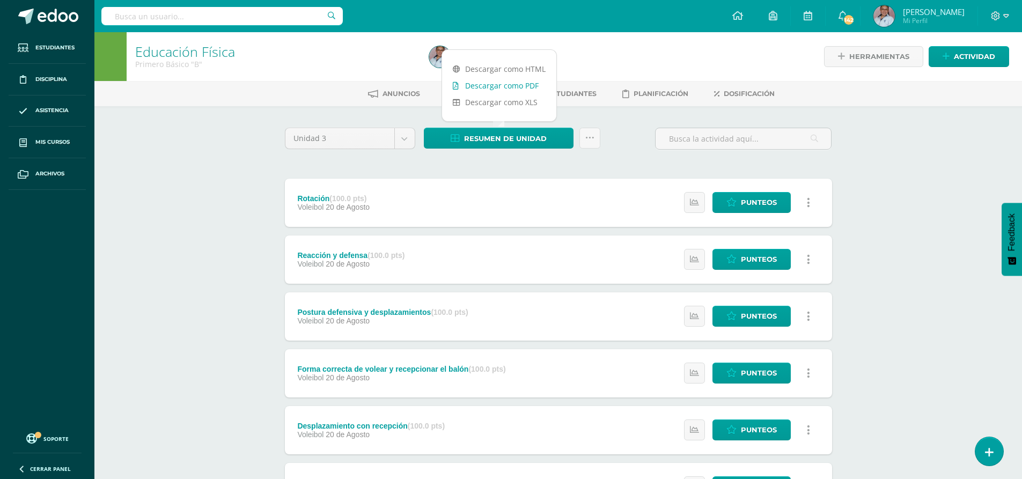
click at [511, 87] on link "Descargar como PDF" at bounding box center [499, 85] width 114 height 17
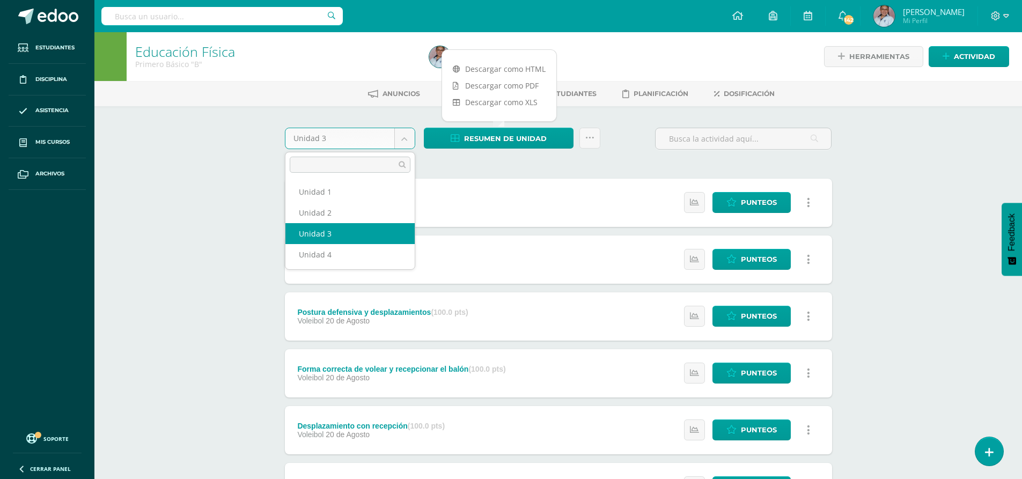
click at [408, 140] on body "Estudiantes Disciplina Asistencia Mis cursos Archivos Soporte Ayuda Reportar un…" at bounding box center [511, 320] width 1022 height 640
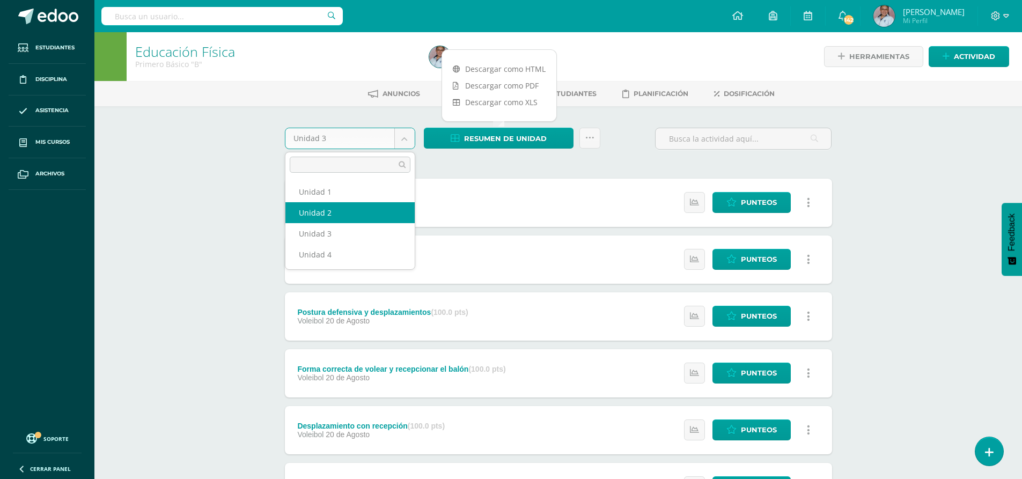
select select "Unidad 2"
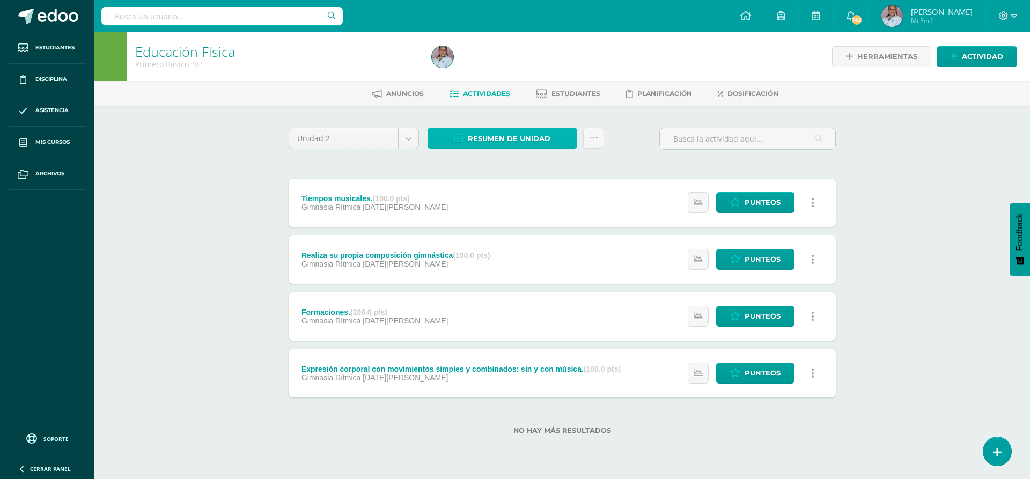
click at [534, 147] on span "Resumen de unidad" at bounding box center [509, 139] width 83 height 20
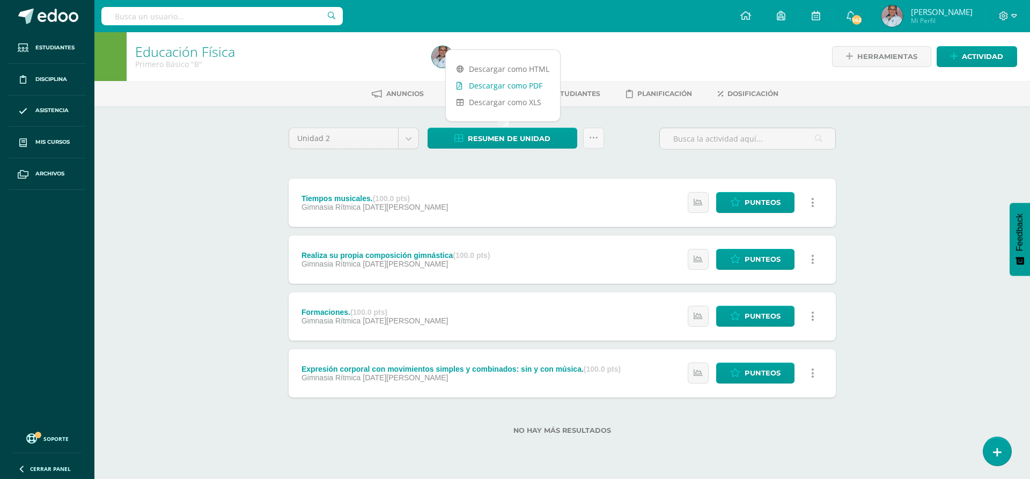
click at [507, 89] on link "Descargar como PDF" at bounding box center [503, 85] width 114 height 17
click at [406, 145] on body "Estudiantes Disciplina Asistencia Mis cursos Archivos Soporte Ayuda Reportar un…" at bounding box center [515, 234] width 1030 height 469
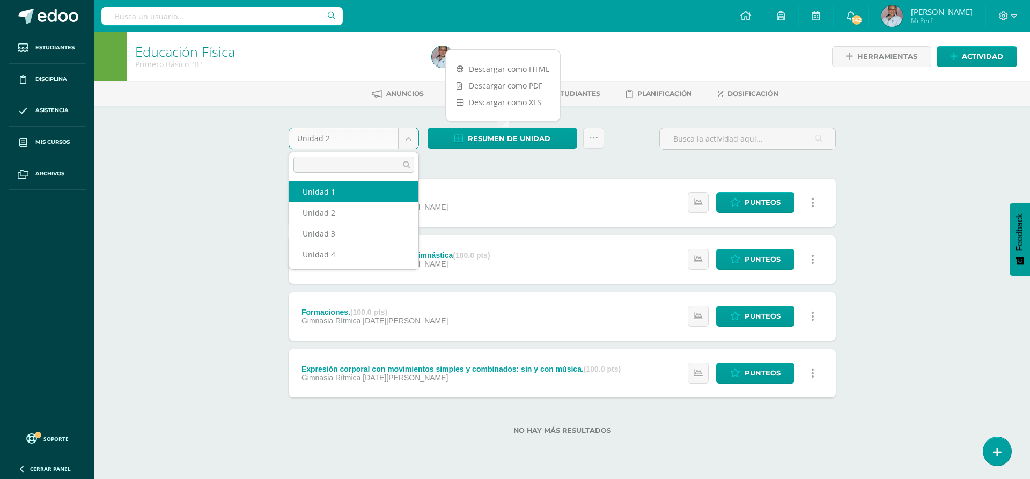
select select "Unidad 1"
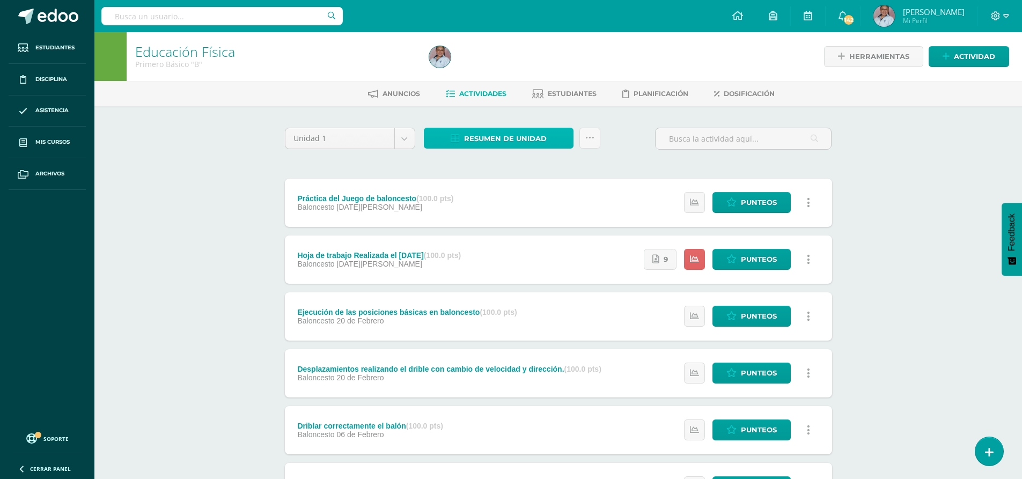
click at [533, 136] on span "Resumen de unidad" at bounding box center [505, 139] width 83 height 20
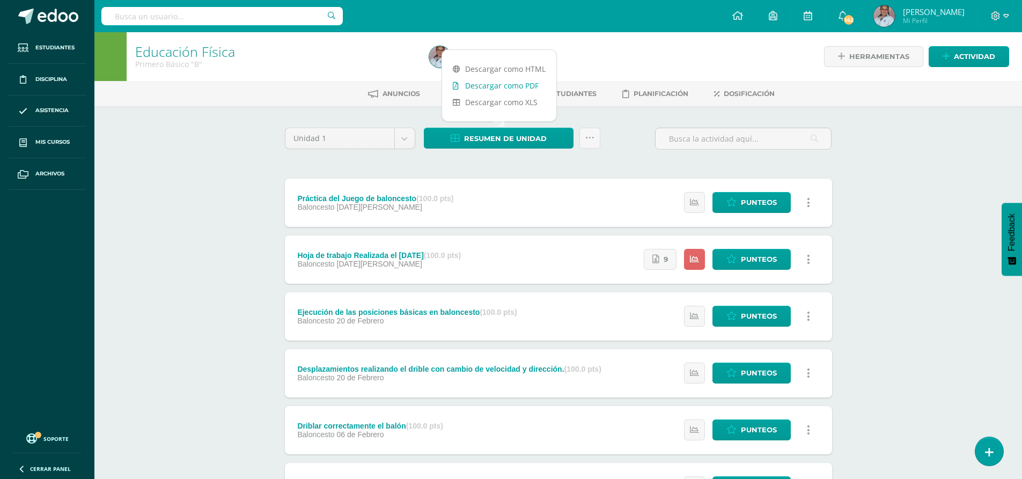
click at [508, 88] on link "Descargar como PDF" at bounding box center [499, 85] width 114 height 17
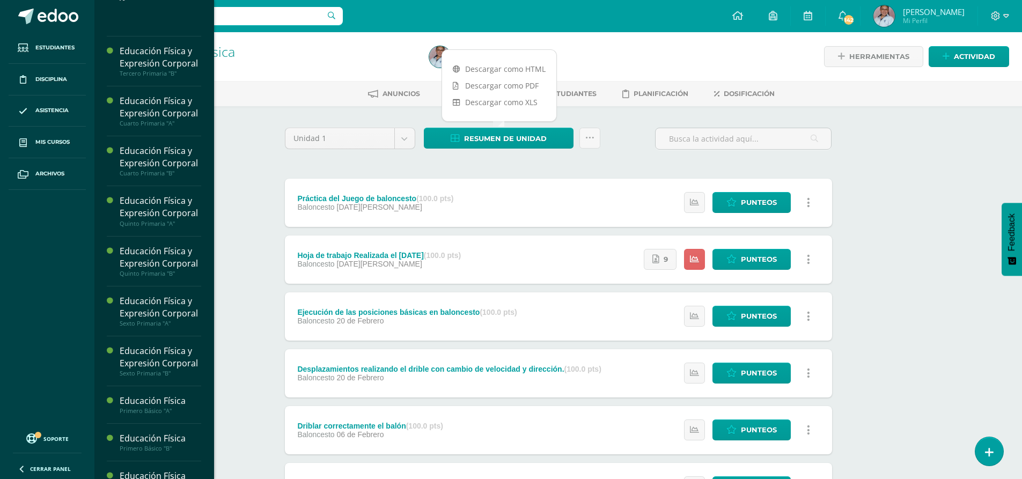
scroll to position [634, 0]
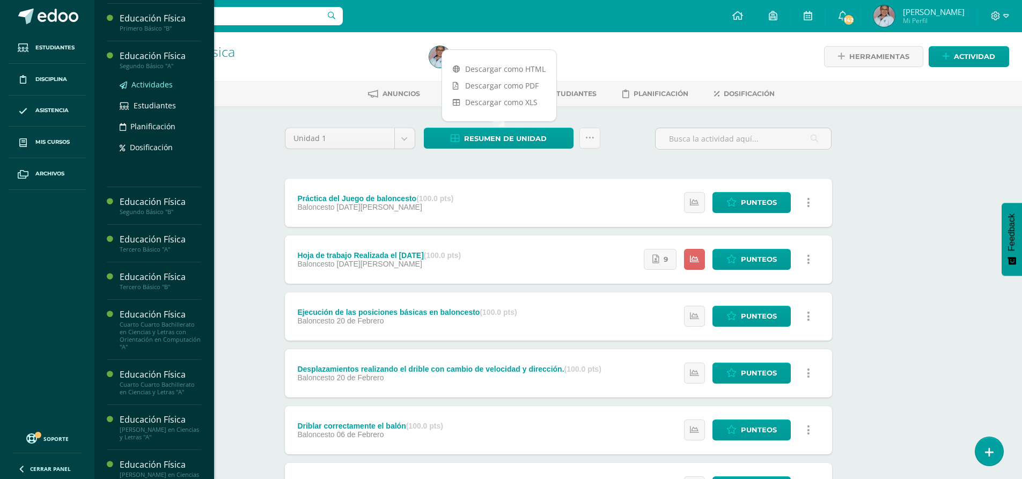
click at [146, 90] on span "Actividades" at bounding box center [151, 84] width 41 height 10
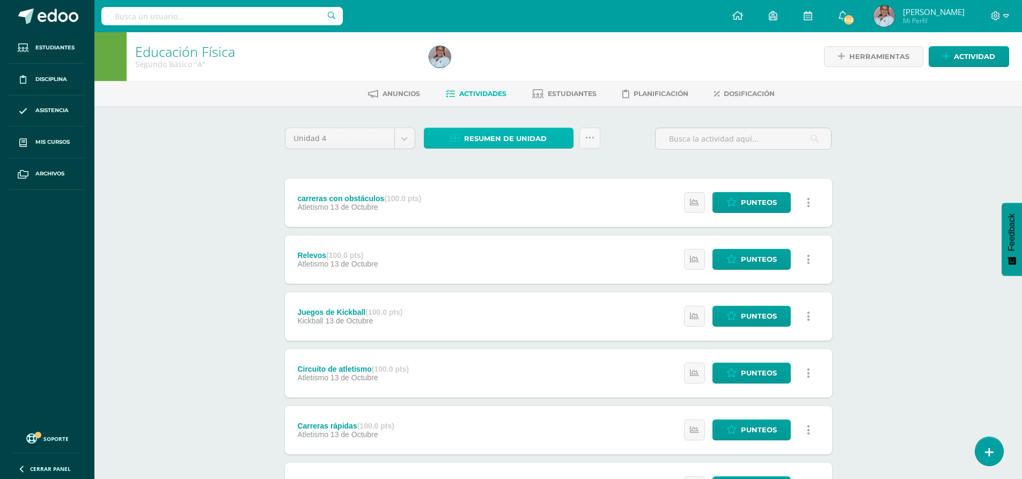
click at [509, 144] on span "Resumen de unidad" at bounding box center [505, 139] width 83 height 20
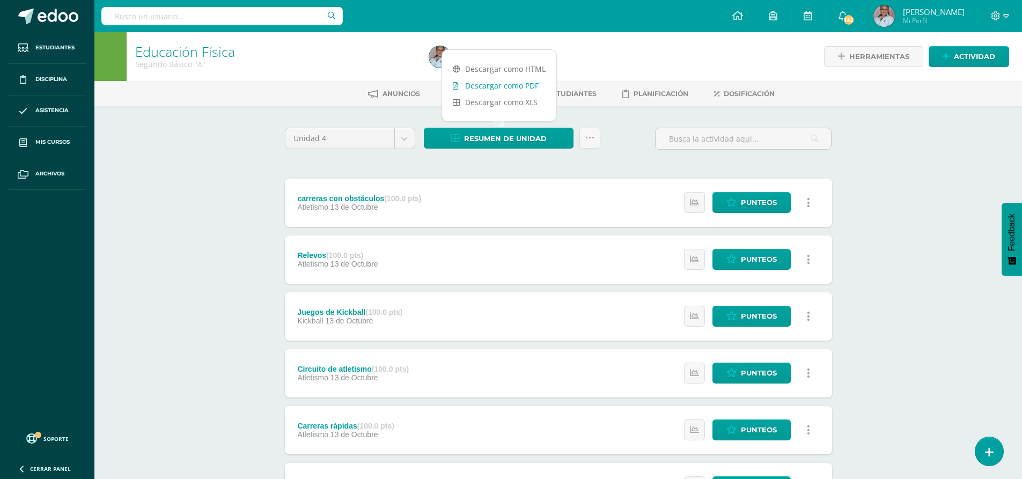
click at [504, 85] on link "Descargar como PDF" at bounding box center [499, 85] width 114 height 17
click at [407, 139] on body "Estudiantes Disciplina Asistencia Mis cursos Archivos Soporte Ayuda Reportar un…" at bounding box center [511, 403] width 1022 height 807
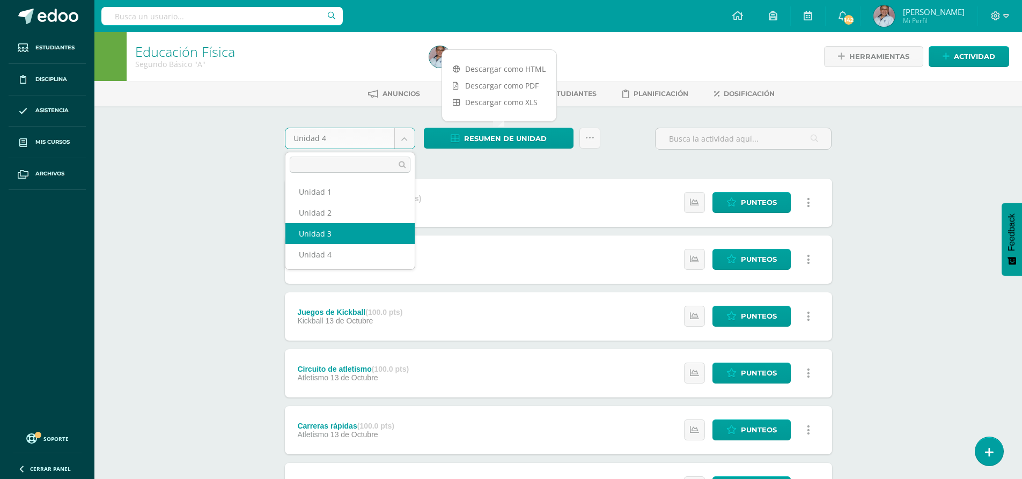
select select "Unidad 3"
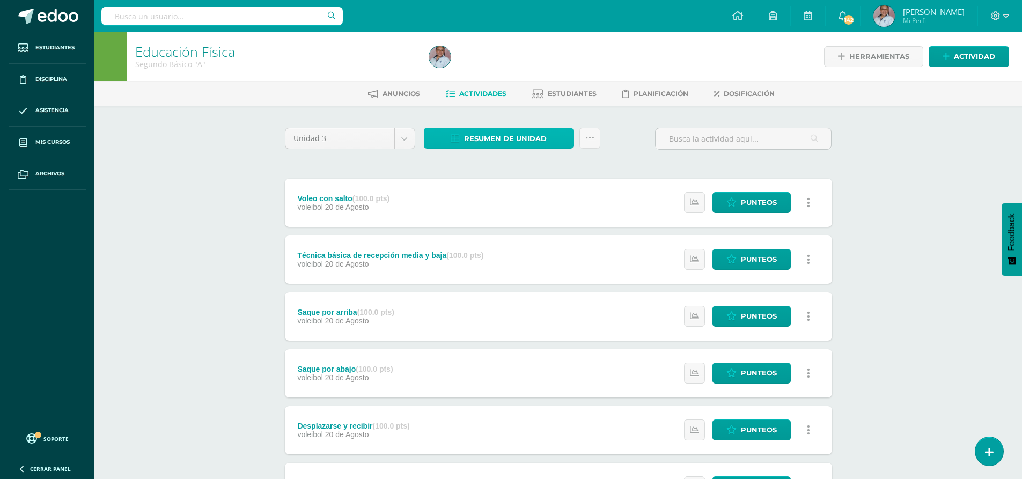
click at [499, 141] on span "Resumen de unidad" at bounding box center [505, 139] width 83 height 20
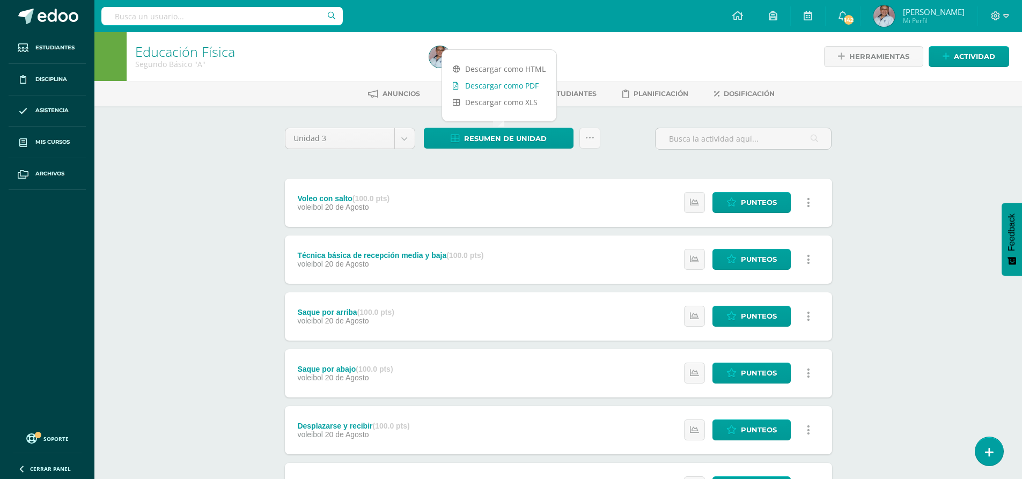
click at [504, 87] on link "Descargar como PDF" at bounding box center [499, 85] width 114 height 17
click at [405, 144] on body "Estudiantes Disciplina Asistencia Mis cursos Archivos Soporte Ayuda Reportar un…" at bounding box center [511, 291] width 1022 height 583
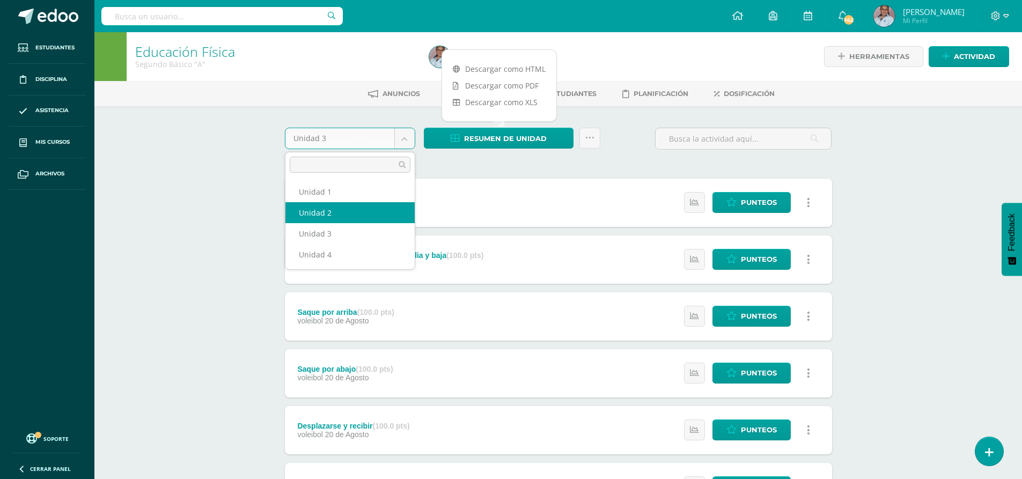
select select "Unidad 2"
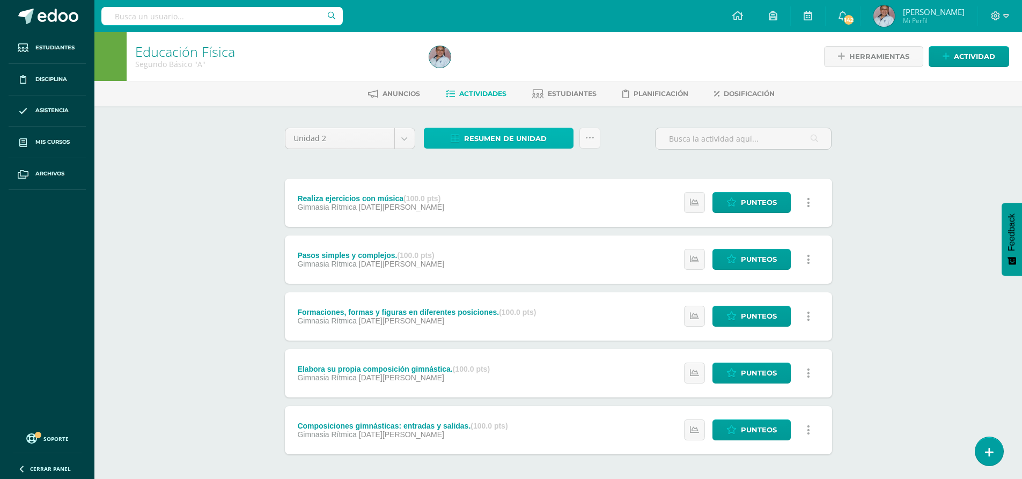
click at [495, 137] on span "Resumen de unidad" at bounding box center [505, 139] width 83 height 20
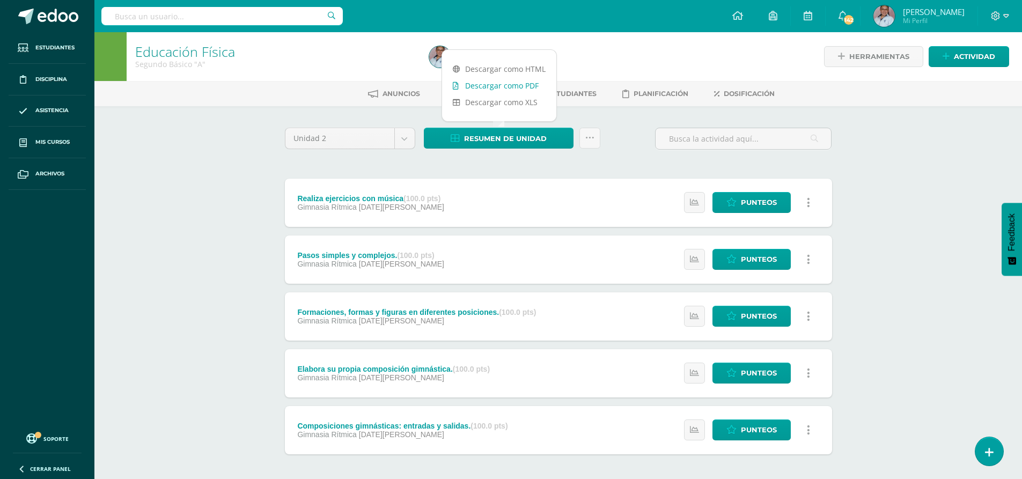
click at [510, 87] on link "Descargar como PDF" at bounding box center [499, 85] width 114 height 17
click at [399, 136] on body "Estudiantes Disciplina Asistencia Mis cursos Archivos Soporte Ayuda Reportar un…" at bounding box center [511, 263] width 1022 height 526
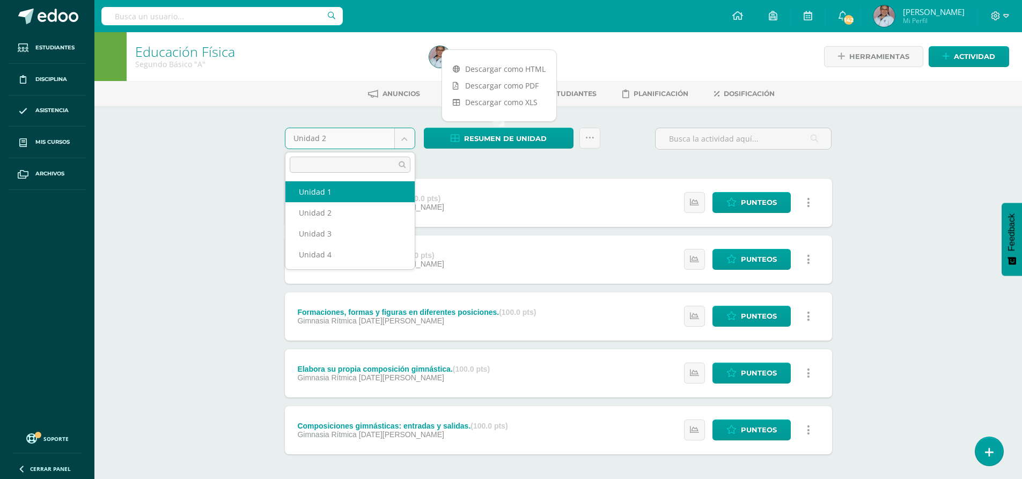
select select "Unidad 1"
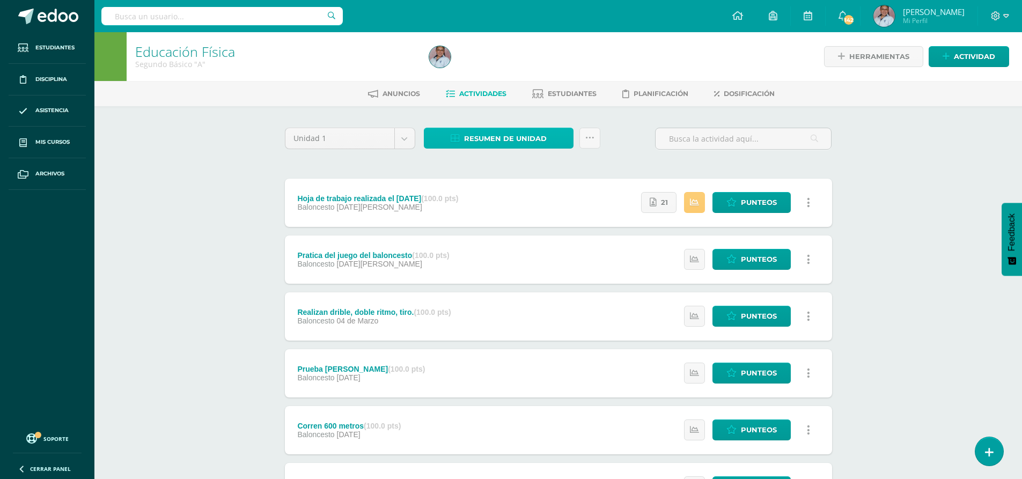
click at [533, 145] on span "Resumen de unidad" at bounding box center [505, 139] width 83 height 20
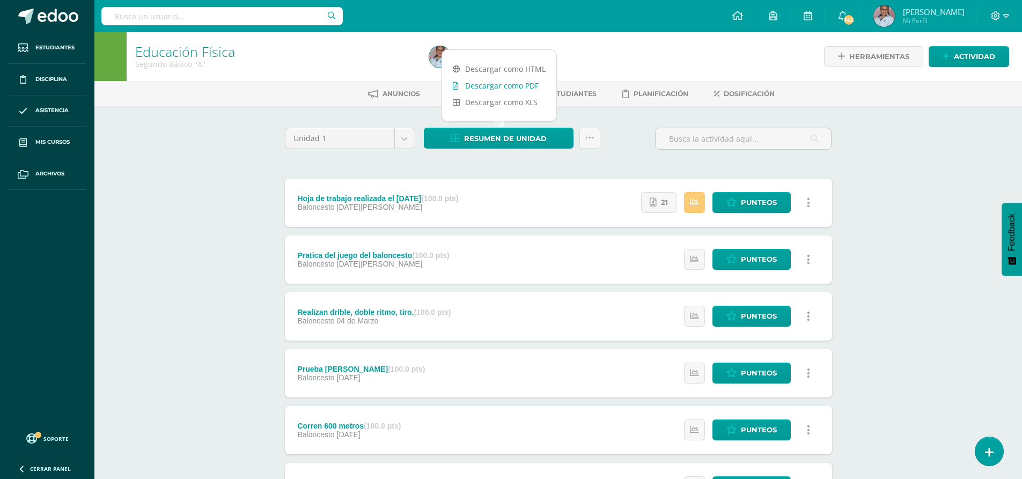
click at [489, 84] on link "Descargar como PDF" at bounding box center [499, 85] width 114 height 17
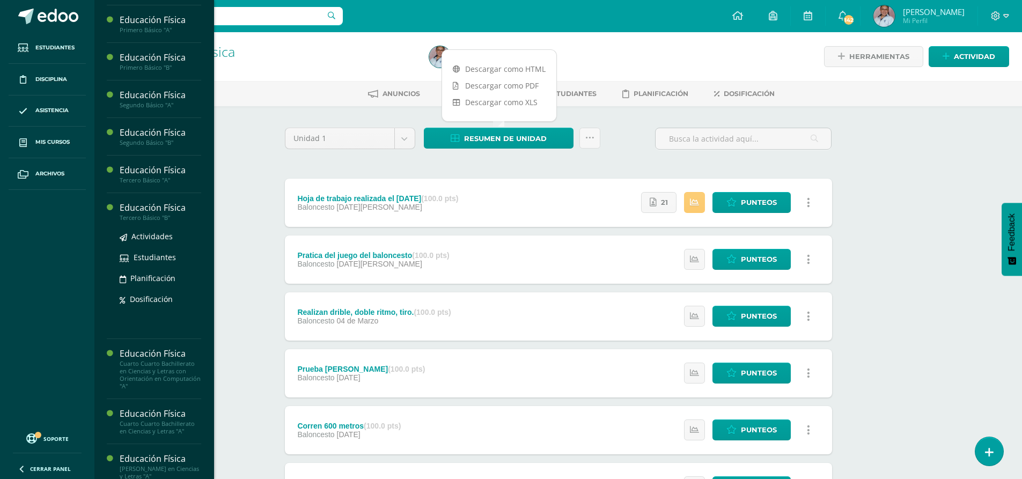
scroll to position [751, 0]
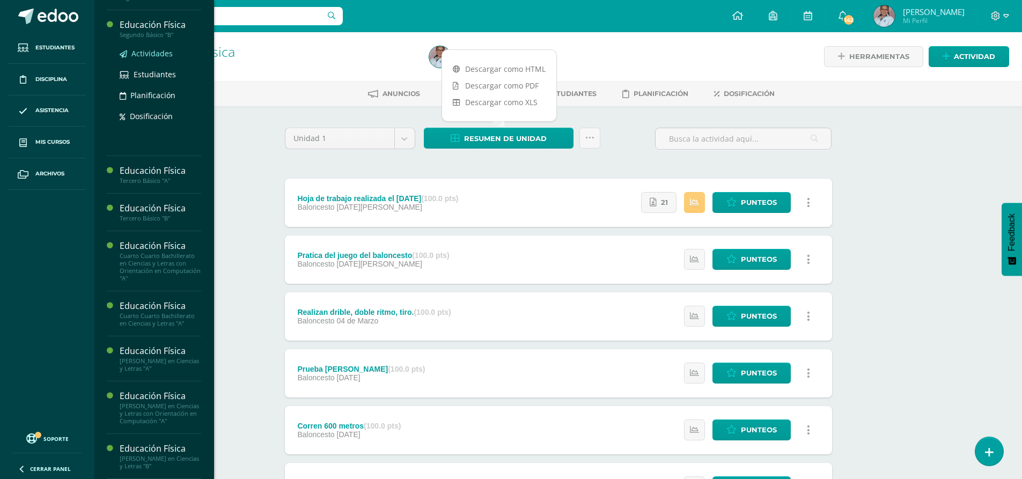
click at [138, 58] on span "Actividades" at bounding box center [151, 53] width 41 height 10
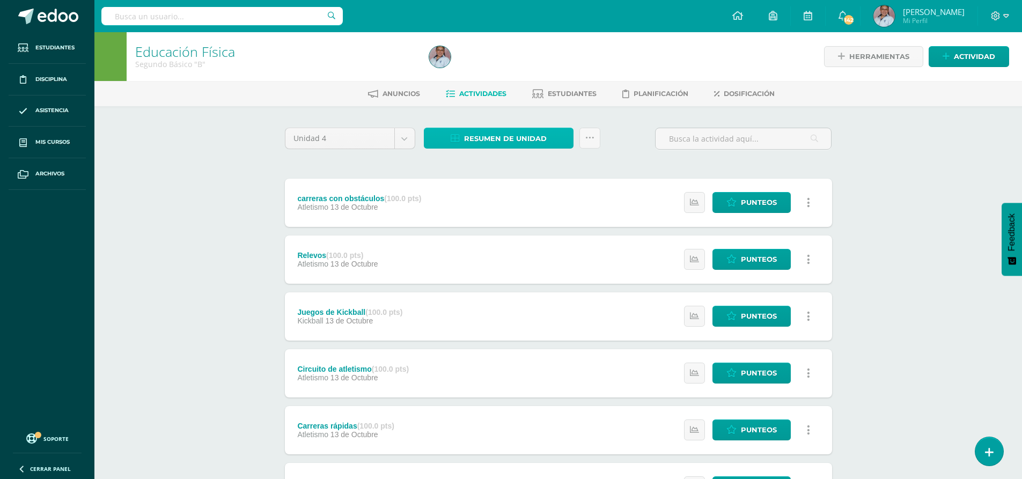
click at [503, 135] on span "Resumen de unidad" at bounding box center [505, 139] width 83 height 20
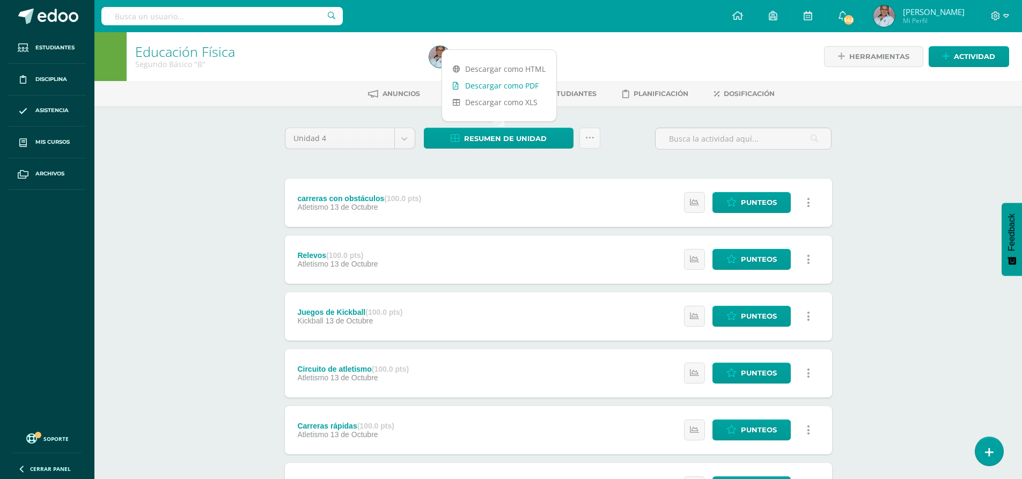
click at [521, 89] on link "Descargar como PDF" at bounding box center [499, 85] width 114 height 17
click at [400, 143] on body "Estudiantes Disciplina Asistencia Mis cursos Archivos Soporte Ayuda Reportar un…" at bounding box center [511, 403] width 1022 height 807
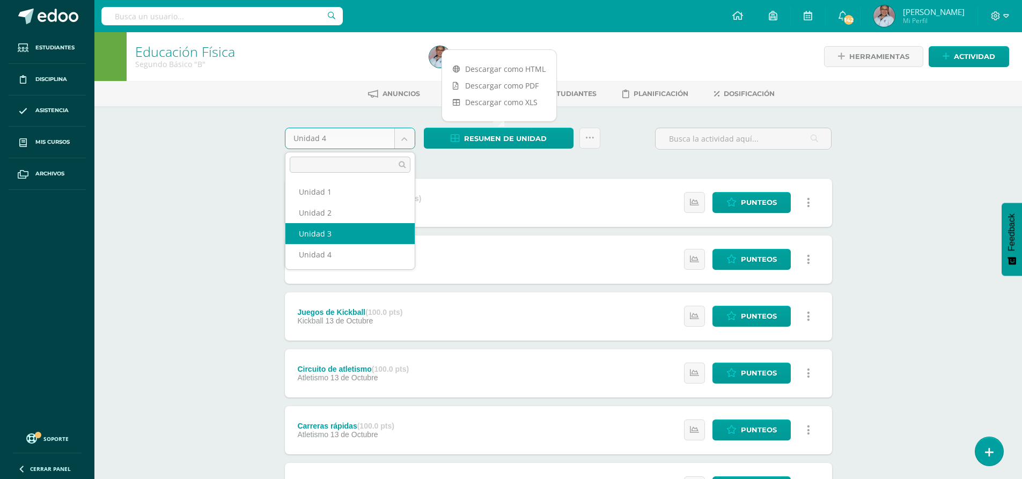
select select "Unidad 3"
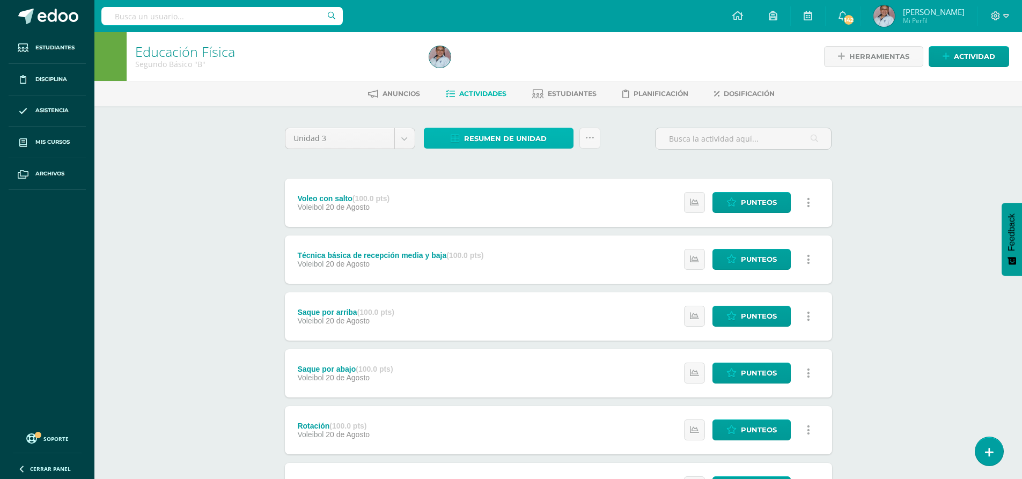
click at [503, 140] on span "Resumen de unidad" at bounding box center [505, 139] width 83 height 20
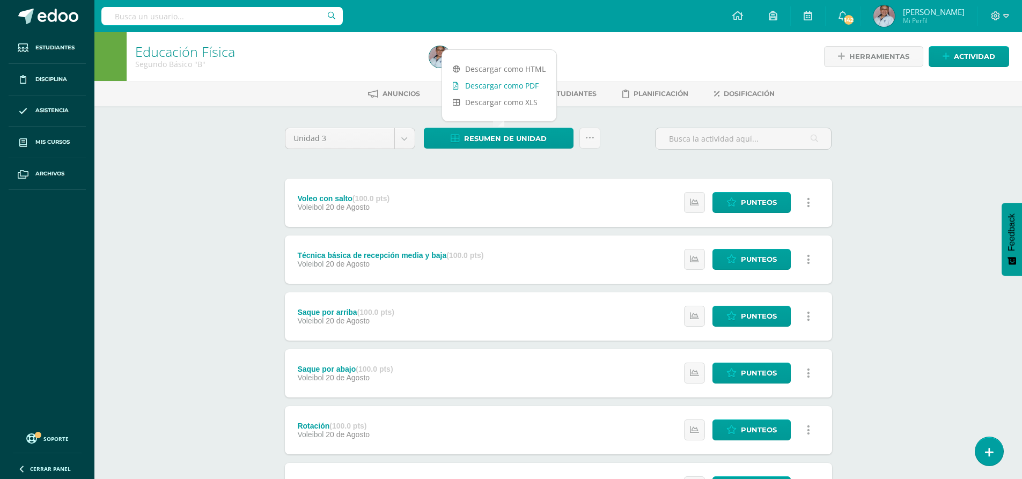
click at [509, 89] on link "Descargar como PDF" at bounding box center [499, 85] width 114 height 17
click at [404, 138] on body "Estudiantes Disciplina Asistencia Mis cursos Archivos Soporte Ayuda Reportar un…" at bounding box center [511, 348] width 1022 height 697
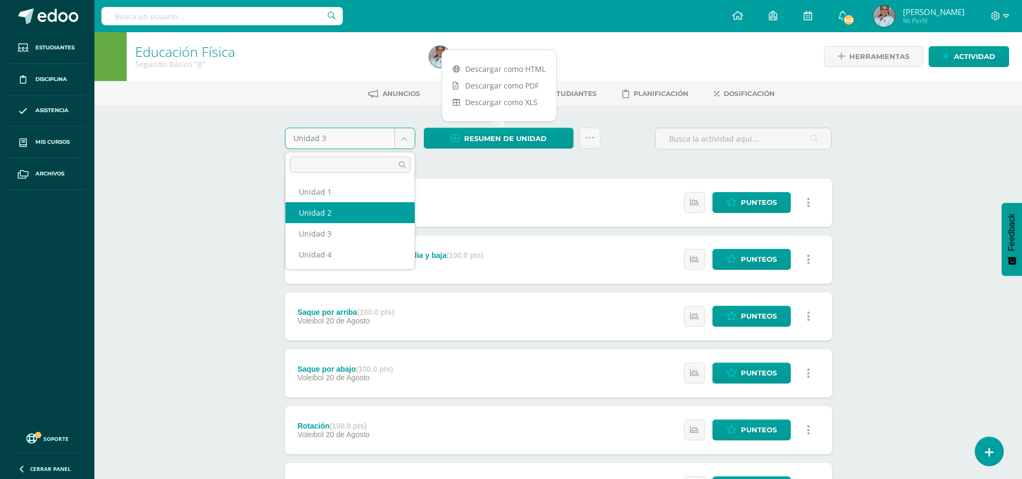
select select "Unidad 2"
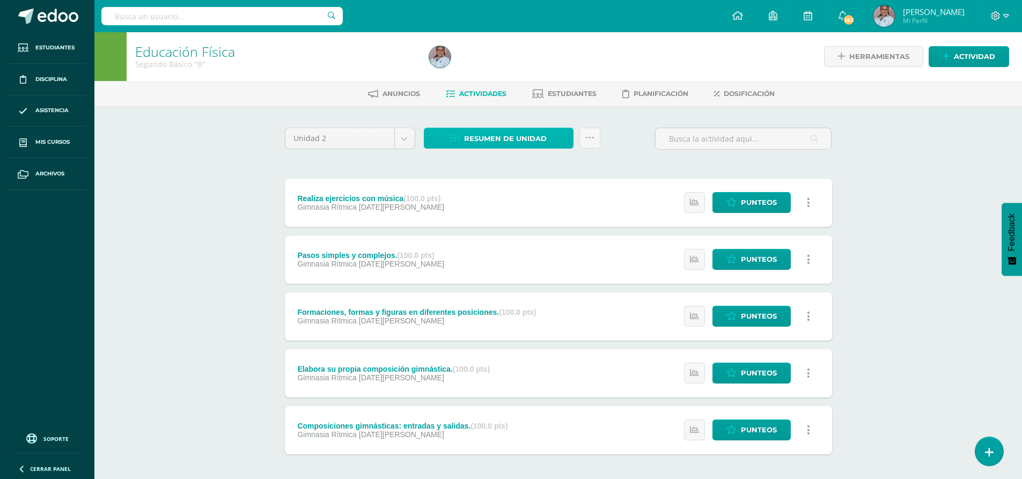
click at [509, 138] on span "Resumen de unidad" at bounding box center [505, 139] width 83 height 20
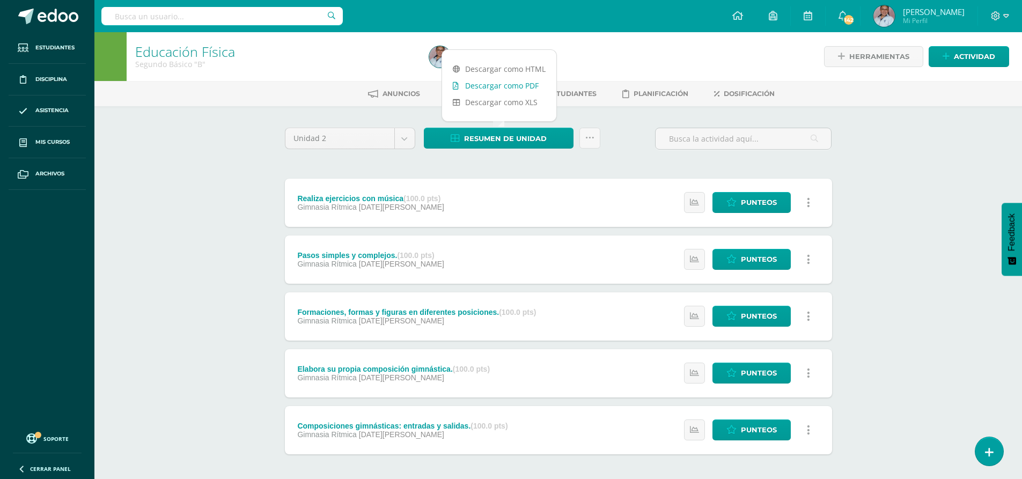
click at [510, 91] on link "Descargar como PDF" at bounding box center [499, 85] width 114 height 17
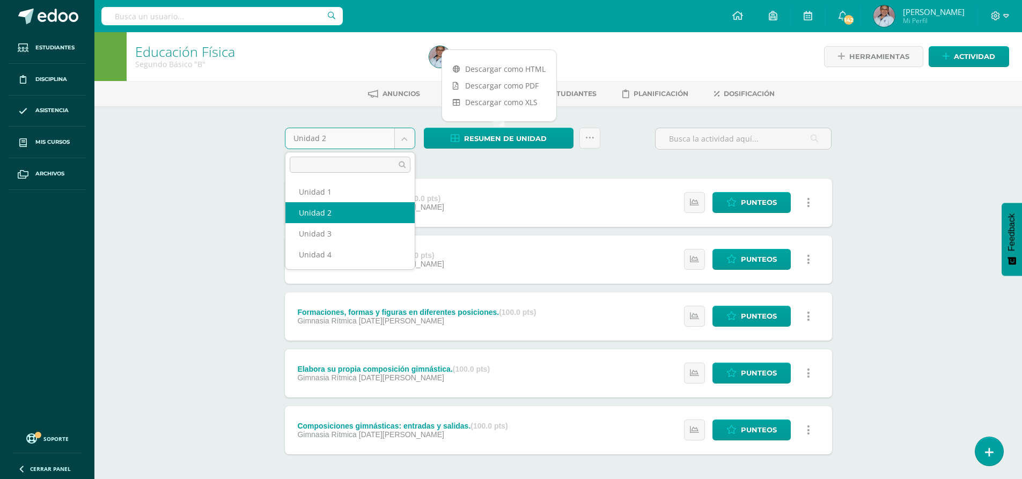
click at [399, 140] on body "Estudiantes Disciplina Asistencia Mis cursos Archivos Soporte Ayuda Reportar un…" at bounding box center [511, 263] width 1022 height 526
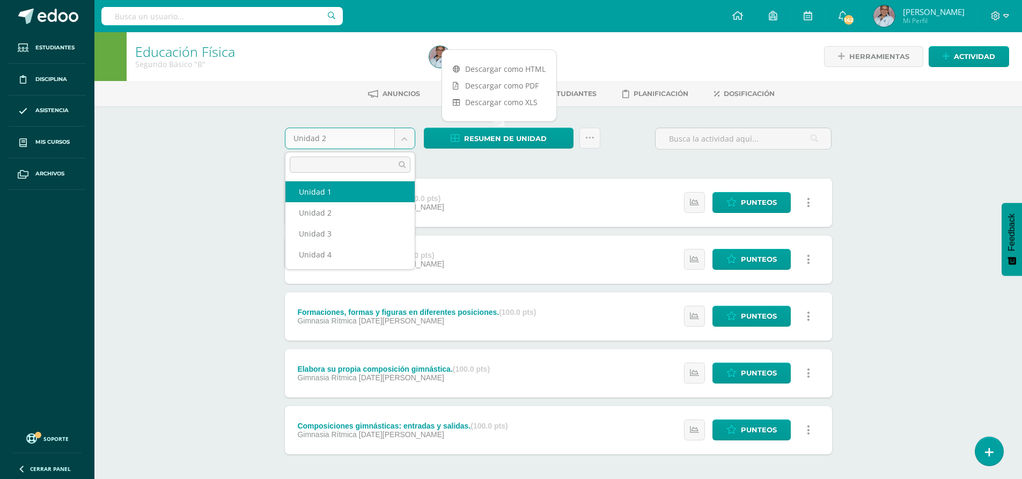
select select "Unidad 1"
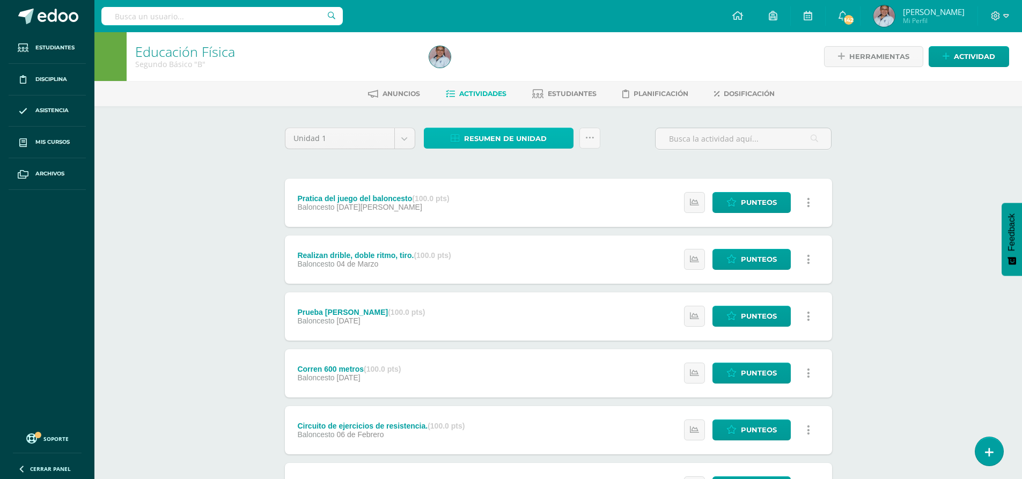
click at [507, 147] on span "Resumen de unidad" at bounding box center [505, 139] width 83 height 20
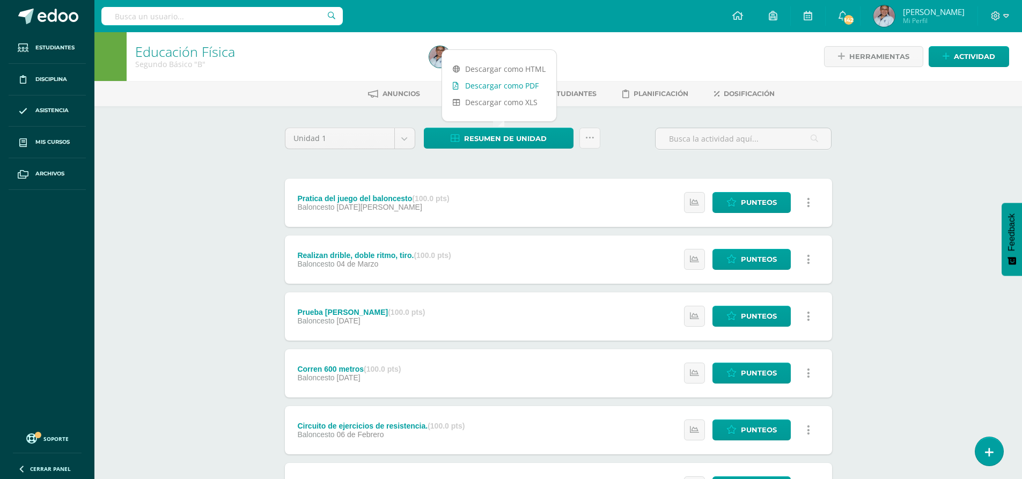
click at [518, 84] on link "Descargar como PDF" at bounding box center [499, 85] width 114 height 17
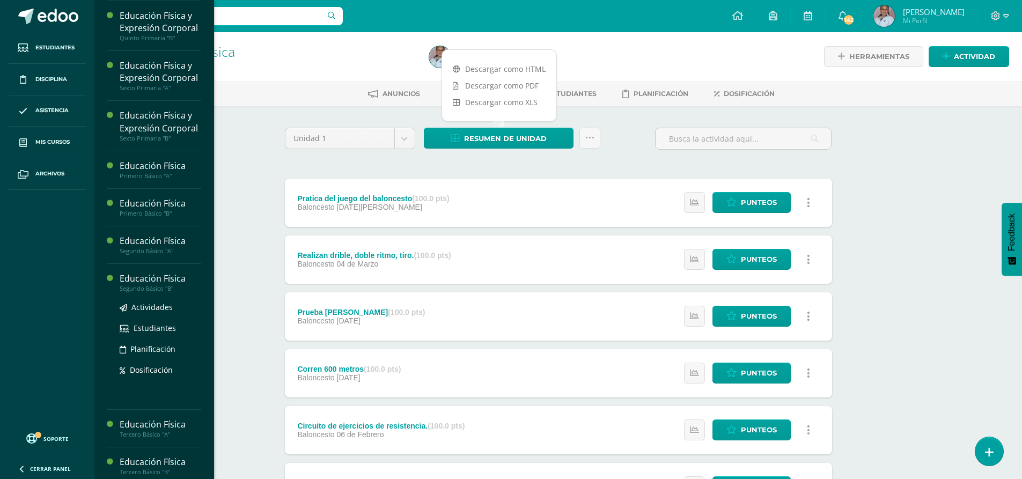
scroll to position [637, 0]
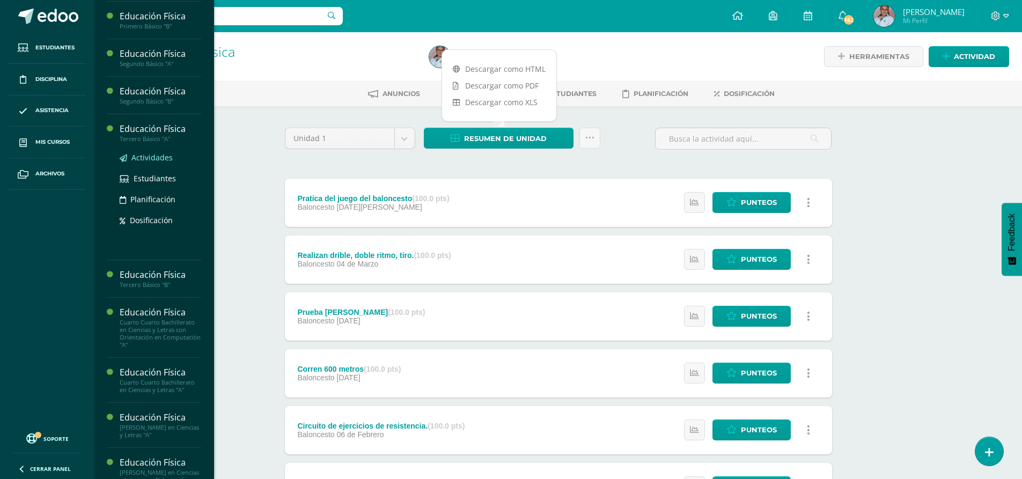
click at [143, 163] on span "Actividades" at bounding box center [151, 157] width 41 height 10
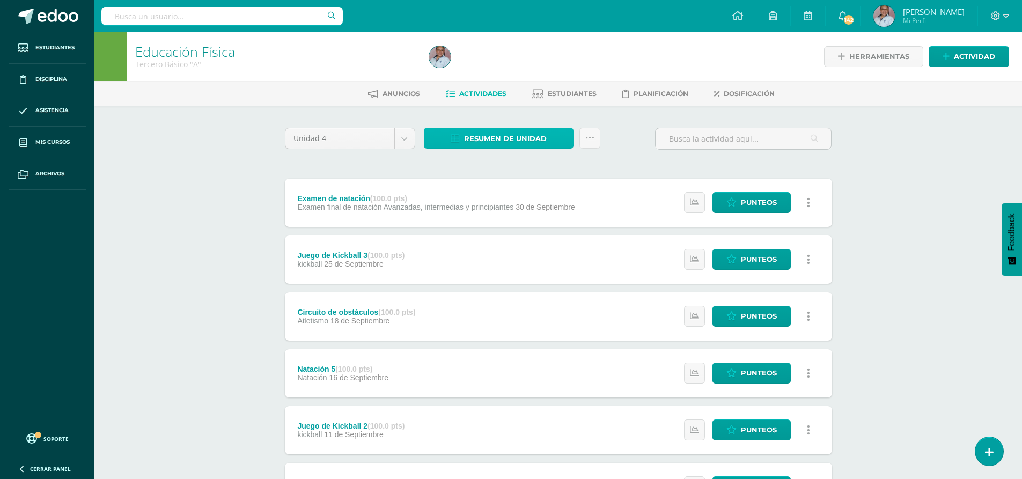
click at [536, 143] on span "Resumen de unidad" at bounding box center [505, 139] width 83 height 20
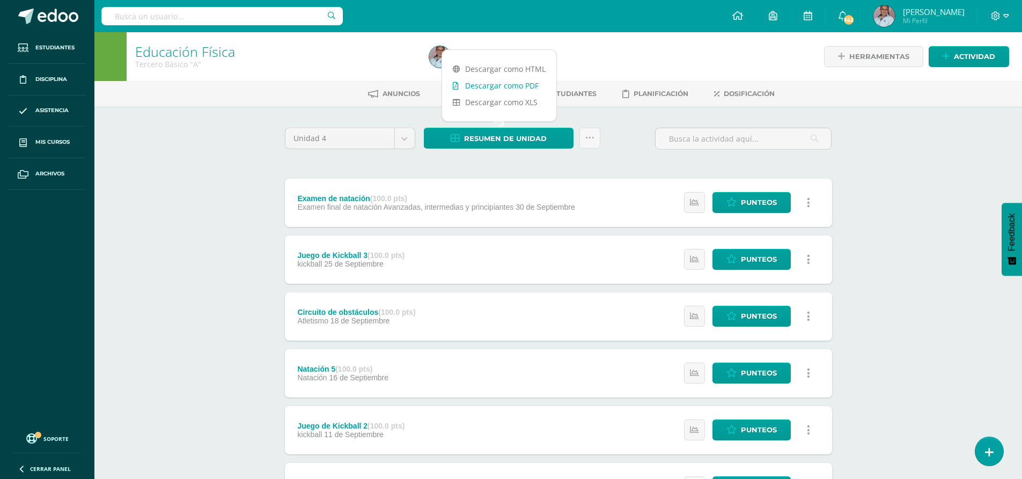
click at [521, 91] on link "Descargar como PDF" at bounding box center [499, 85] width 114 height 17
click at [400, 147] on body "Estudiantes Disciplina Asistencia Mis cursos Archivos Soporte Ayuda Reportar un…" at bounding box center [511, 403] width 1022 height 807
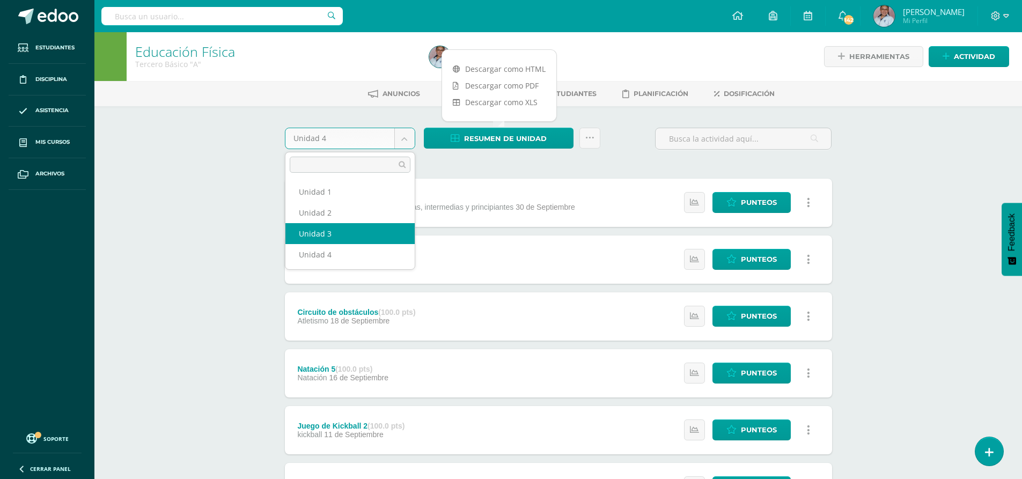
select select "Unidad 3"
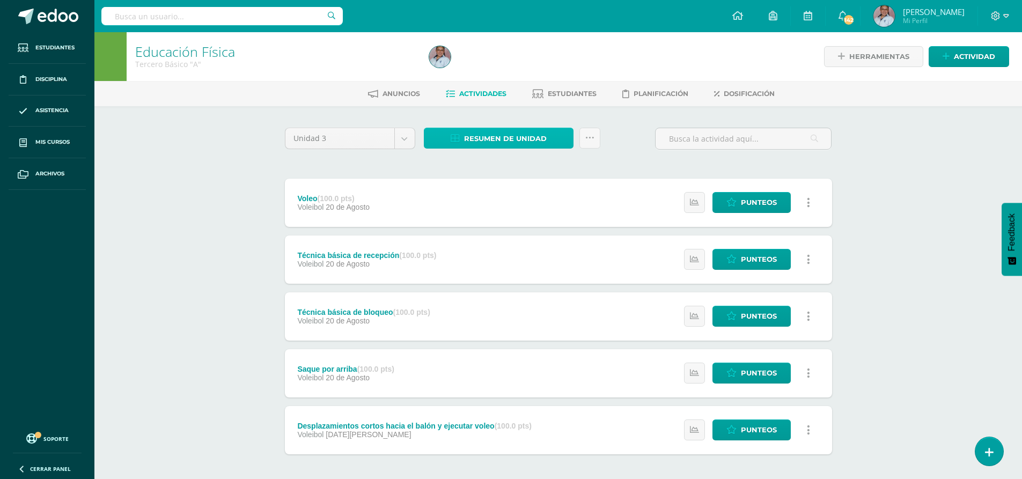
click at [520, 143] on span "Resumen de unidad" at bounding box center [505, 139] width 83 height 20
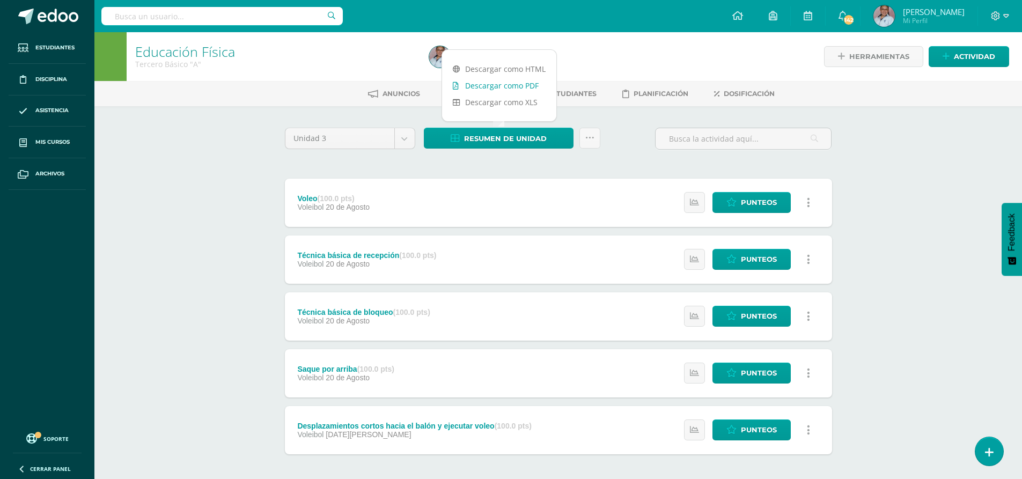
click at [489, 89] on link "Descargar como PDF" at bounding box center [499, 85] width 114 height 17
click at [399, 150] on div "Unidad 3 Unidad 1 Unidad 2 Unidad 3 Unidad 4" at bounding box center [350, 143] width 139 height 31
click at [401, 142] on body "Estudiantes Disciplina Asistencia Mis cursos Archivos Soporte Ayuda Reportar un…" at bounding box center [511, 263] width 1022 height 526
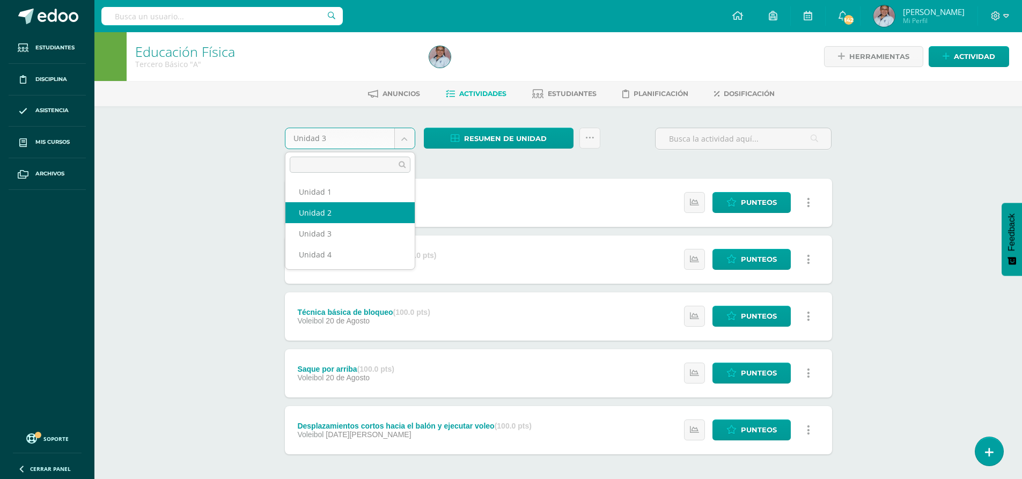
select select "Unidad 2"
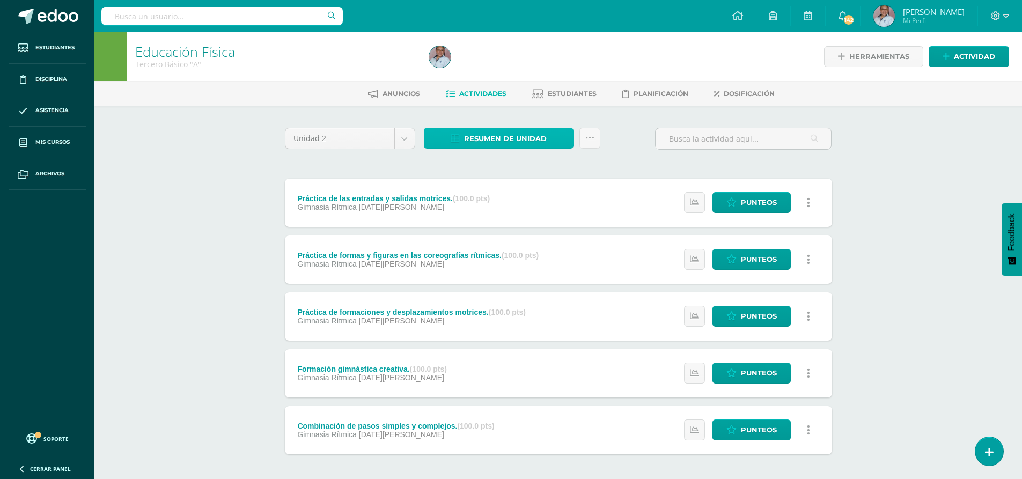
click at [534, 138] on span "Resumen de unidad" at bounding box center [505, 139] width 83 height 20
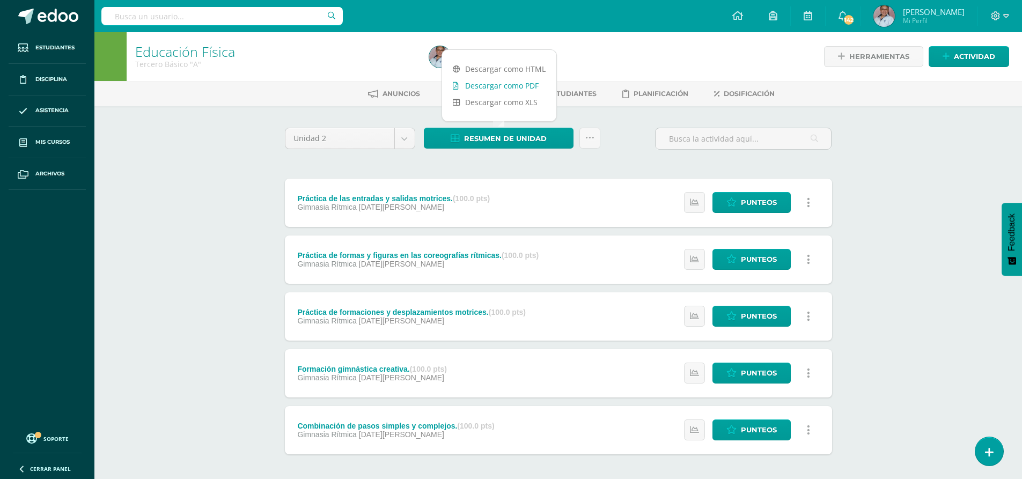
click at [498, 87] on link "Descargar como PDF" at bounding box center [499, 85] width 114 height 17
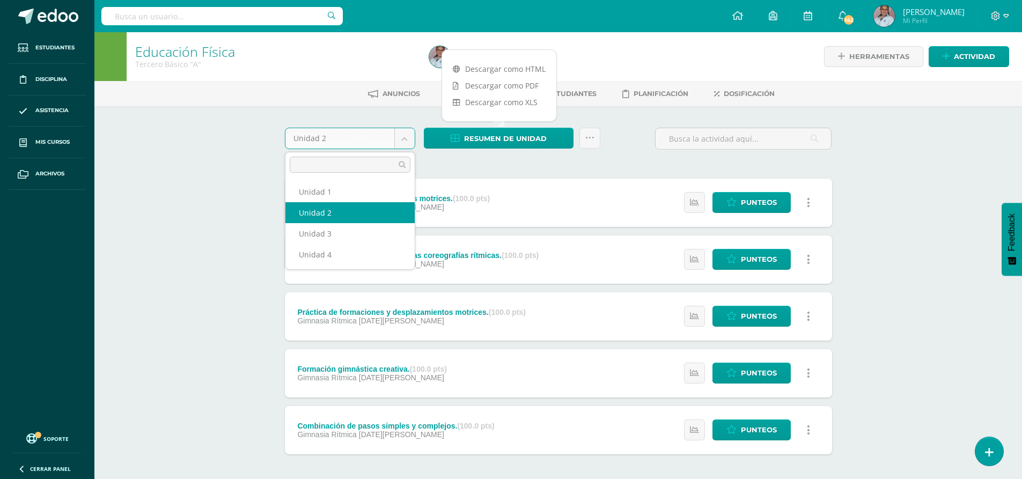
click at [405, 140] on body "Estudiantes Disciplina Asistencia Mis cursos Archivos Soporte Ayuda Reportar un…" at bounding box center [511, 263] width 1022 height 526
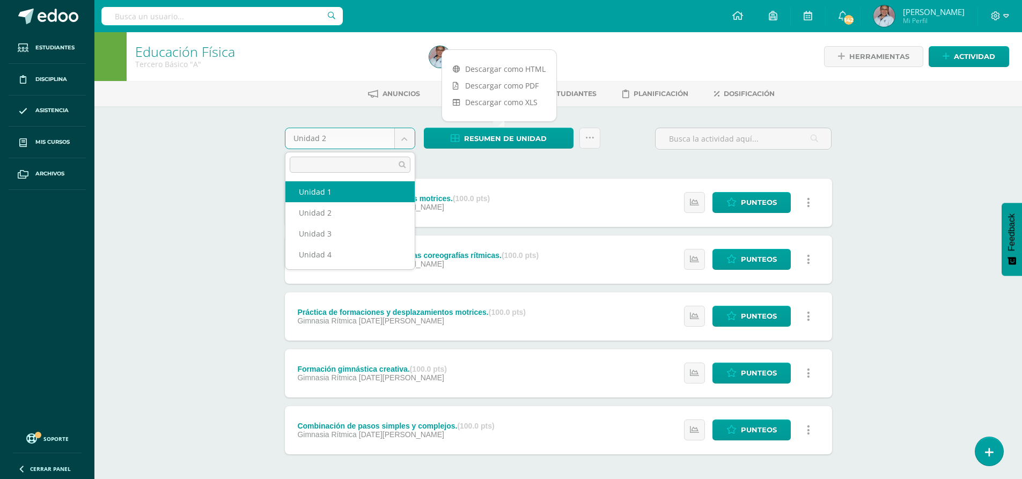
select select "Unidad 1"
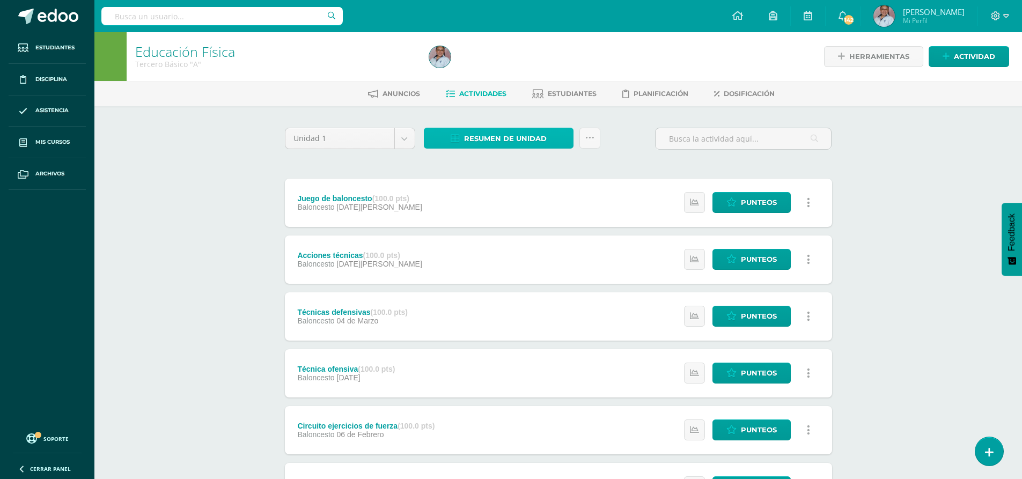
click at [500, 144] on span "Resumen de unidad" at bounding box center [505, 139] width 83 height 20
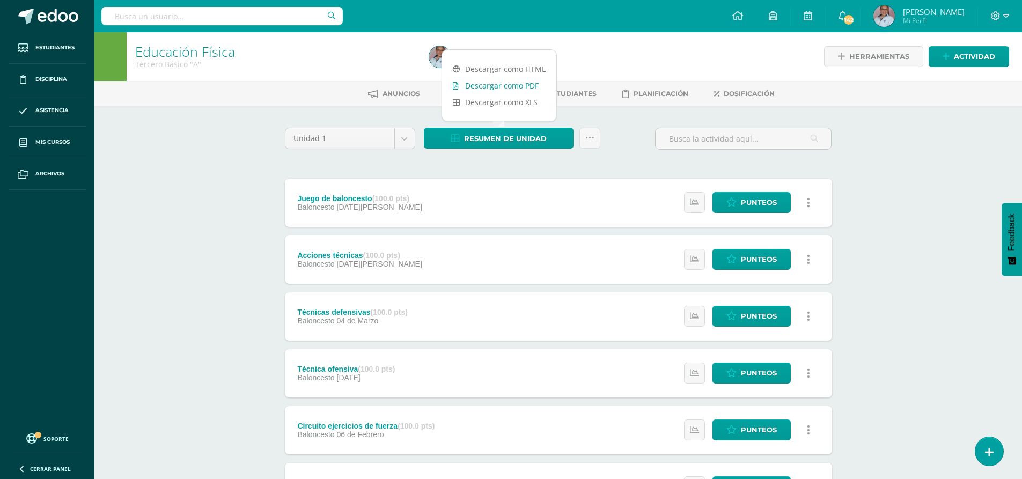
click at [524, 84] on link "Descargar como PDF" at bounding box center [499, 85] width 114 height 17
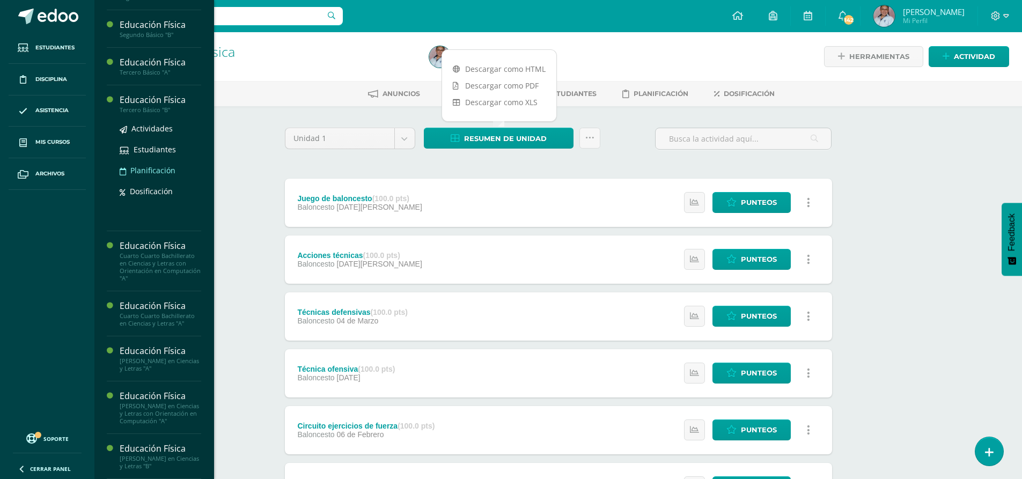
scroll to position [859, 0]
click at [158, 123] on span "Actividades" at bounding box center [151, 128] width 41 height 10
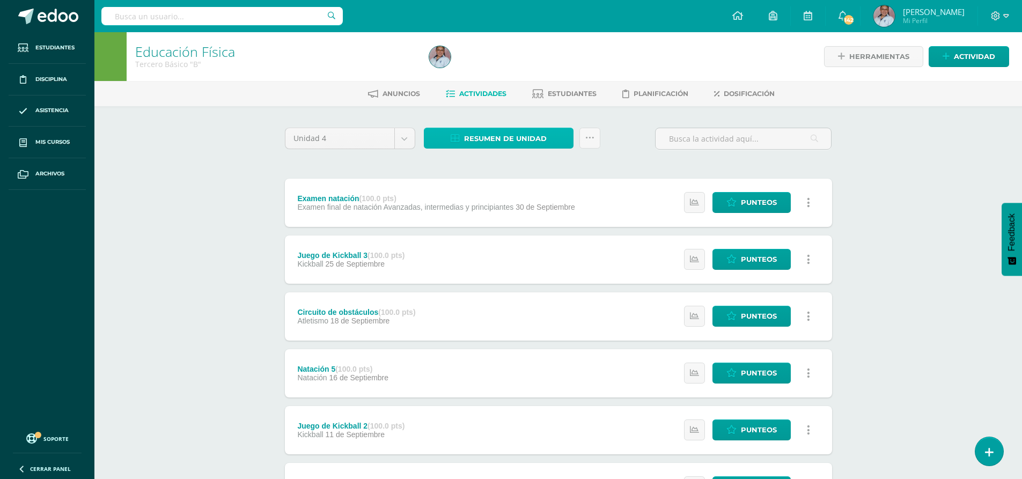
click at [513, 140] on span "Resumen de unidad" at bounding box center [505, 139] width 83 height 20
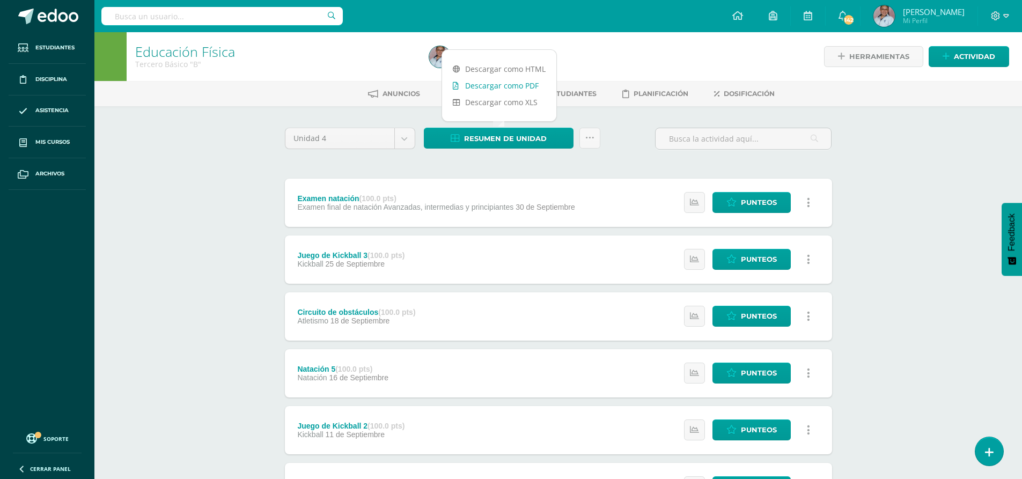
click at [505, 89] on link "Descargar como PDF" at bounding box center [499, 85] width 114 height 17
click at [407, 141] on body "Estudiantes Disciplina Asistencia Mis cursos Archivos Soporte Ayuda Reportar un…" at bounding box center [511, 403] width 1022 height 807
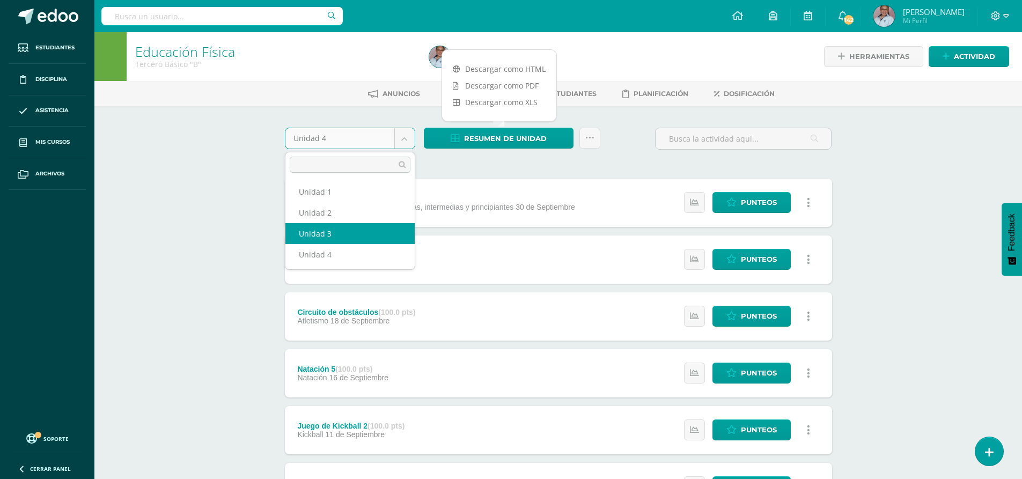
select select "Unidad 3"
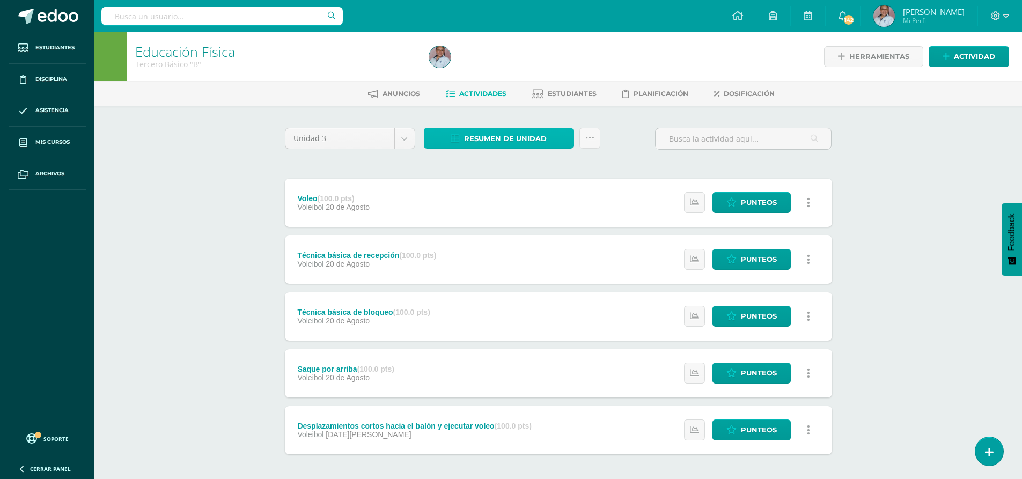
click at [517, 144] on span "Resumen de unidad" at bounding box center [505, 139] width 83 height 20
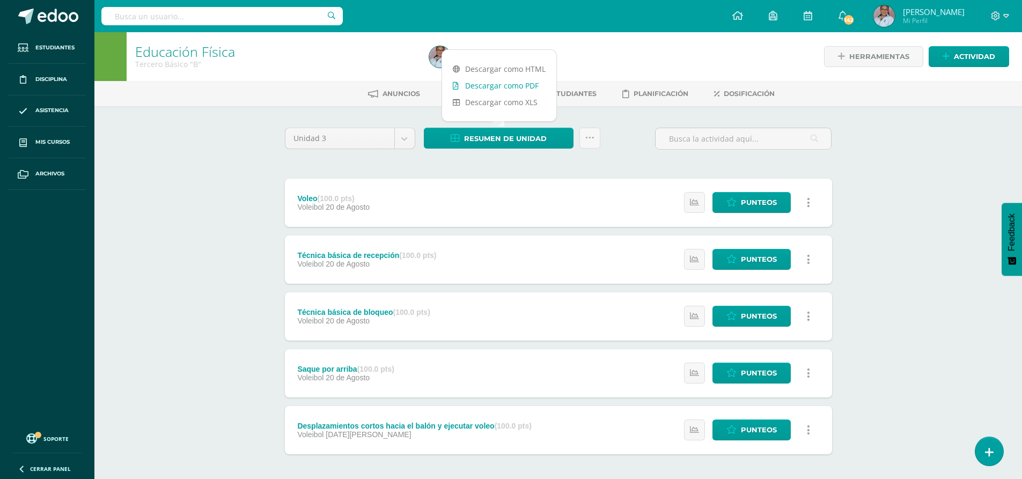
click at [516, 86] on link "Descargar como PDF" at bounding box center [499, 85] width 114 height 17
click at [408, 144] on body "Estudiantes Disciplina Asistencia Mis cursos Archivos Soporte Ayuda Reportar un…" at bounding box center [511, 263] width 1022 height 526
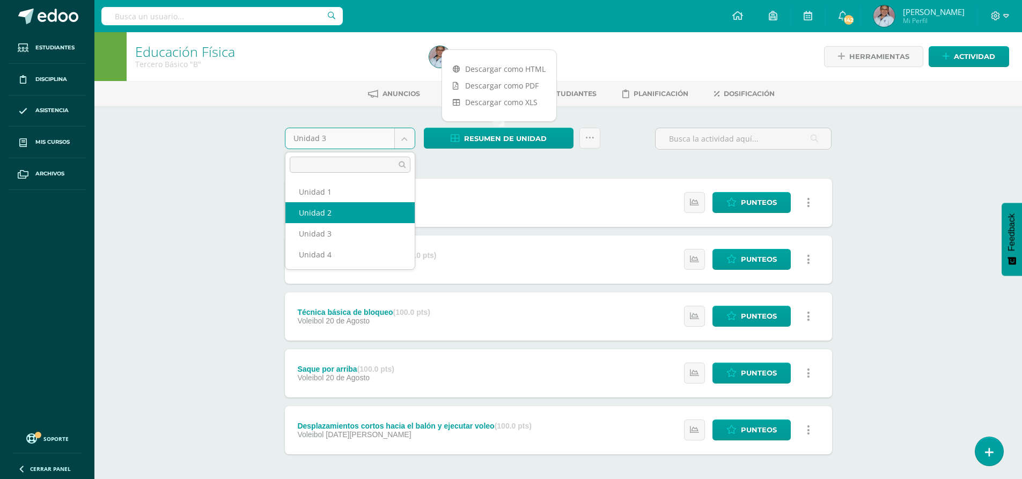
select select "Unidad 2"
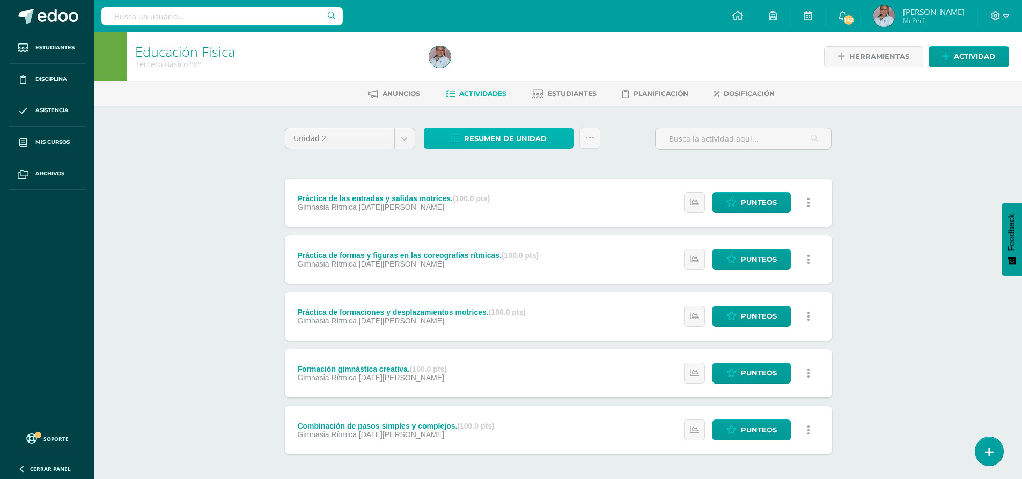
click at [499, 144] on span "Resumen de unidad" at bounding box center [505, 139] width 83 height 20
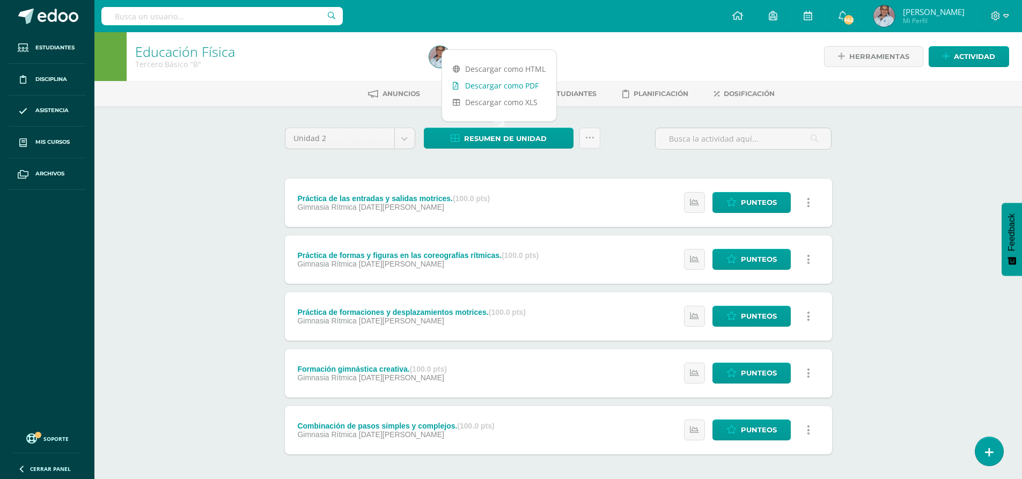
click at [505, 87] on link "Descargar como PDF" at bounding box center [499, 85] width 114 height 17
click at [397, 141] on body "Estudiantes Disciplina Asistencia Mis cursos Archivos Soporte Ayuda Reportar un…" at bounding box center [511, 263] width 1022 height 526
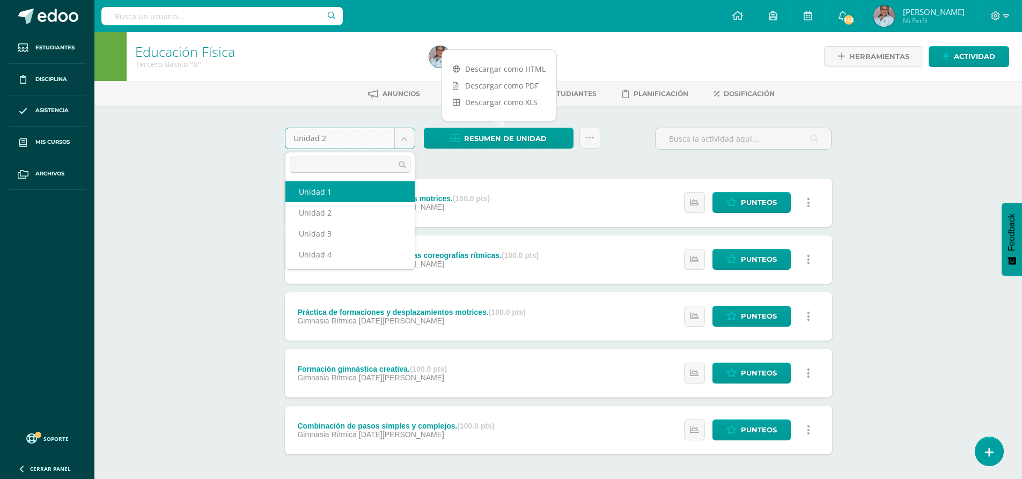
select select "Unidad 1"
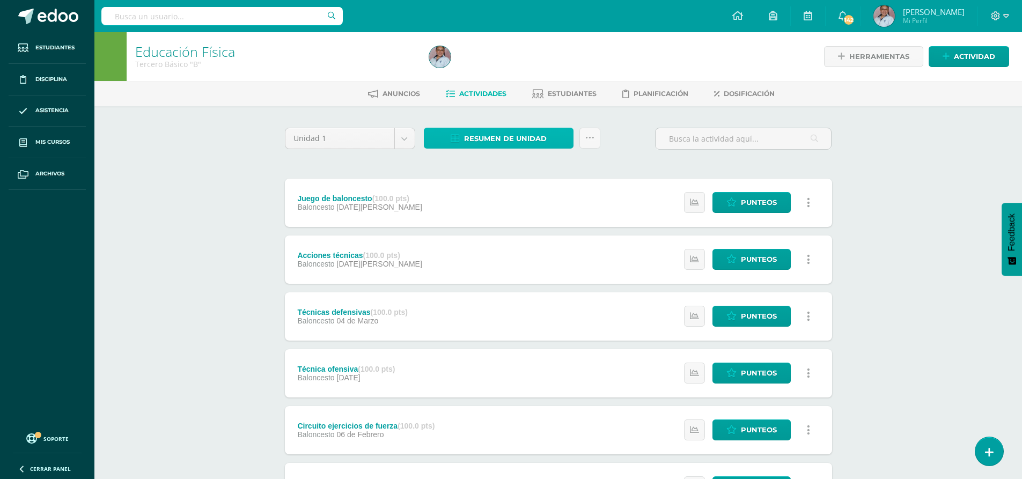
click at [525, 142] on span "Resumen de unidad" at bounding box center [505, 139] width 83 height 20
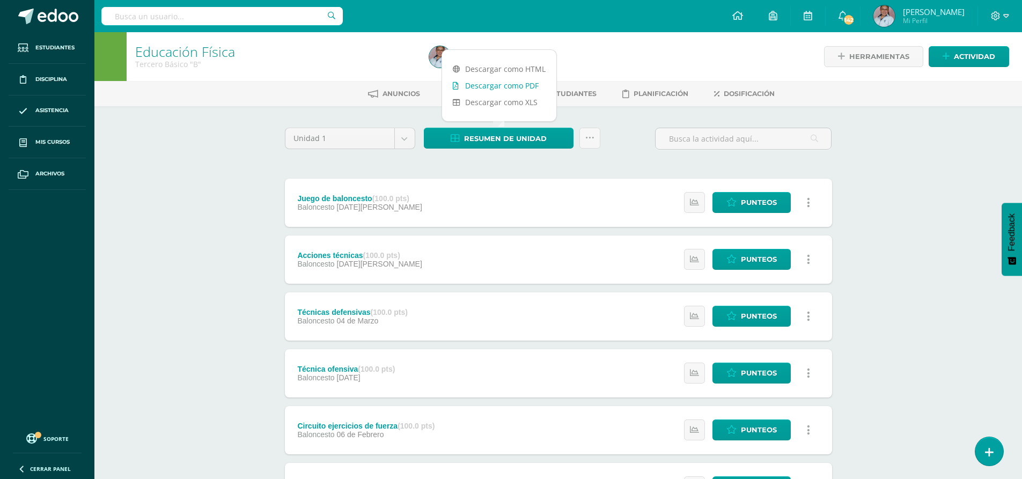
click at [488, 88] on link "Descargar como PDF" at bounding box center [499, 85] width 114 height 17
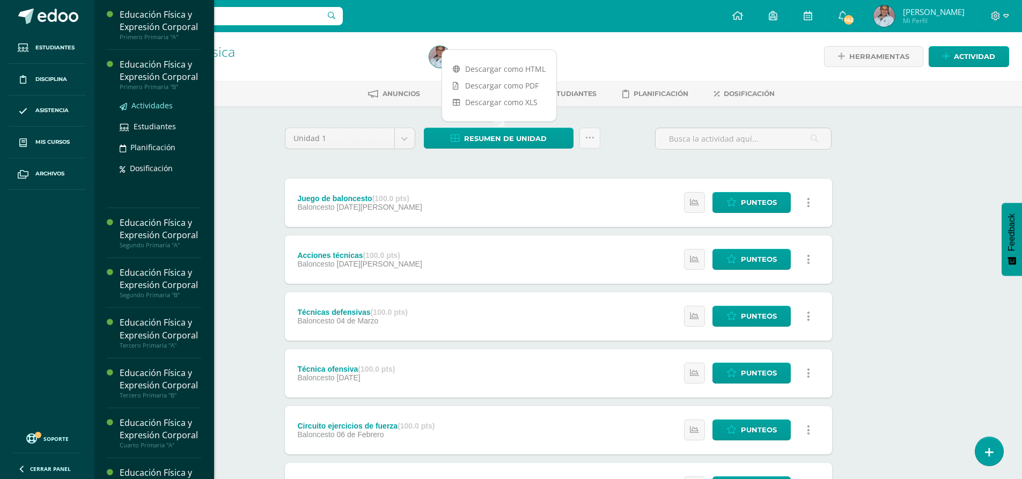
click at [148, 111] on span "Actividades" at bounding box center [151, 105] width 41 height 10
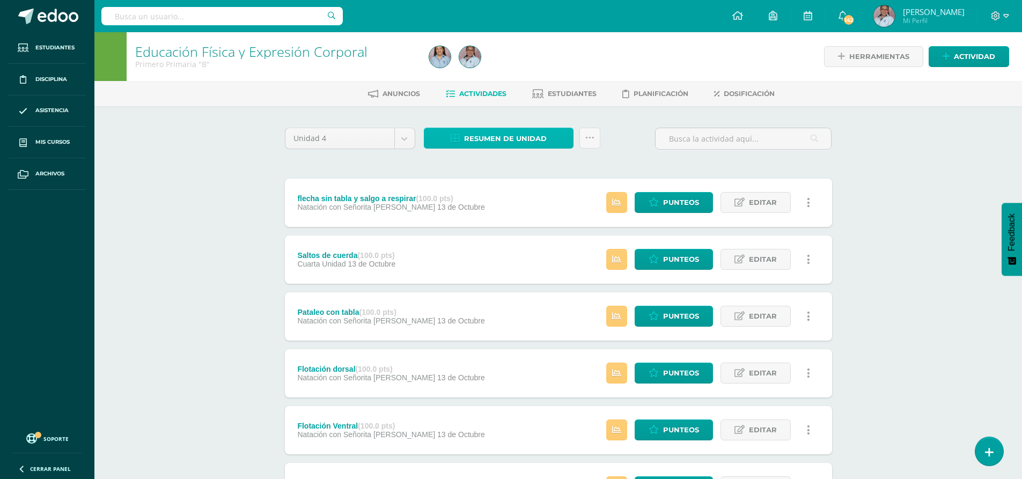
click at [548, 132] on link "Resumen de unidad" at bounding box center [499, 138] width 150 height 21
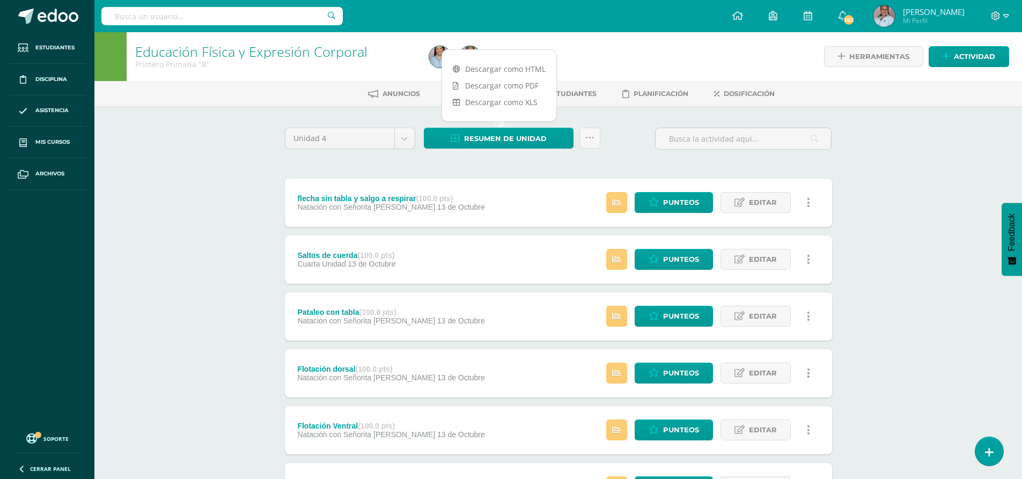
drag, startPoint x: 353, startPoint y: 167, endPoint x: 348, endPoint y: 163, distance: 6.6
click at [353, 167] on div "Unidad 4 Unidad 1 Unidad 2 Unidad 3 Unidad 4 Resumen de unidad Subir actividade…" at bounding box center [559, 456] width 556 height 657
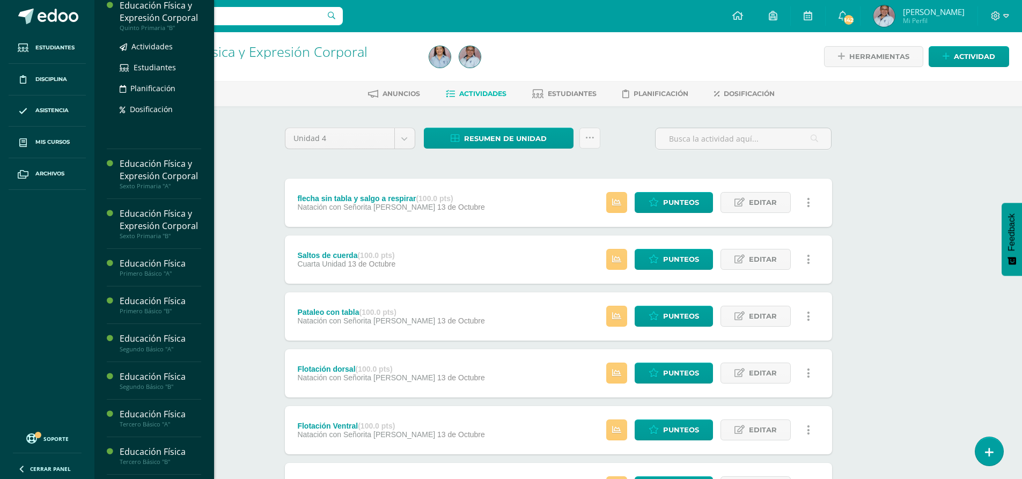
scroll to position [572, 0]
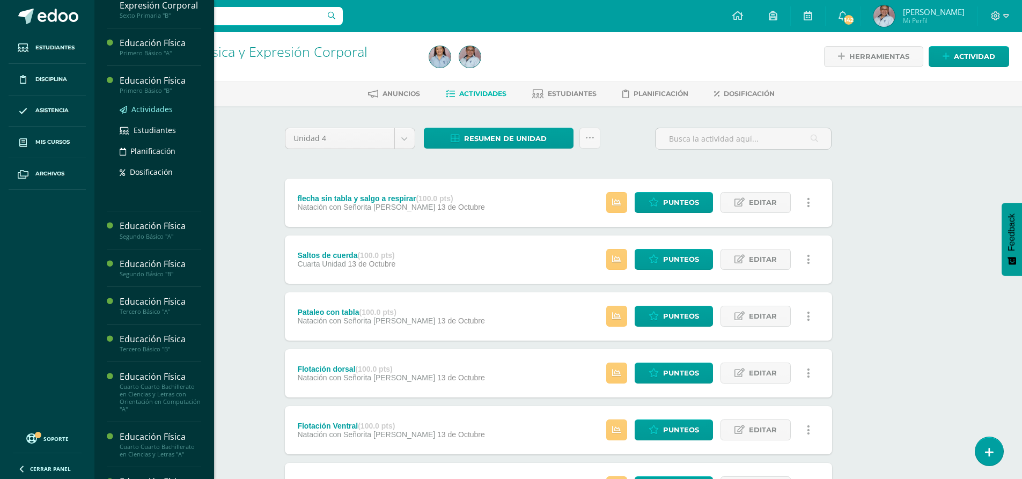
click at [164, 114] on span "Actividades" at bounding box center [151, 109] width 41 height 10
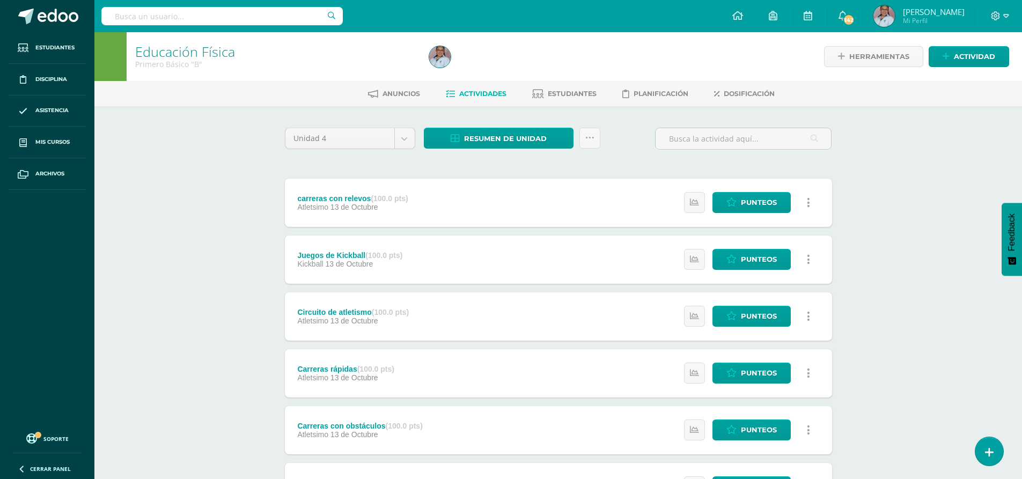
click at [494, 170] on div "Unidad 4 Unidad 1 Unidad 2 Unidad 3 Unidad 4 Resumen de unidad Descargar como H…" at bounding box center [559, 456] width 556 height 657
click at [507, 143] on span "Resumen de unidad" at bounding box center [505, 139] width 83 height 20
click at [515, 85] on link "Descargar como PDF" at bounding box center [499, 85] width 114 height 17
